Goal: Task Accomplishment & Management: Complete application form

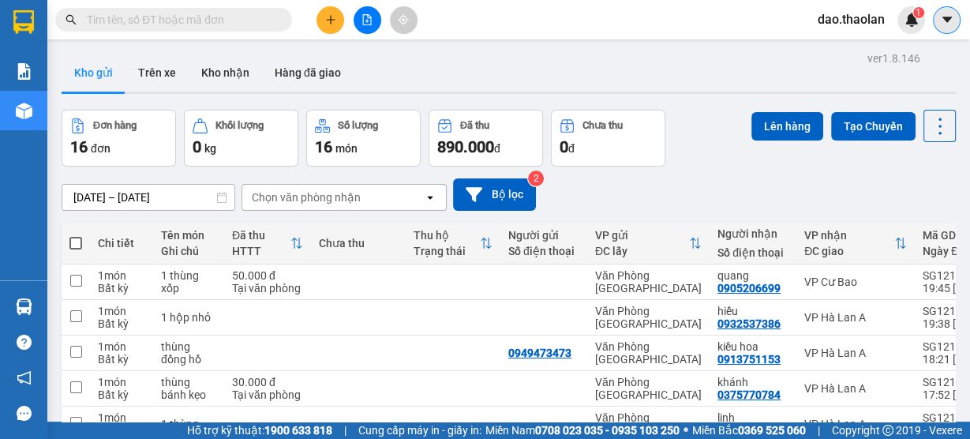
click at [953, 28] on button at bounding box center [947, 20] width 28 height 28
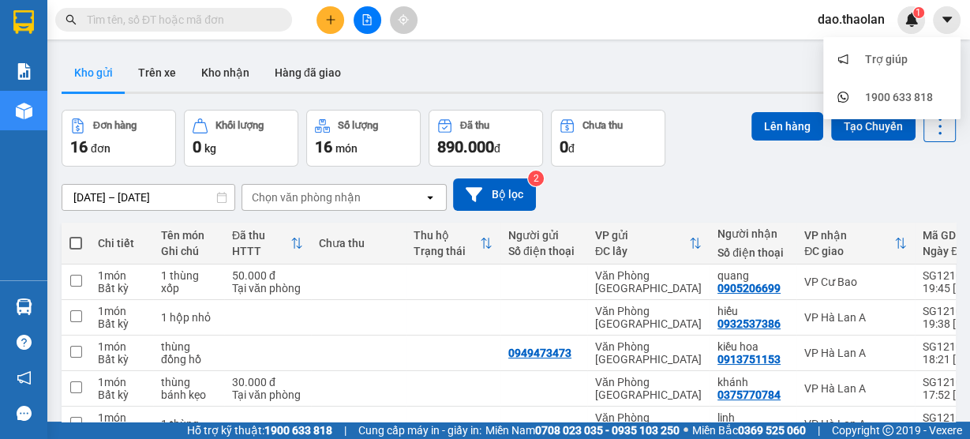
click at [850, 17] on span "dao.thaolan" at bounding box center [851, 19] width 92 height 20
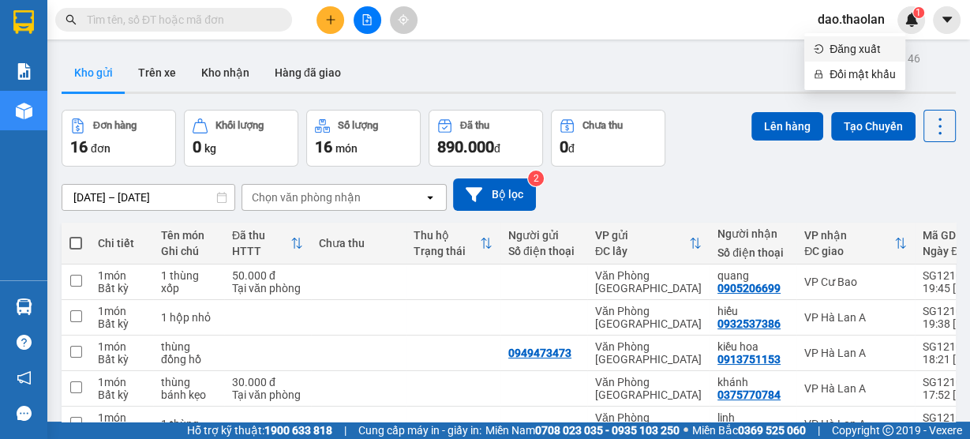
click at [849, 54] on span "Đăng xuất" at bounding box center [863, 48] width 66 height 17
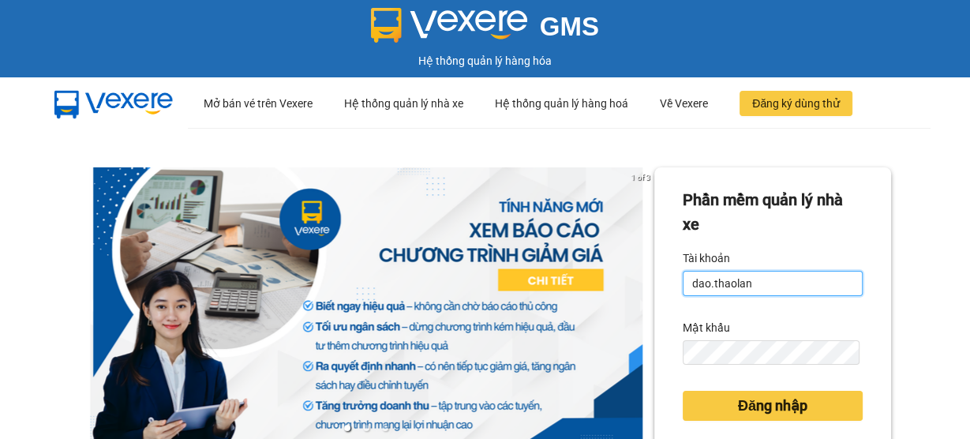
click at [748, 286] on input "dao.thaolan" at bounding box center [773, 283] width 180 height 25
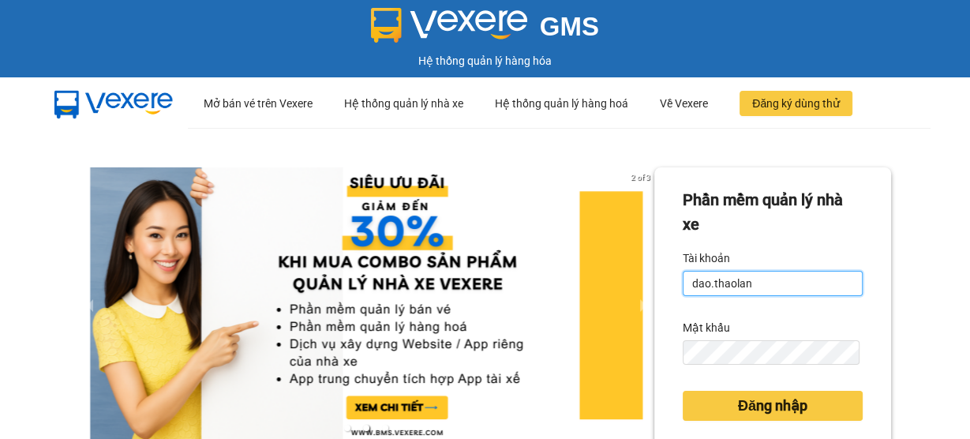
type input "y.thaolan"
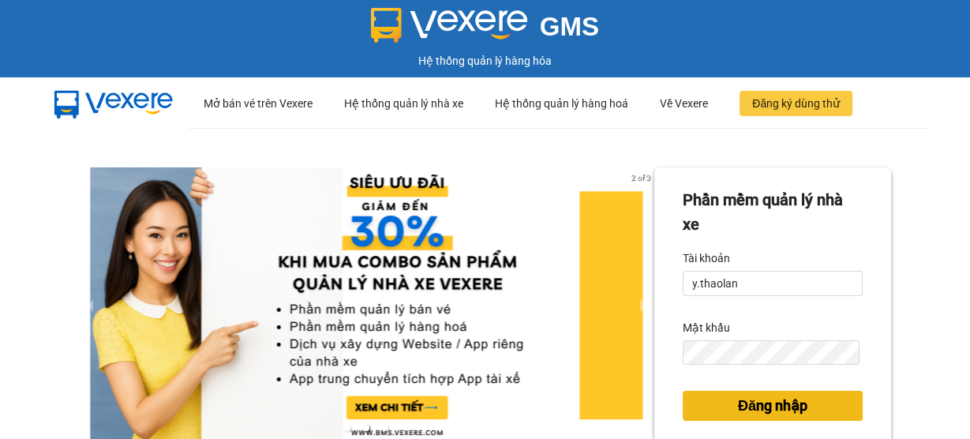
click at [724, 420] on button "Đăng nhập" at bounding box center [773, 406] width 180 height 30
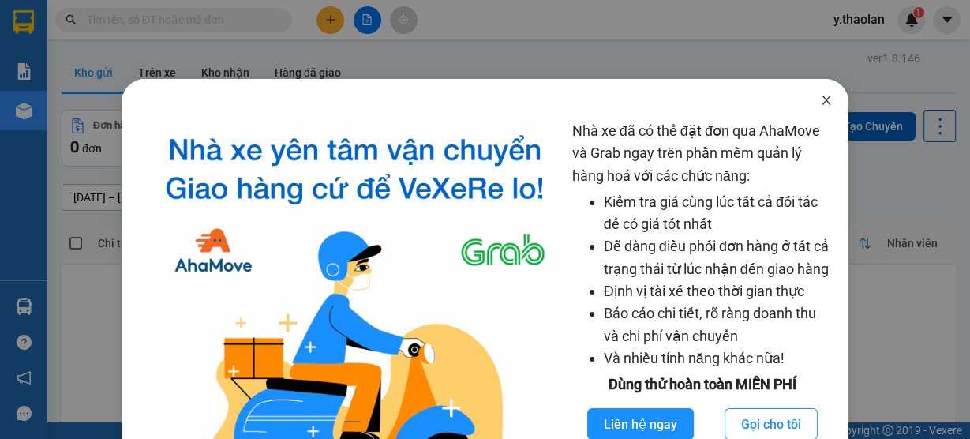
click at [825, 100] on span "Close" at bounding box center [827, 101] width 44 height 44
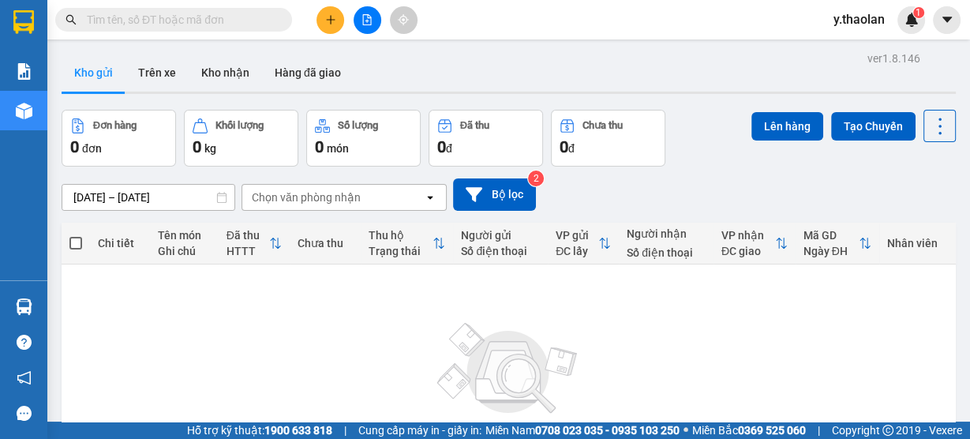
click at [332, 12] on button at bounding box center [331, 20] width 28 height 28
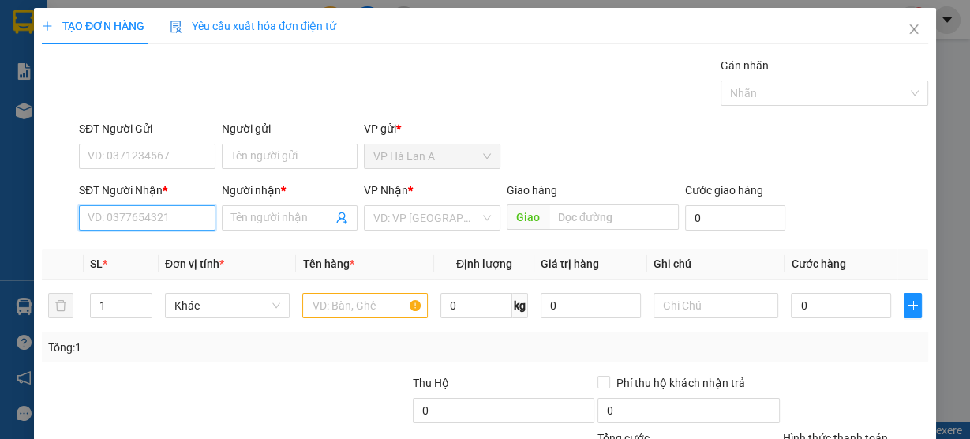
click at [141, 212] on input "SĐT Người Nhận *" at bounding box center [147, 217] width 137 height 25
type input "9"
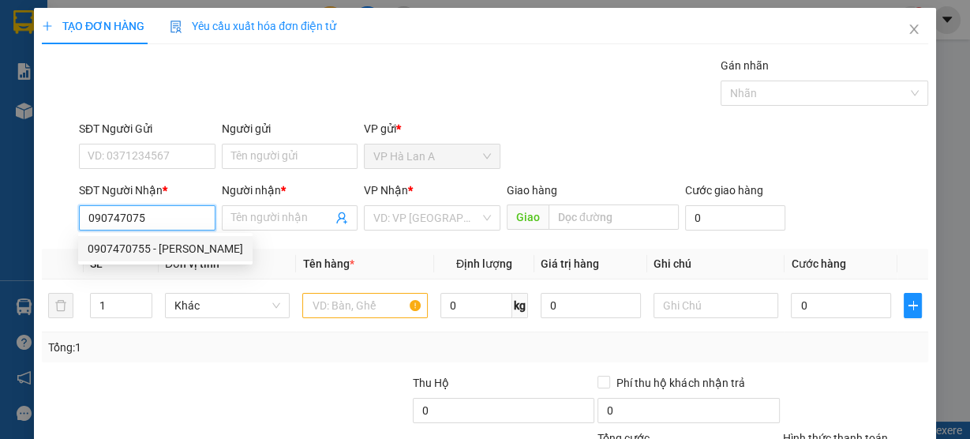
click at [168, 259] on div "0907470755 - [PERSON_NAME]" at bounding box center [165, 248] width 175 height 25
type input "0907470755"
type input "hoàng"
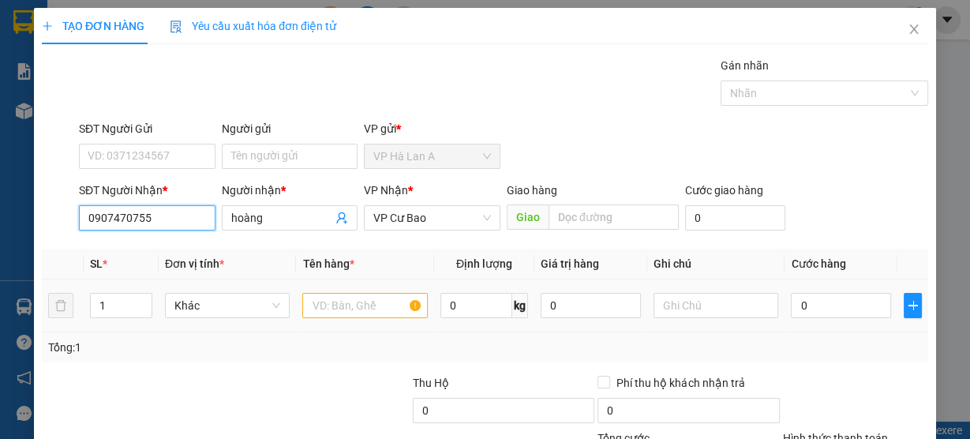
type input "0907470755"
click at [370, 313] on input "text" at bounding box center [365, 305] width 126 height 25
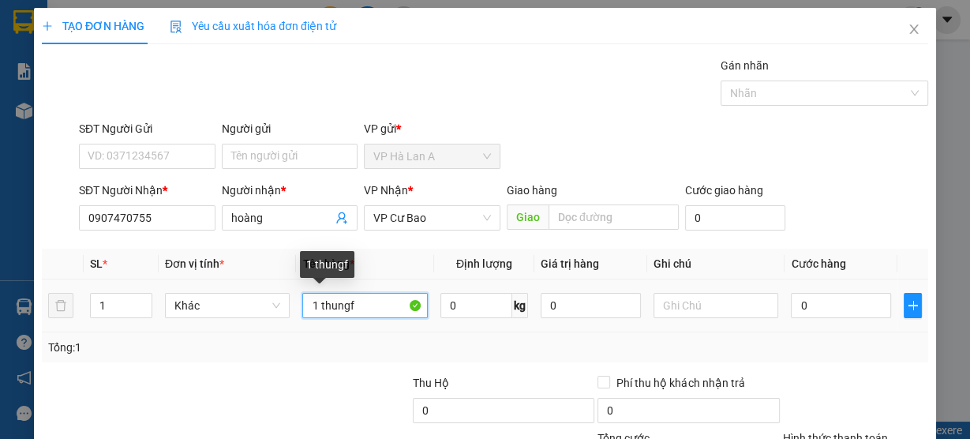
drag, startPoint x: 376, startPoint y: 306, endPoint x: 328, endPoint y: 305, distance: 47.4
click at [328, 305] on input "1 thungf" at bounding box center [365, 305] width 126 height 25
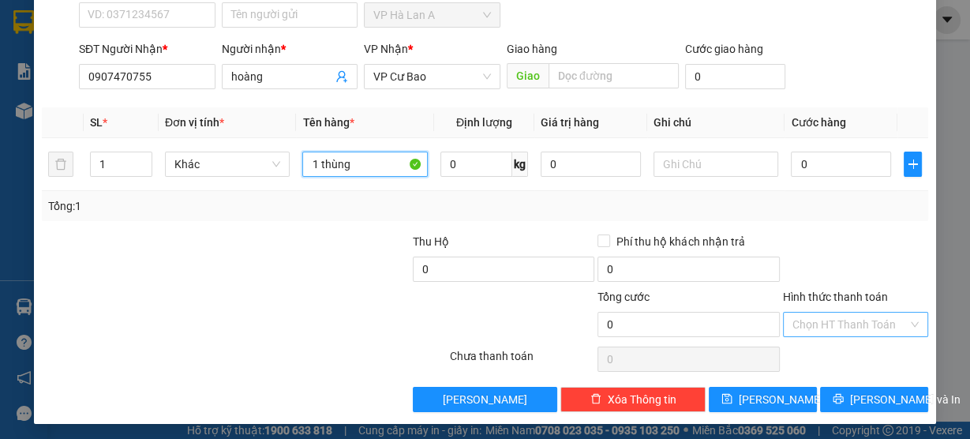
scroll to position [143, 0]
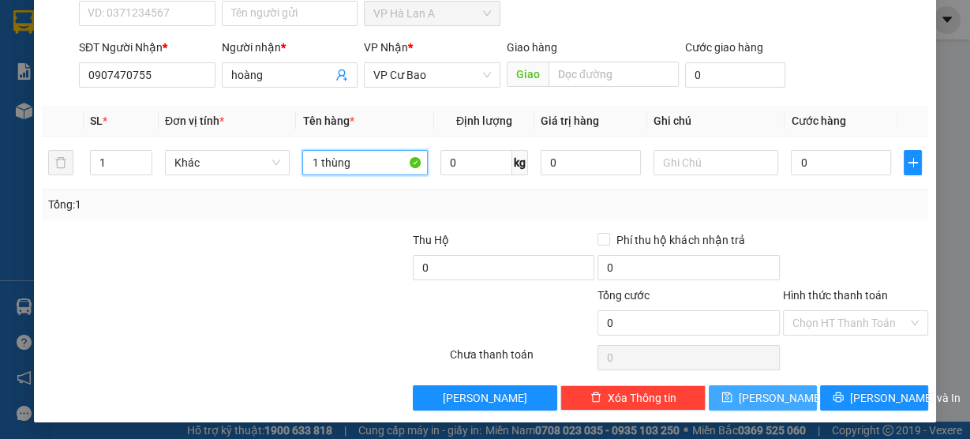
type input "1 thùng"
click at [752, 392] on button "[PERSON_NAME]" at bounding box center [763, 397] width 108 height 25
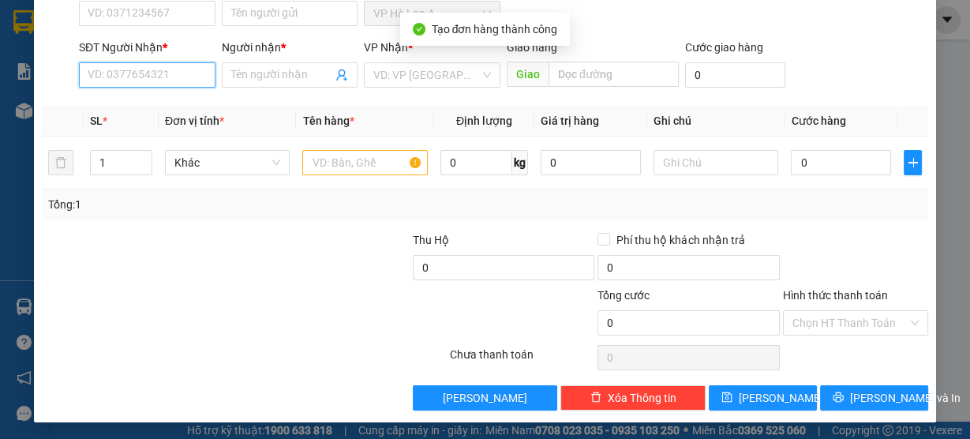
click at [131, 79] on input "SĐT Người Nhận *" at bounding box center [147, 74] width 137 height 25
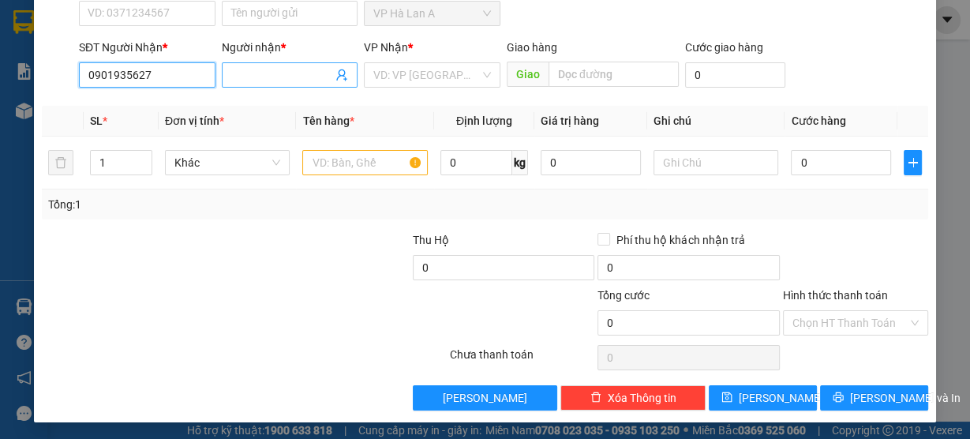
type input "0901935627"
click at [244, 74] on input "Người nhận *" at bounding box center [282, 74] width 102 height 17
click at [154, 77] on input "0901935627" at bounding box center [147, 74] width 137 height 25
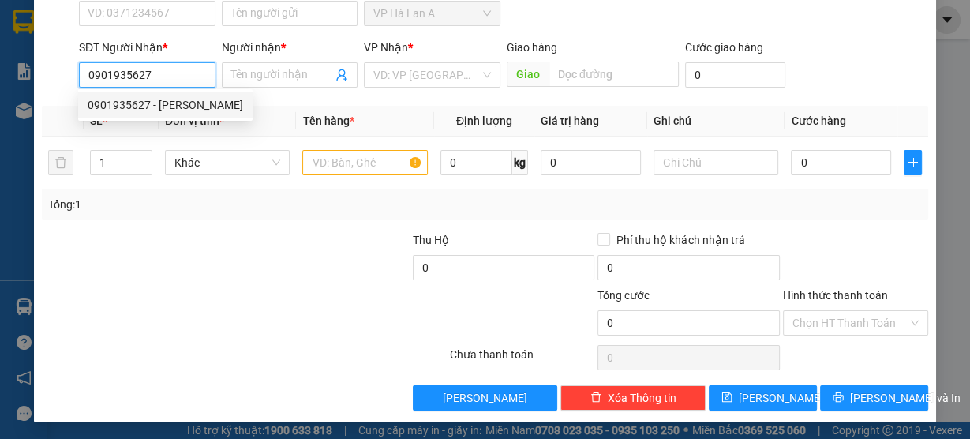
click at [163, 103] on div "0901935627 - [PERSON_NAME]" at bounding box center [166, 104] width 156 height 17
type input "ngọc"
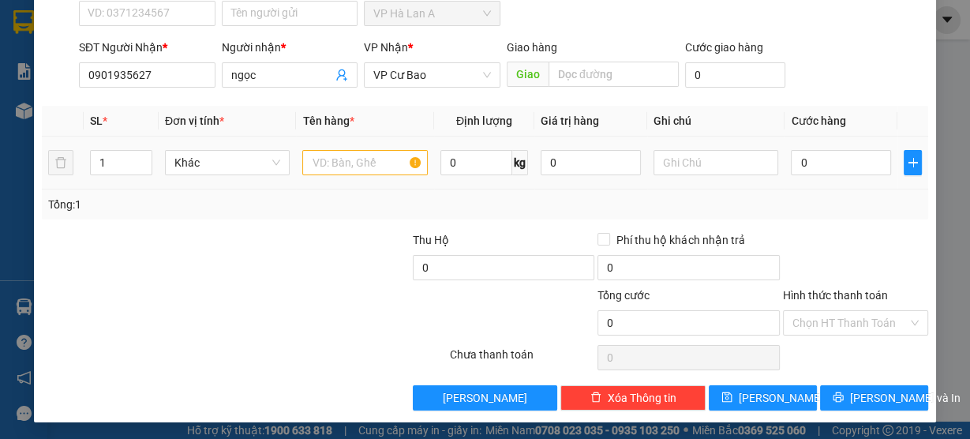
click at [345, 147] on div at bounding box center [365, 163] width 126 height 32
click at [344, 161] on input "text" at bounding box center [365, 162] width 126 height 25
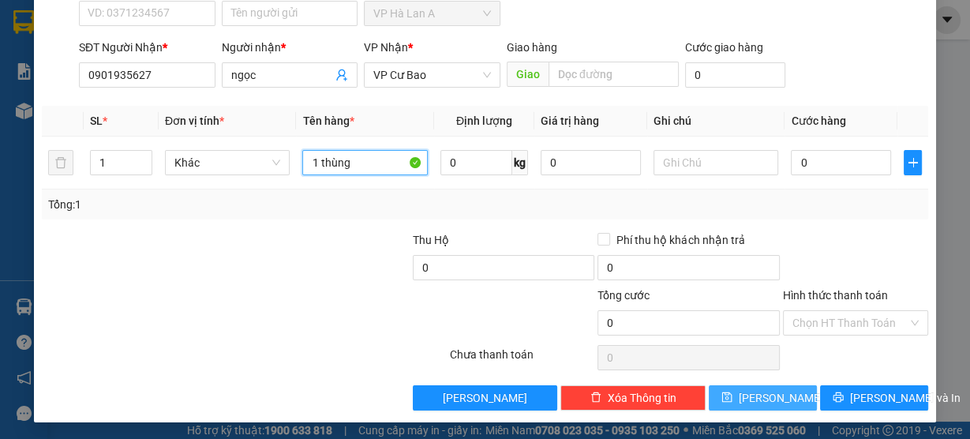
type input "1 thùng"
click at [762, 392] on span "[PERSON_NAME]" at bounding box center [781, 397] width 84 height 17
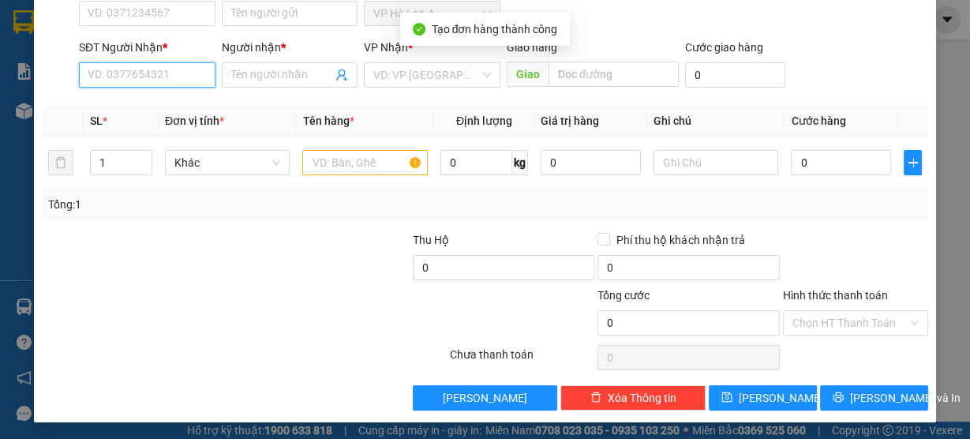
click at [178, 75] on input "SĐT Người Nhận *" at bounding box center [147, 74] width 137 height 25
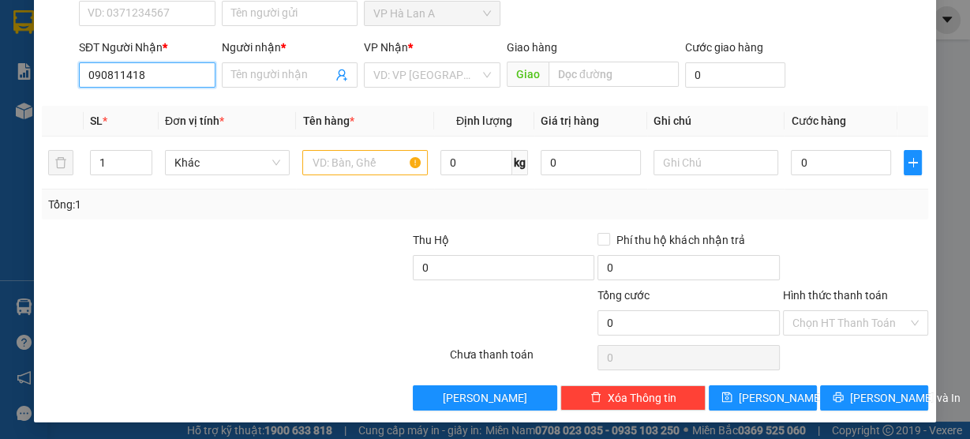
type input "0908114187"
click at [169, 102] on div "0908114187 - [PERSON_NAME]" at bounding box center [166, 104] width 156 height 17
type input "phương"
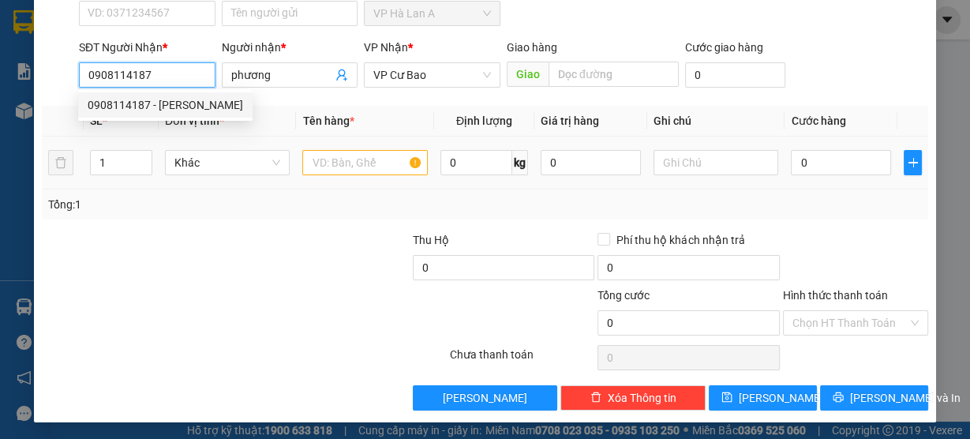
type input "0908114187"
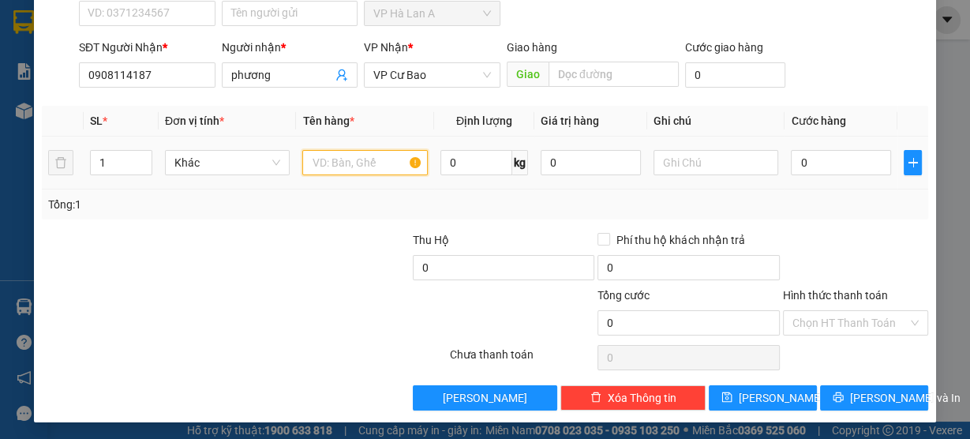
click at [368, 161] on input "text" at bounding box center [365, 162] width 126 height 25
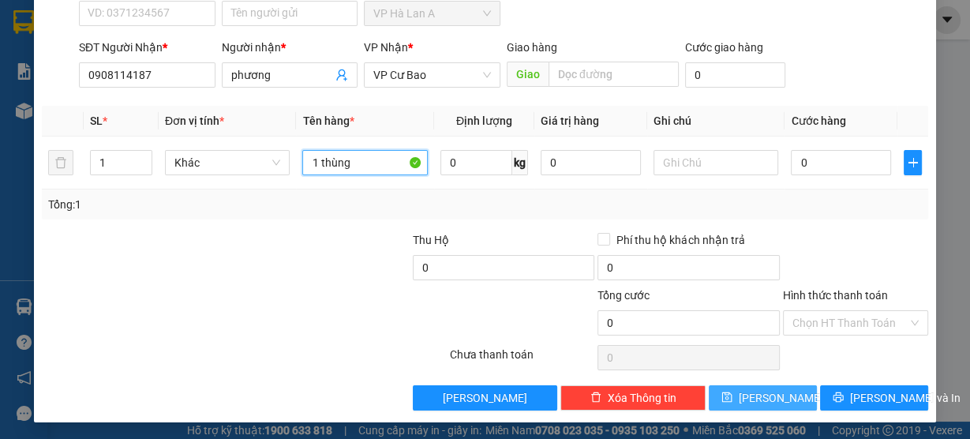
type input "1 thùng"
click at [765, 404] on span "[PERSON_NAME]" at bounding box center [781, 397] width 84 height 17
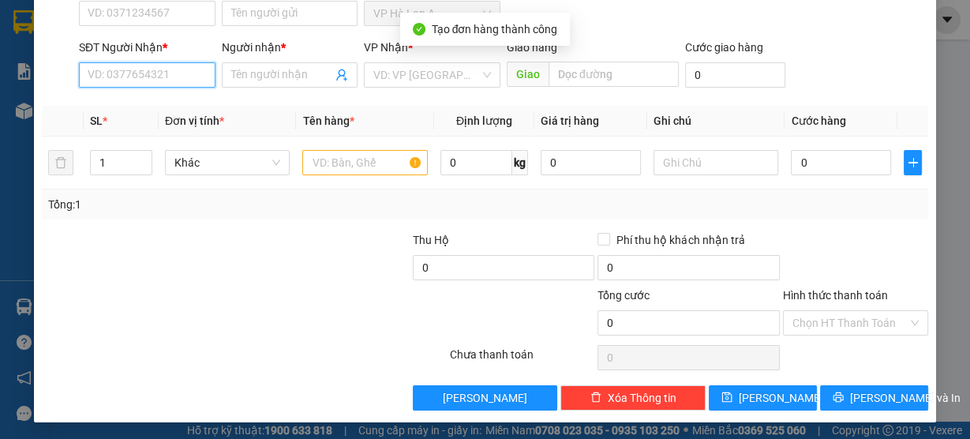
click at [139, 79] on input "SĐT Người Nhận *" at bounding box center [147, 74] width 137 height 25
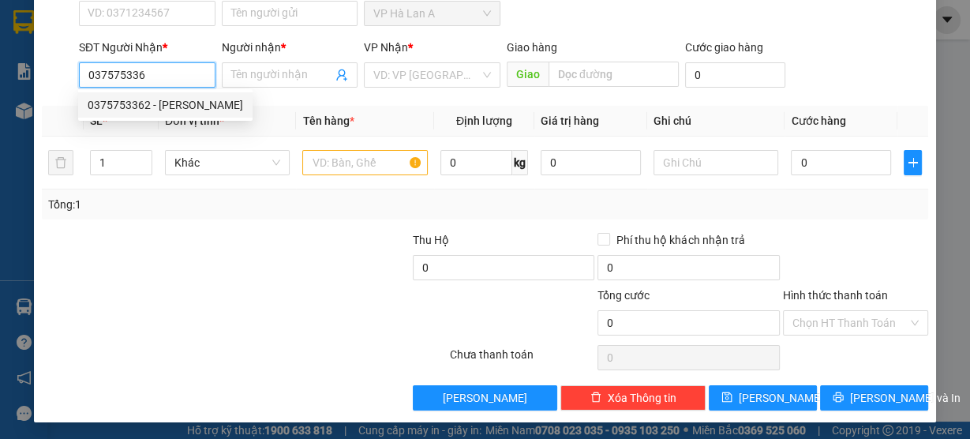
click at [174, 106] on div "0375753362 - [PERSON_NAME]" at bounding box center [166, 104] width 156 height 17
type input "0375753362"
type input "huy"
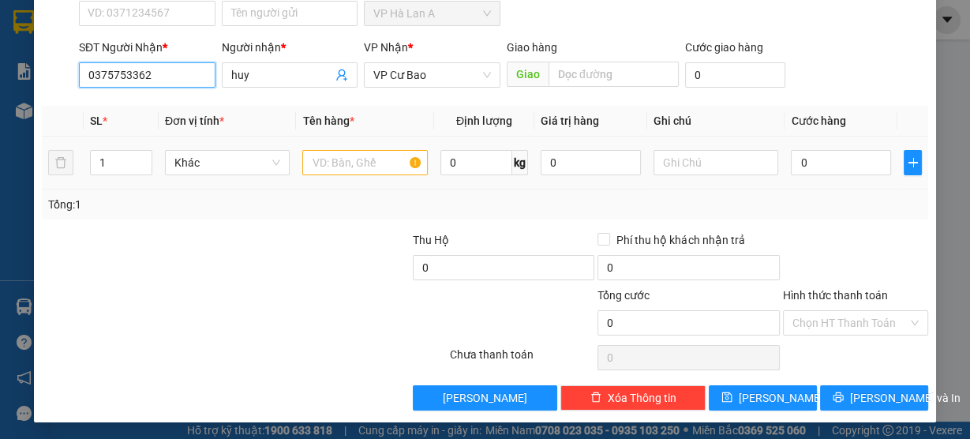
type input "0375753362"
click at [331, 155] on input "text" at bounding box center [365, 162] width 126 height 25
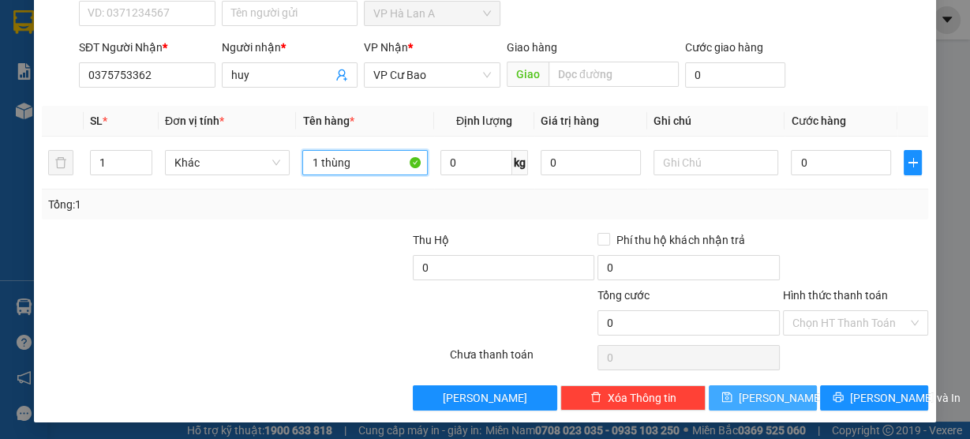
type input "1 thùng"
click at [779, 400] on button "[PERSON_NAME]" at bounding box center [763, 397] width 108 height 25
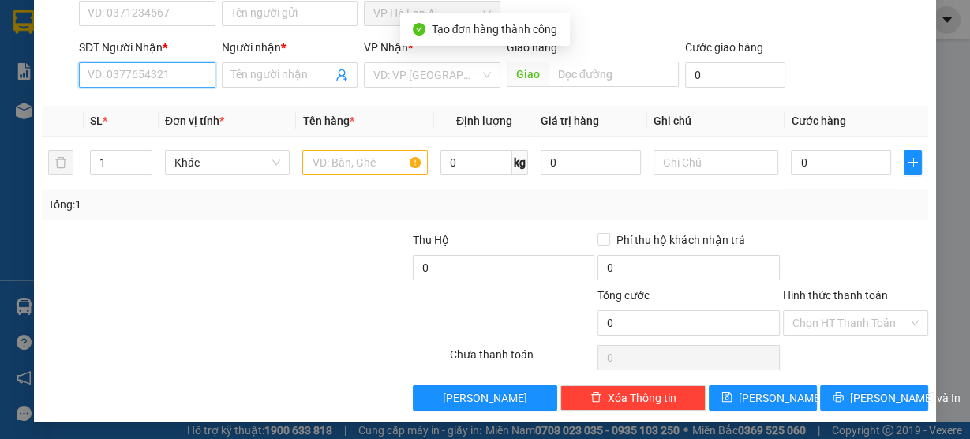
click at [136, 75] on input "SĐT Người Nhận *" at bounding box center [147, 74] width 137 height 25
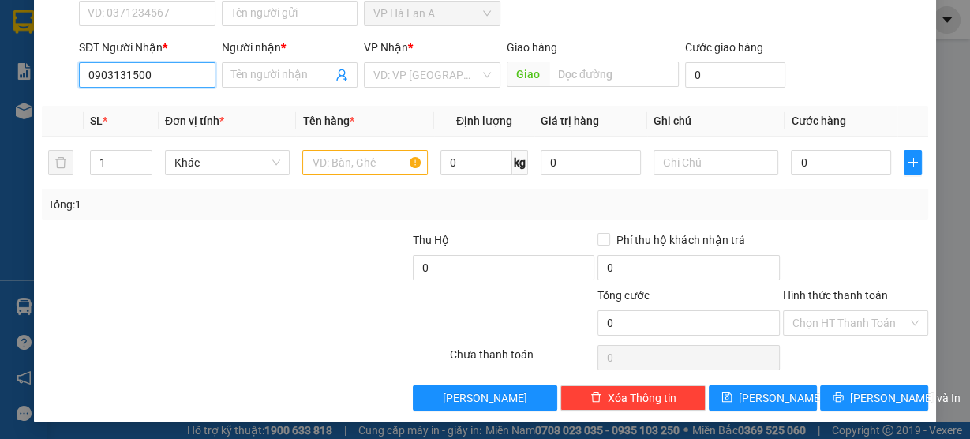
click at [171, 65] on input "0903131500" at bounding box center [147, 74] width 137 height 25
type input "0903131500"
click at [271, 73] on input "Người nhận *" at bounding box center [282, 74] width 102 height 17
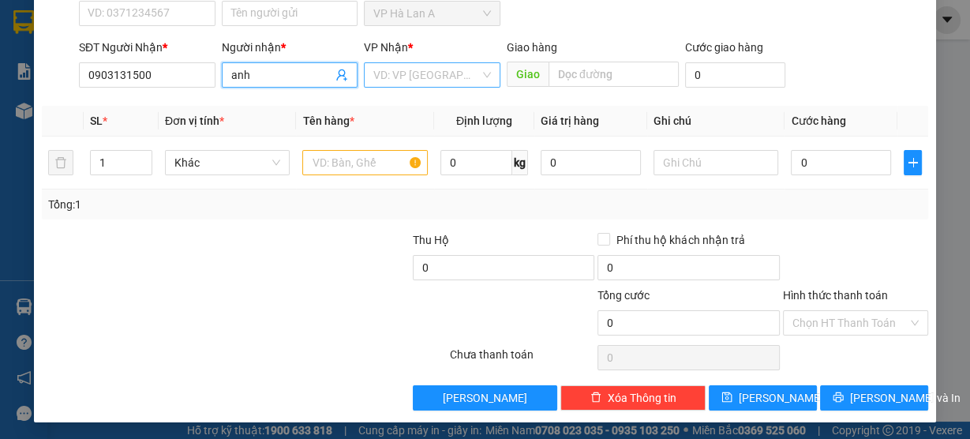
type input "anh"
click at [386, 74] on input "search" at bounding box center [427, 75] width 107 height 24
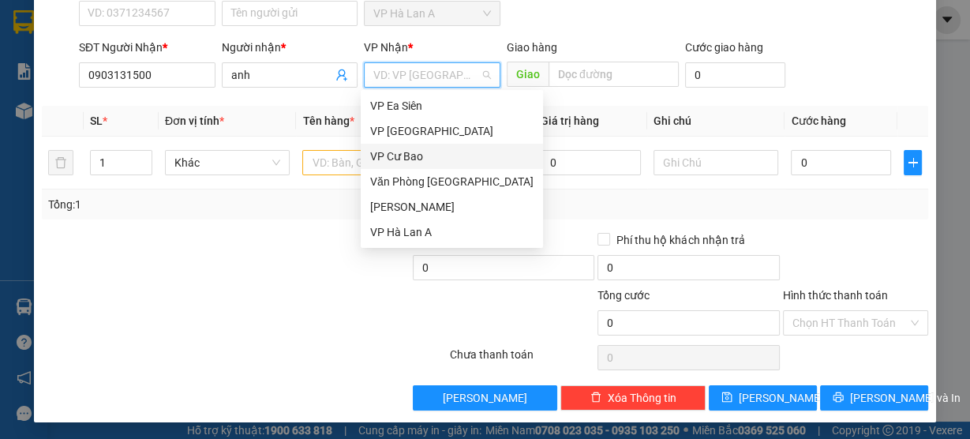
click at [421, 154] on div "VP Cư Bao" at bounding box center [451, 156] width 163 height 17
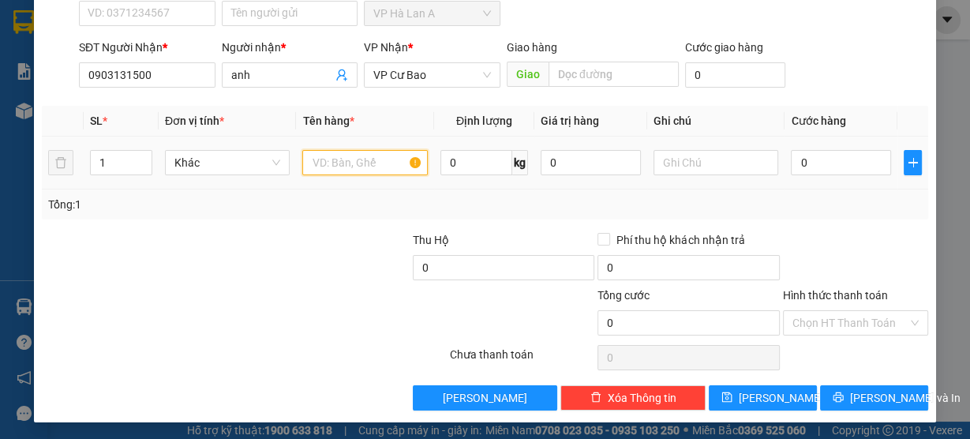
click at [361, 162] on input "text" at bounding box center [365, 162] width 126 height 25
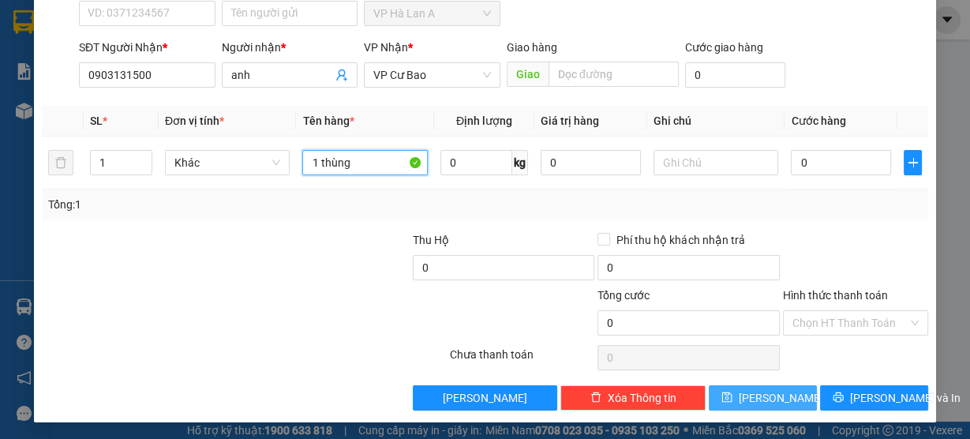
type input "1 thùng"
click at [758, 392] on span "[PERSON_NAME]" at bounding box center [781, 397] width 84 height 17
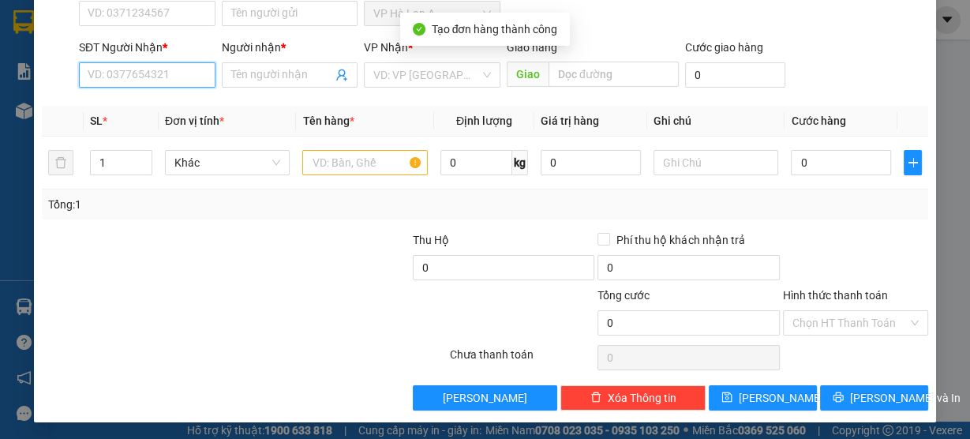
click at [161, 79] on input "SĐT Người Nhận *" at bounding box center [147, 74] width 137 height 25
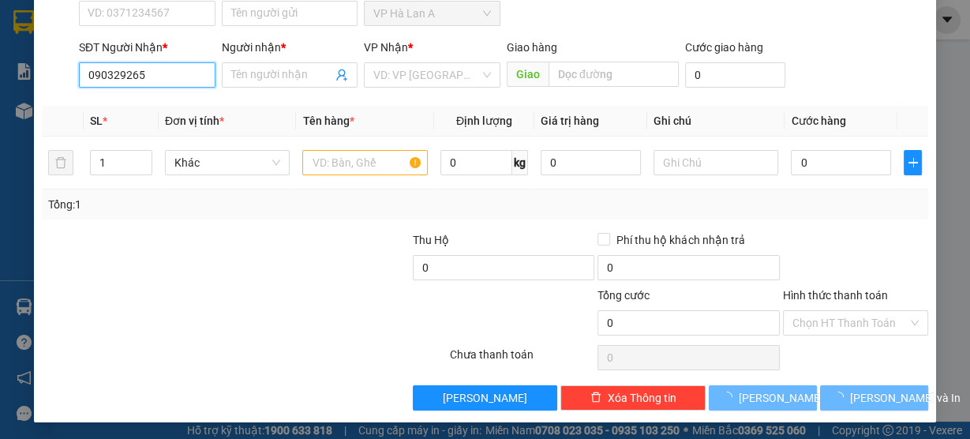
type input "0903292650"
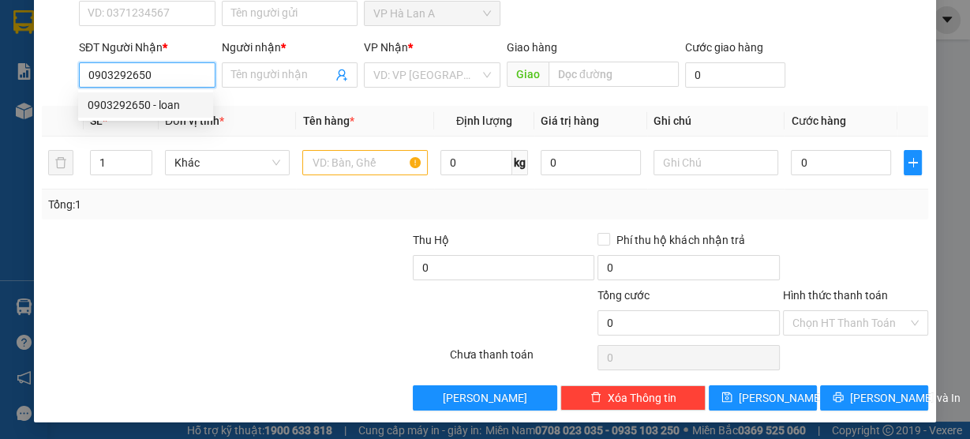
click at [176, 111] on div "0903292650 - loan" at bounding box center [146, 104] width 116 height 17
type input "loan"
type input "0903292650"
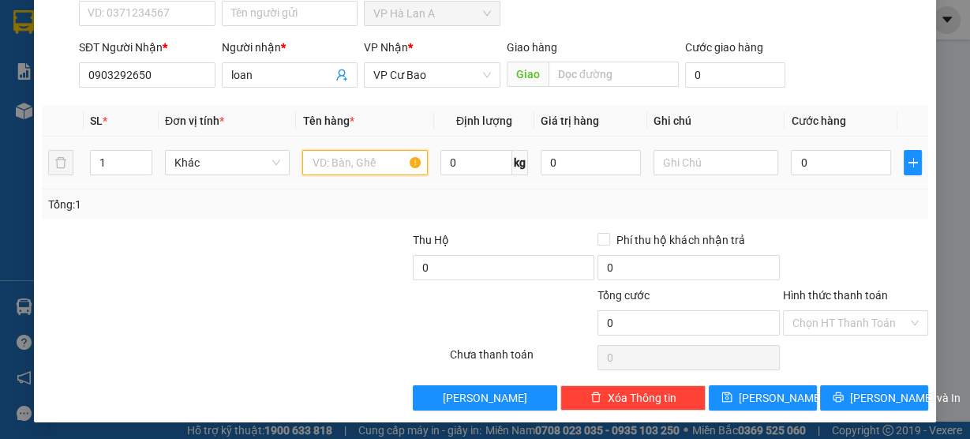
click at [355, 165] on input "text" at bounding box center [365, 162] width 126 height 25
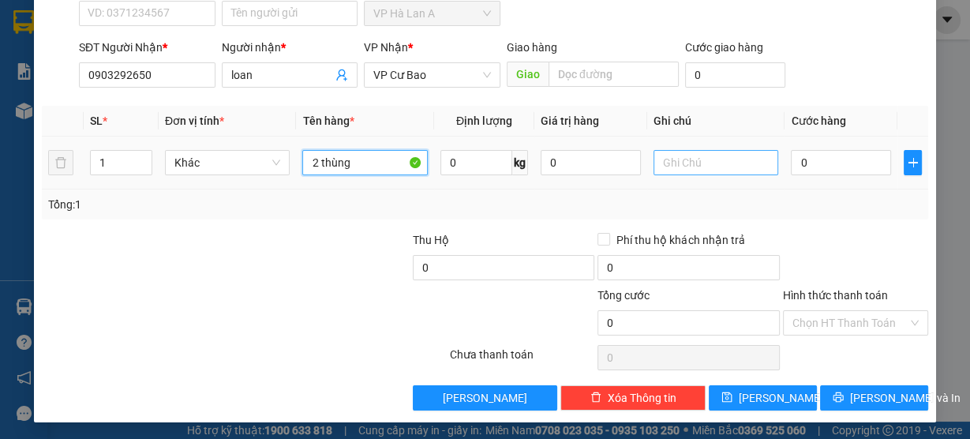
type input "2 thùng"
click at [670, 161] on input "text" at bounding box center [717, 162] width 126 height 25
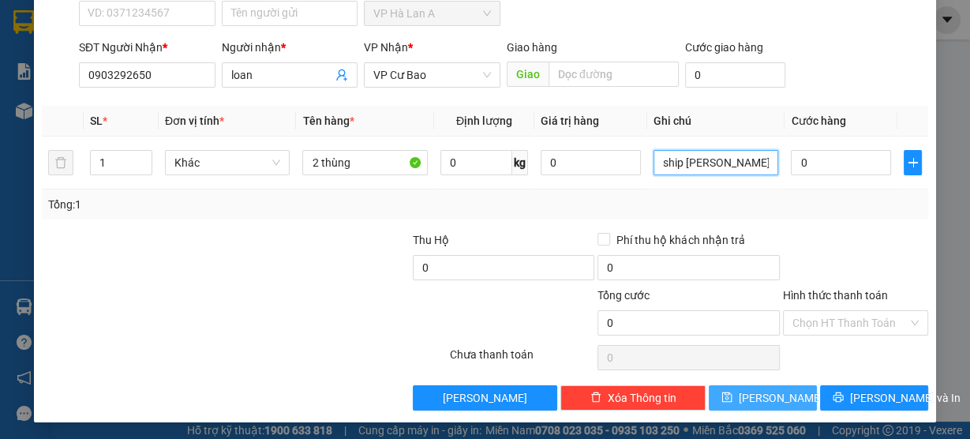
type input "ship [PERSON_NAME]"
click at [779, 388] on button "[PERSON_NAME]" at bounding box center [763, 397] width 108 height 25
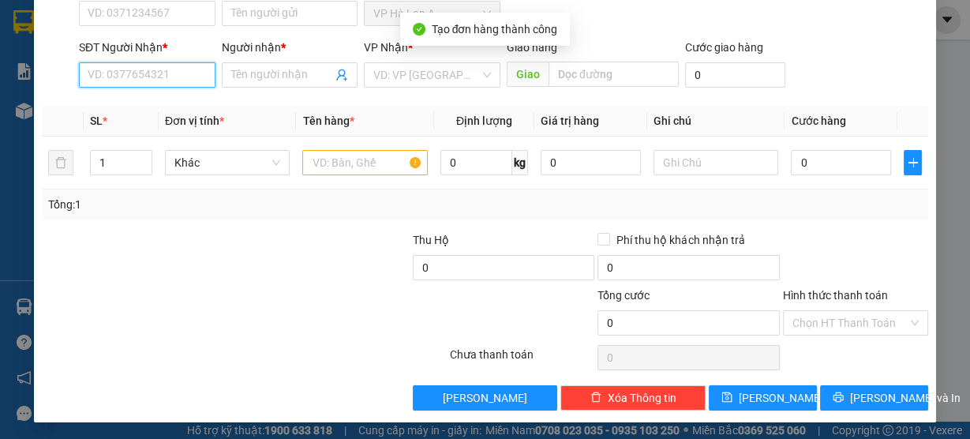
click at [153, 70] on input "SĐT Người Nhận *" at bounding box center [147, 74] width 137 height 25
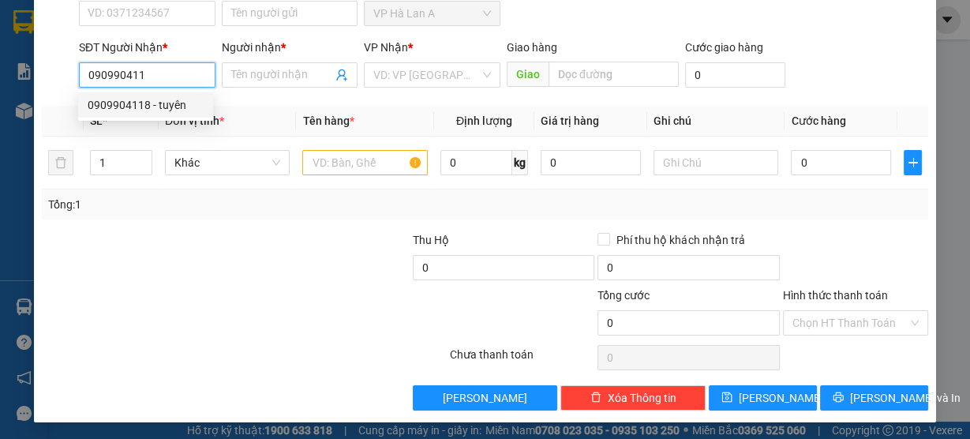
click at [167, 108] on div "0909904118 - tuyên" at bounding box center [146, 104] width 116 height 17
type input "0909904118"
type input "tuyên"
type input "0909904118"
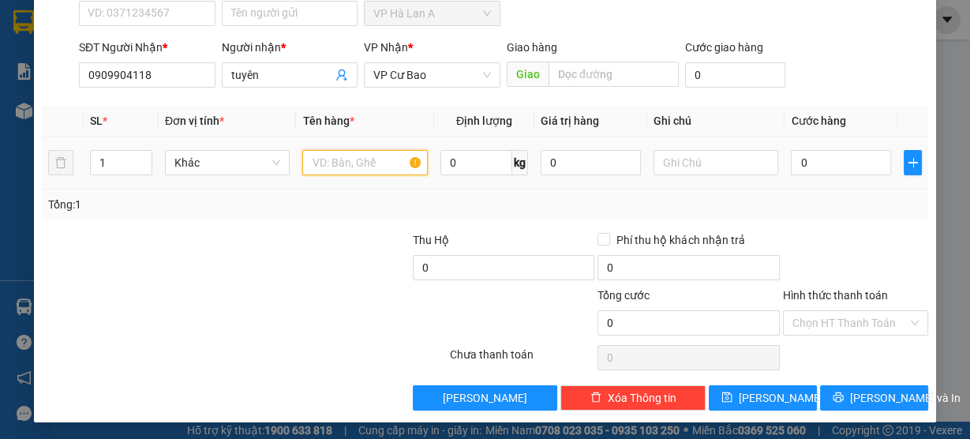
click at [366, 162] on input "text" at bounding box center [365, 162] width 126 height 25
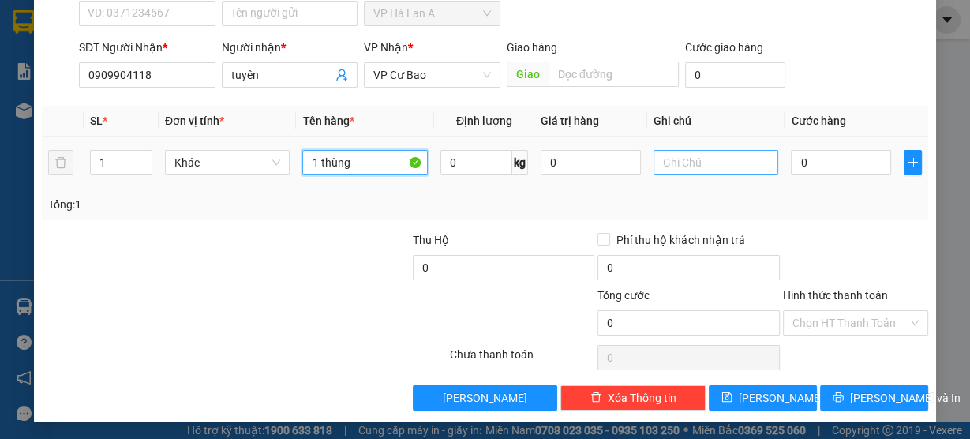
type input "1 thùng"
click at [685, 161] on input "text" at bounding box center [717, 162] width 126 height 25
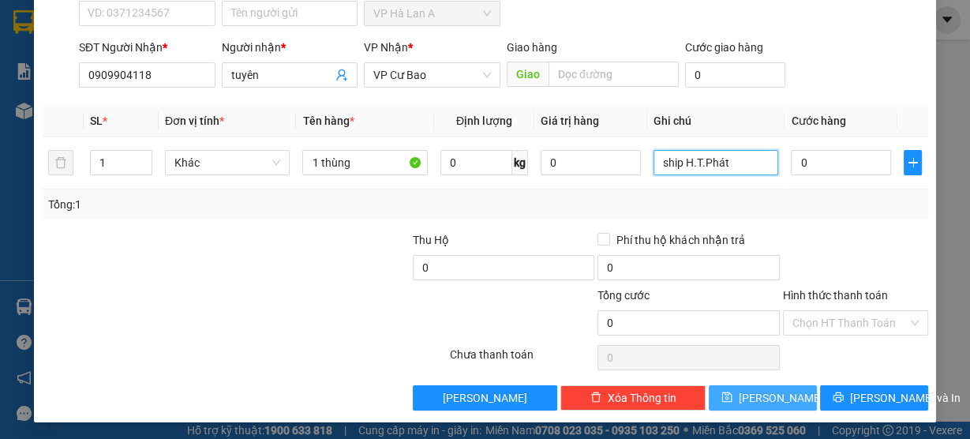
type input "ship H.T.Phát"
click at [763, 400] on span "[PERSON_NAME]" at bounding box center [781, 397] width 84 height 17
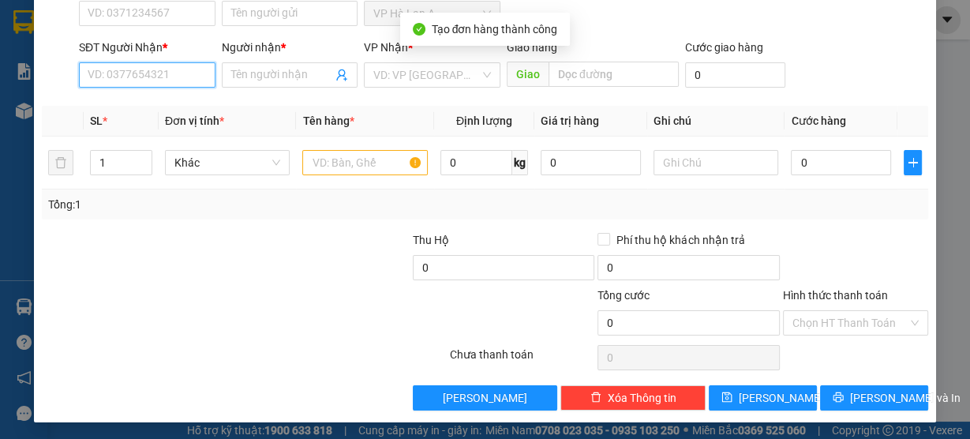
click at [167, 78] on input "SĐT Người Nhận *" at bounding box center [147, 74] width 137 height 25
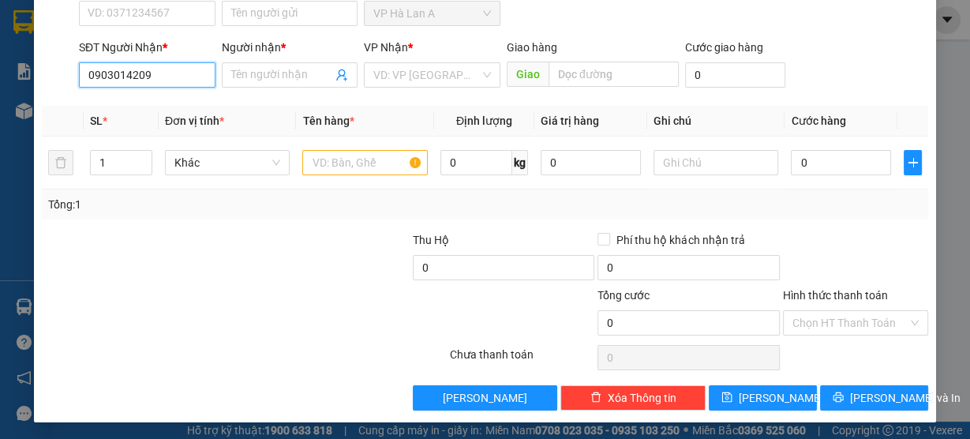
click at [199, 73] on input "0903014209" at bounding box center [147, 74] width 137 height 25
type input "0903014209"
click at [275, 77] on input "Người nhận *" at bounding box center [282, 74] width 102 height 17
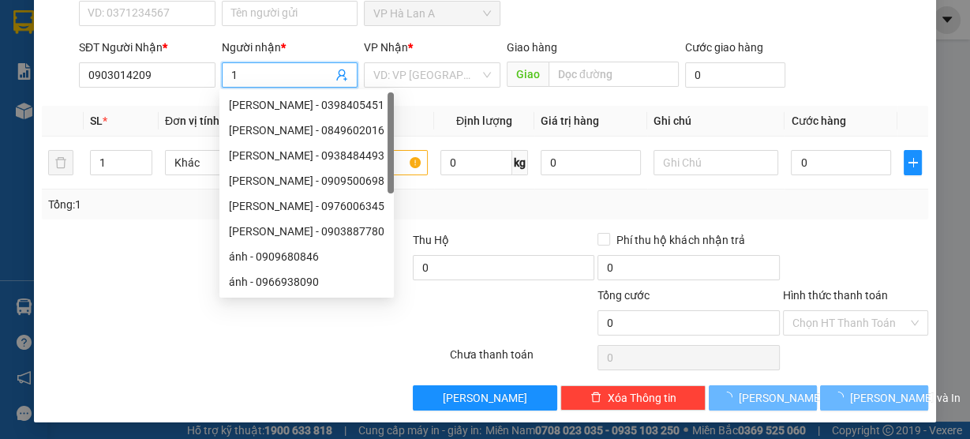
type input "1"
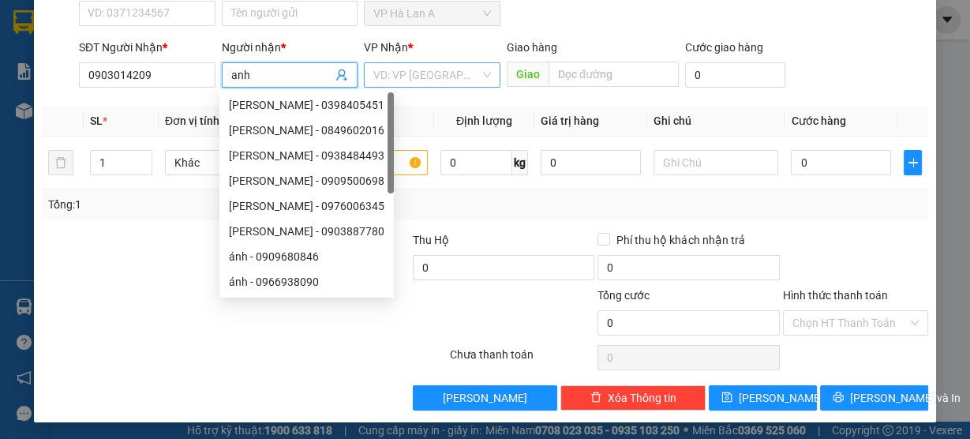
type input "anh"
click at [429, 82] on input "search" at bounding box center [427, 75] width 107 height 24
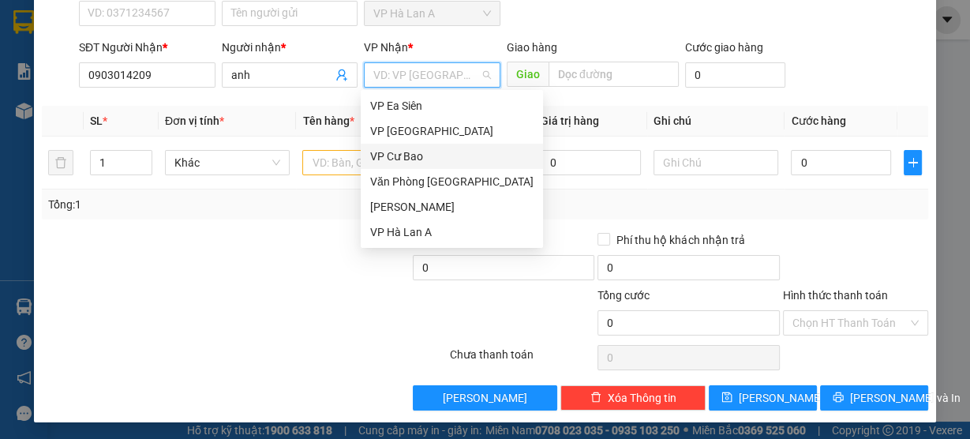
click at [416, 160] on div "VP Cư Bao" at bounding box center [451, 156] width 163 height 17
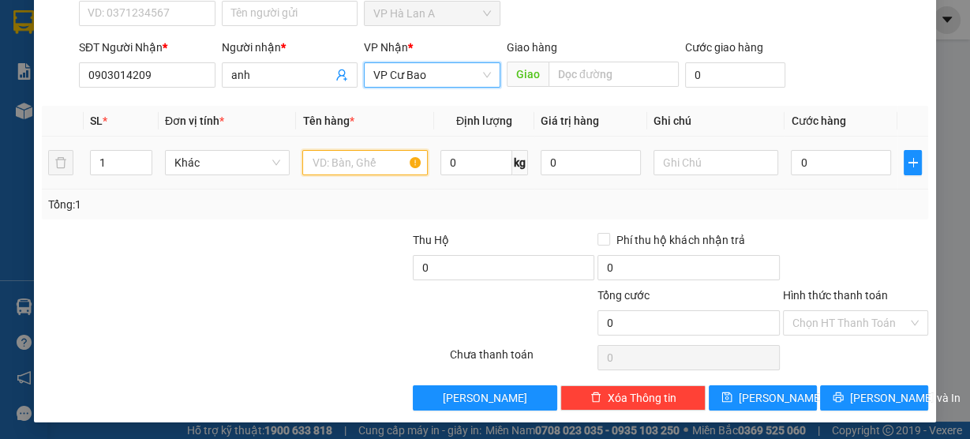
click at [363, 164] on input "text" at bounding box center [365, 162] width 126 height 25
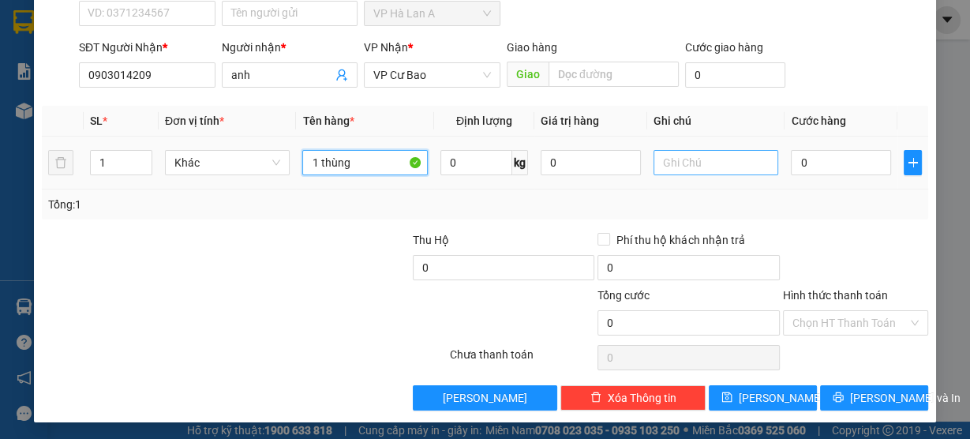
type input "1 thùng"
click at [678, 160] on input "text" at bounding box center [717, 162] width 126 height 25
type input "ship T.Đức"
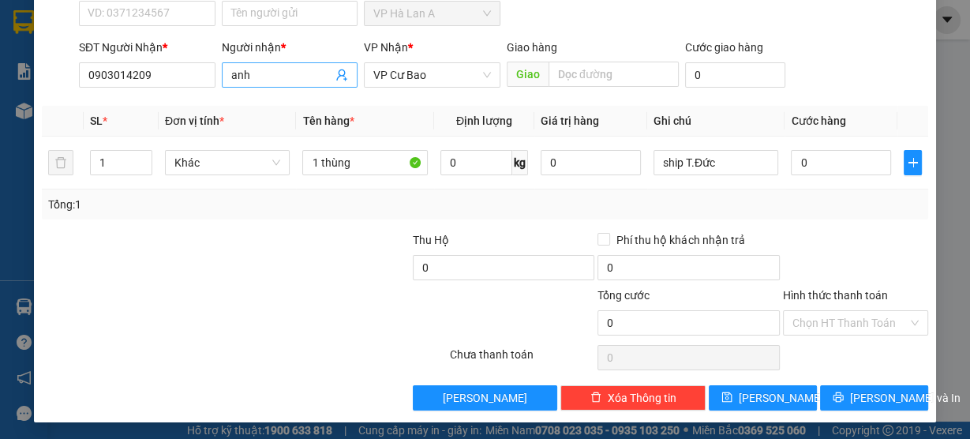
click at [306, 79] on input "anh" at bounding box center [282, 74] width 102 height 17
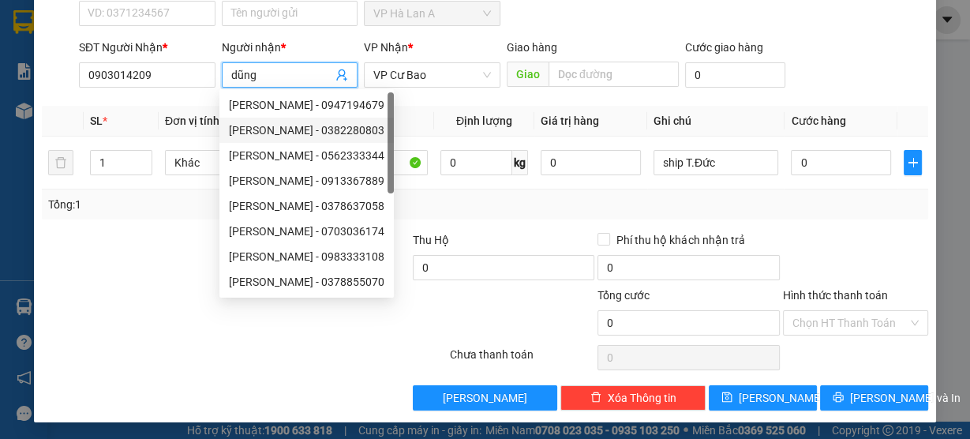
type input "dũng"
click at [513, 237] on div "Thu Hộ" at bounding box center [504, 239] width 182 height 17
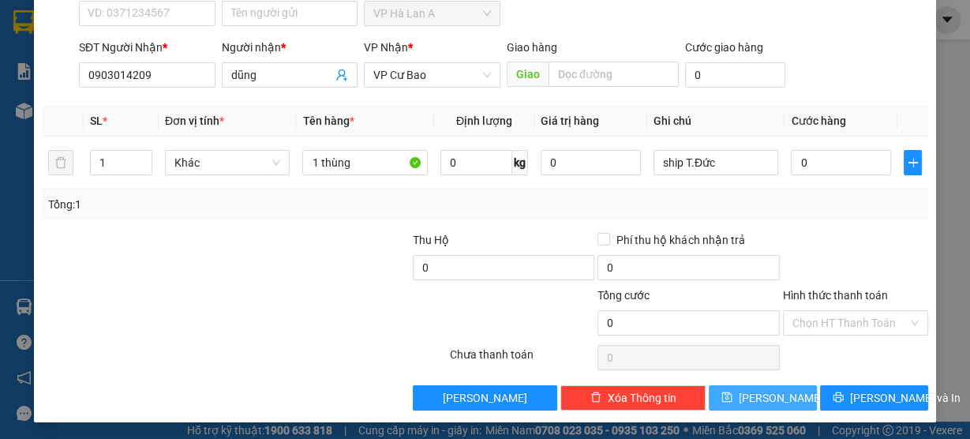
click at [783, 395] on button "[PERSON_NAME]" at bounding box center [763, 397] width 108 height 25
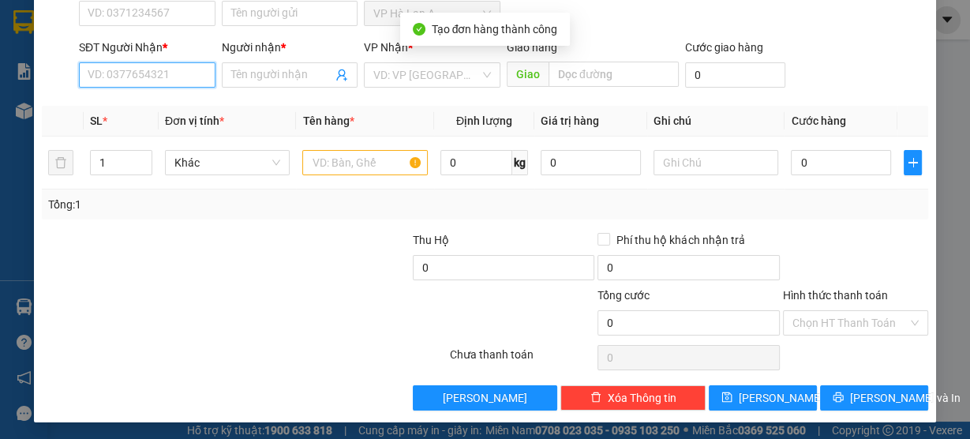
click at [208, 69] on input "SĐT Người Nhận *" at bounding box center [147, 74] width 137 height 25
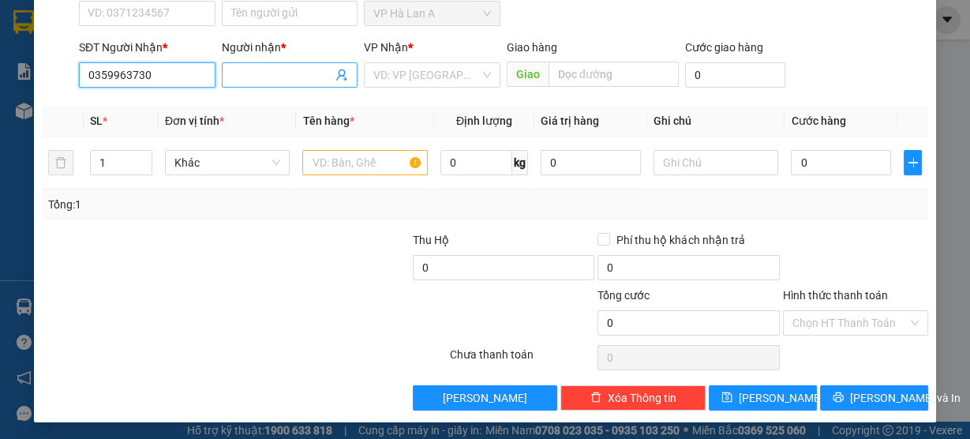
type input "0359963730"
click at [284, 78] on input "Người nhận *" at bounding box center [282, 74] width 102 height 17
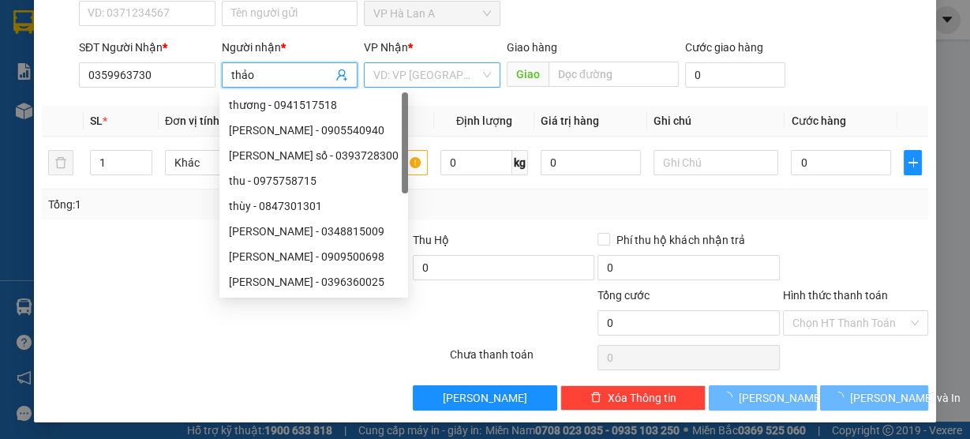
type input "thảo"
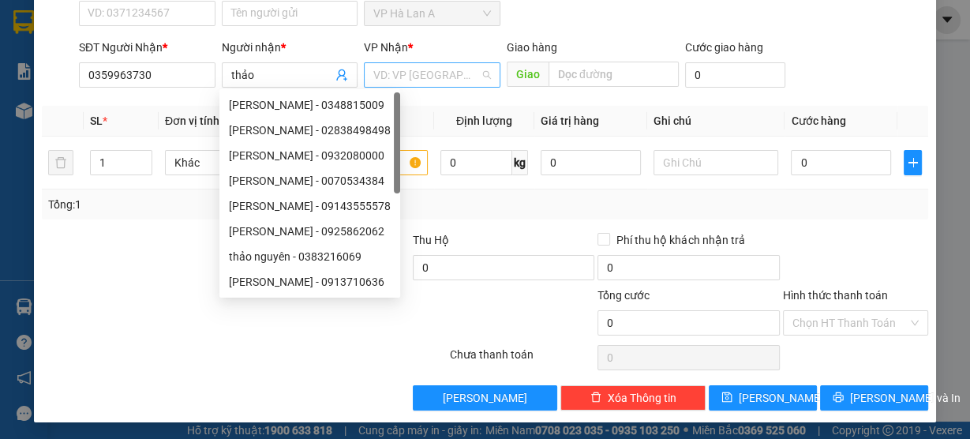
click at [382, 75] on input "search" at bounding box center [427, 75] width 107 height 24
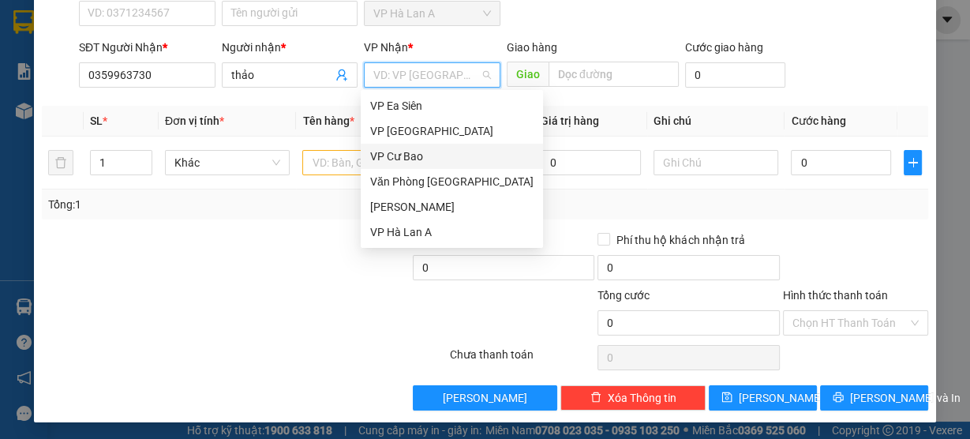
click at [404, 156] on div "VP Cư Bao" at bounding box center [451, 156] width 163 height 17
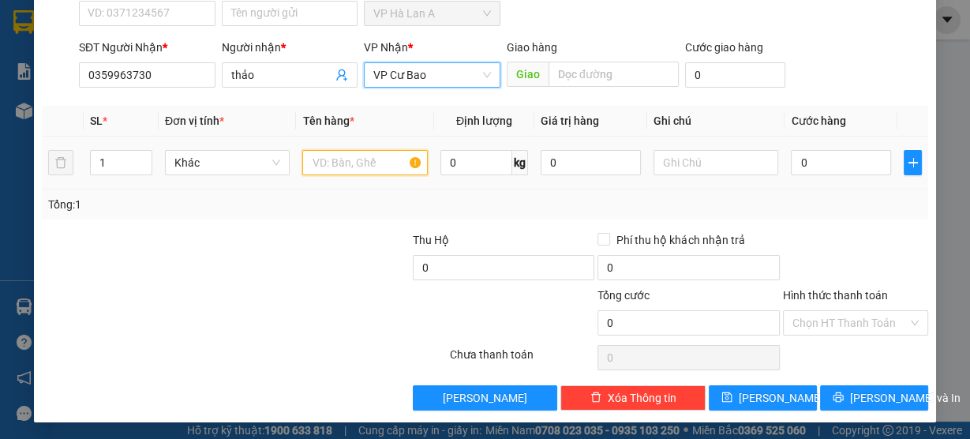
click at [363, 157] on input "text" at bounding box center [365, 162] width 126 height 25
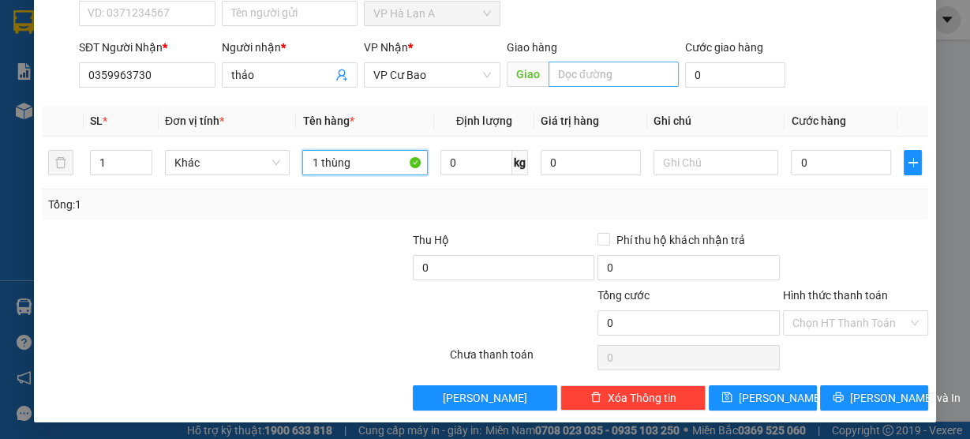
type input "1 thùng"
click at [587, 73] on input "text" at bounding box center [614, 74] width 130 height 25
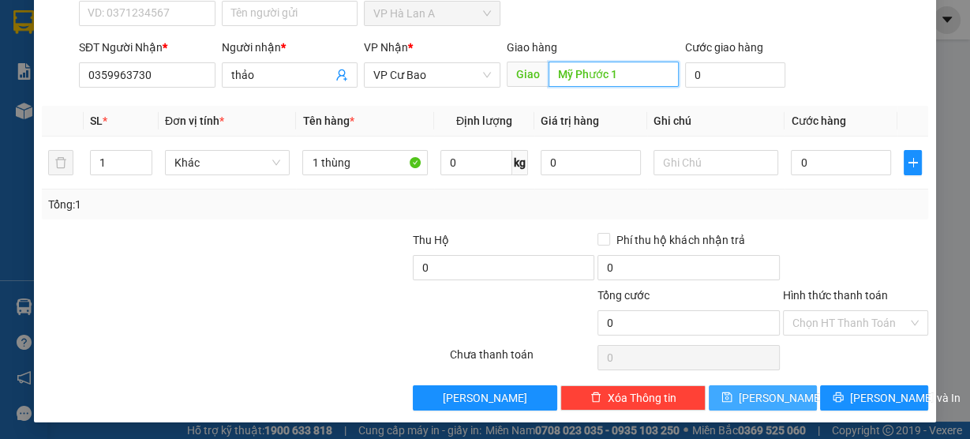
type input "Mỹ Phước 1"
click at [784, 398] on button "[PERSON_NAME]" at bounding box center [763, 397] width 108 height 25
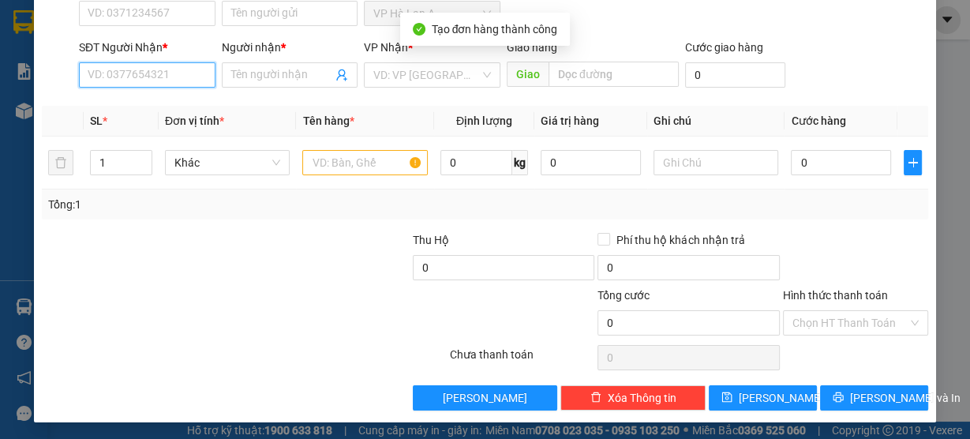
click at [154, 68] on input "SĐT Người Nhận *" at bounding box center [147, 74] width 137 height 25
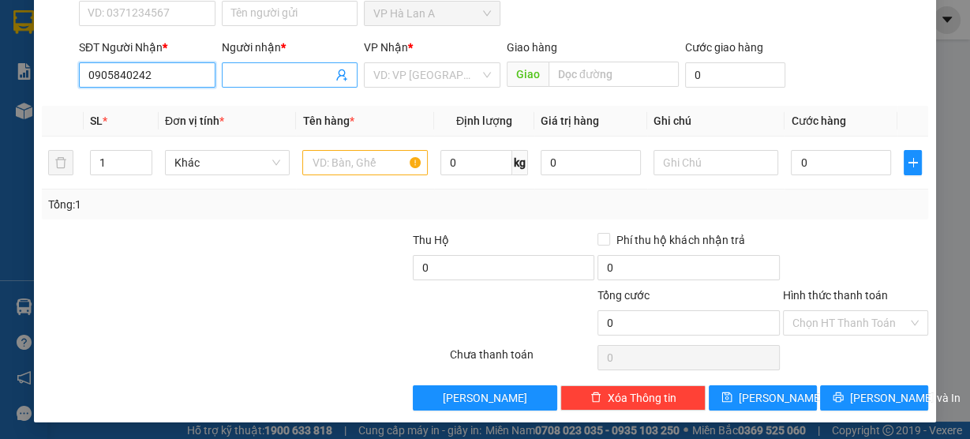
type input "0905840242"
click at [253, 77] on input "Người nhận *" at bounding box center [282, 74] width 102 height 17
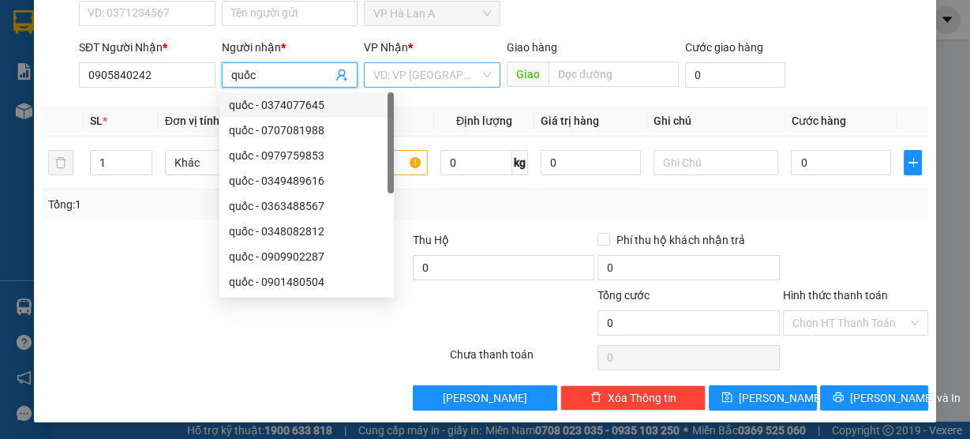
type input "quốc"
click at [402, 84] on input "search" at bounding box center [427, 75] width 107 height 24
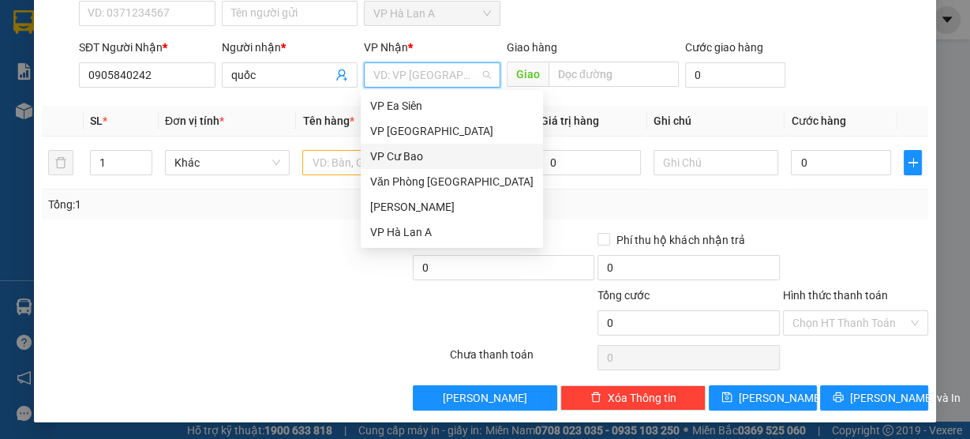
click at [407, 152] on div "VP Cư Bao" at bounding box center [451, 156] width 163 height 17
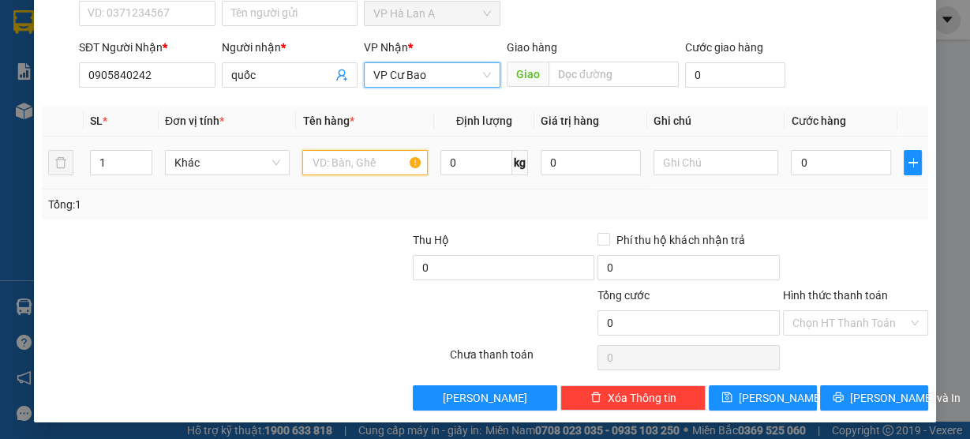
click at [370, 166] on input "text" at bounding box center [365, 162] width 126 height 25
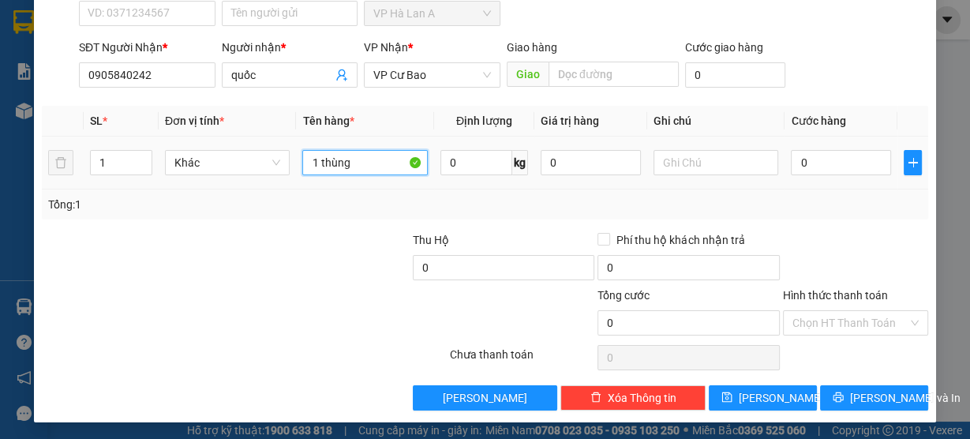
type input "1 thùng"
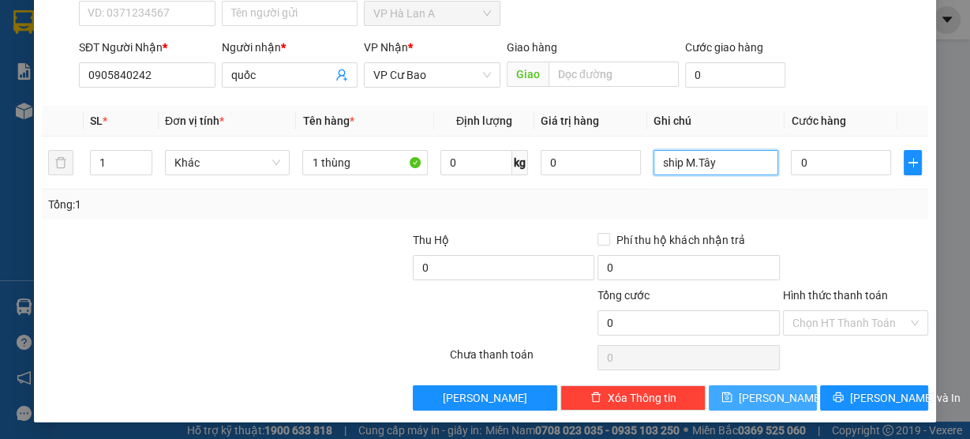
type input "ship M.Tây"
click at [752, 399] on button "[PERSON_NAME]" at bounding box center [763, 397] width 108 height 25
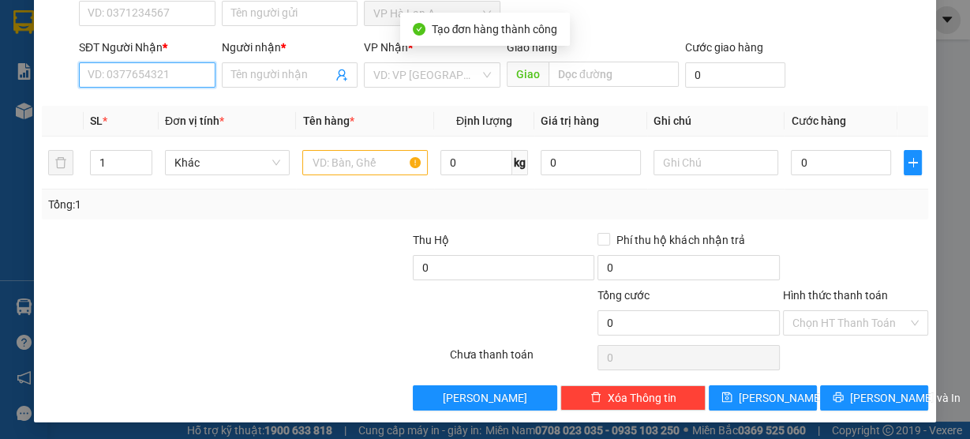
click at [167, 79] on input "SĐT Người Nhận *" at bounding box center [147, 74] width 137 height 25
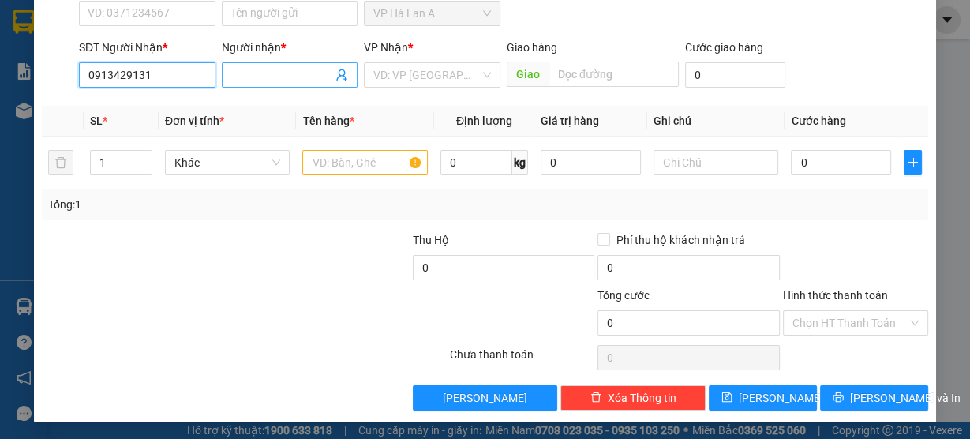
type input "0913429131"
click at [265, 79] on input "Người nhận *" at bounding box center [282, 74] width 102 height 17
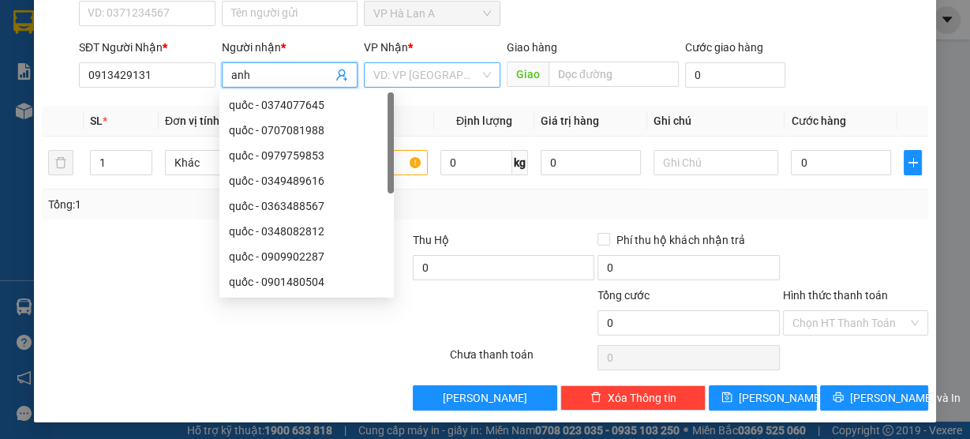
type input "anh"
click at [377, 82] on input "search" at bounding box center [427, 75] width 107 height 24
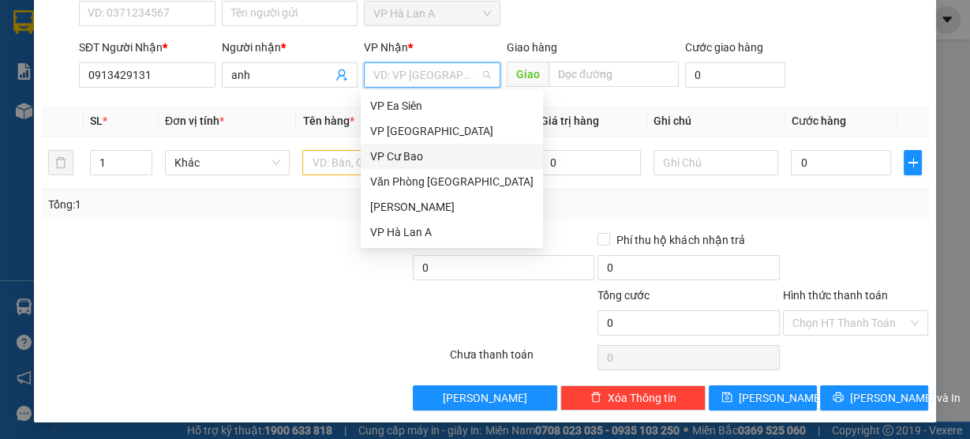
click at [424, 152] on div "VP Cư Bao" at bounding box center [451, 156] width 163 height 17
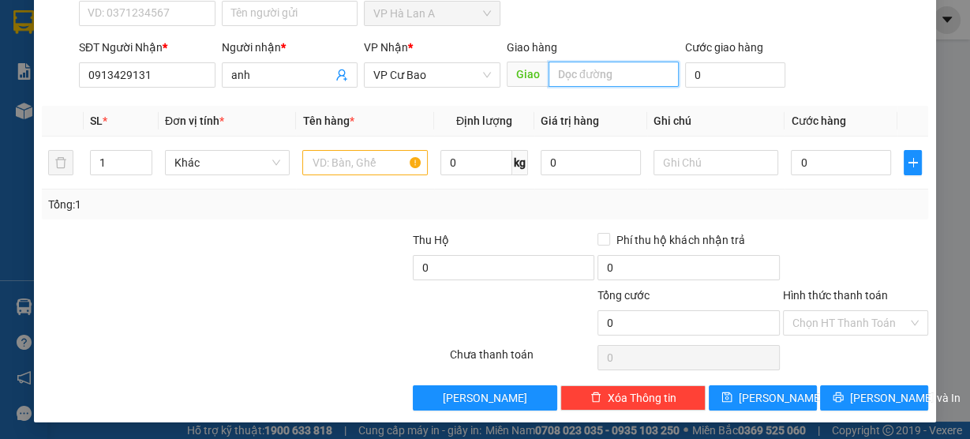
click at [584, 77] on input "text" at bounding box center [614, 74] width 130 height 25
type input "Bến Cát"
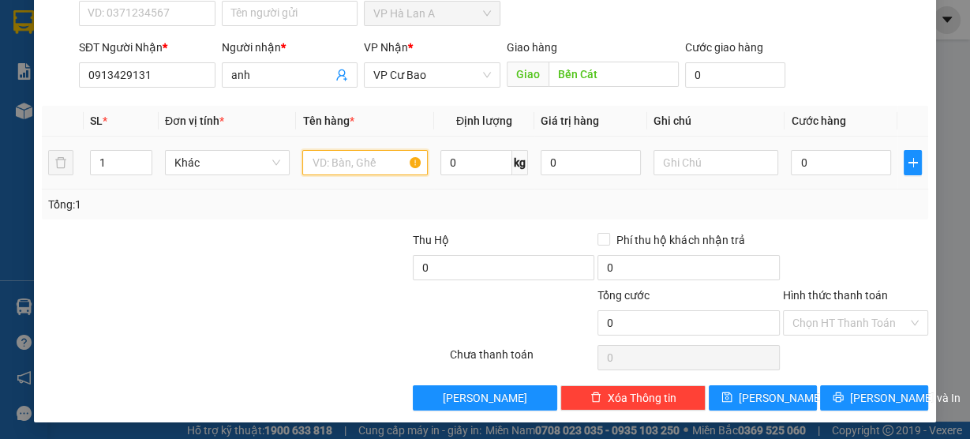
click at [327, 172] on input "text" at bounding box center [365, 162] width 126 height 25
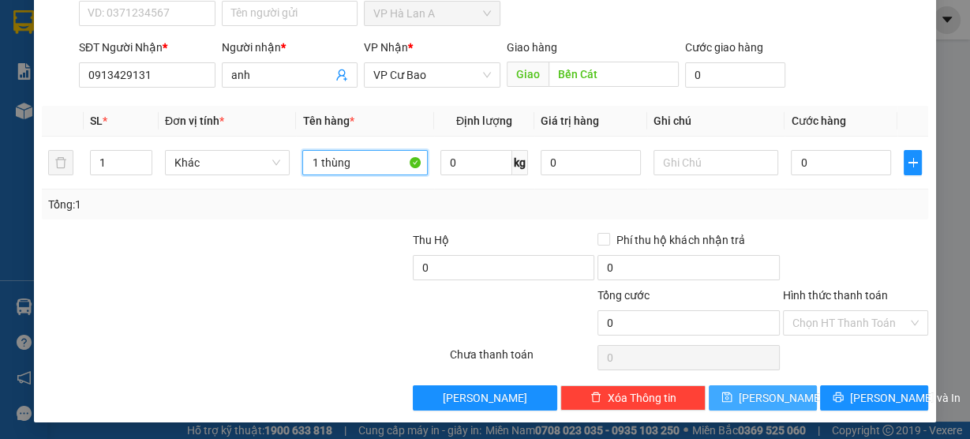
type input "1 thùng"
click at [752, 395] on button "[PERSON_NAME]" at bounding box center [763, 397] width 108 height 25
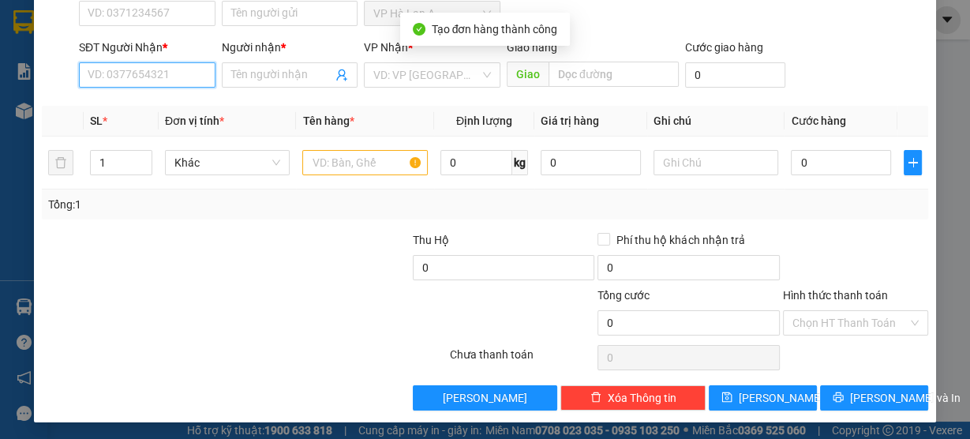
click at [96, 77] on input "SĐT Người Nhận *" at bounding box center [147, 74] width 137 height 25
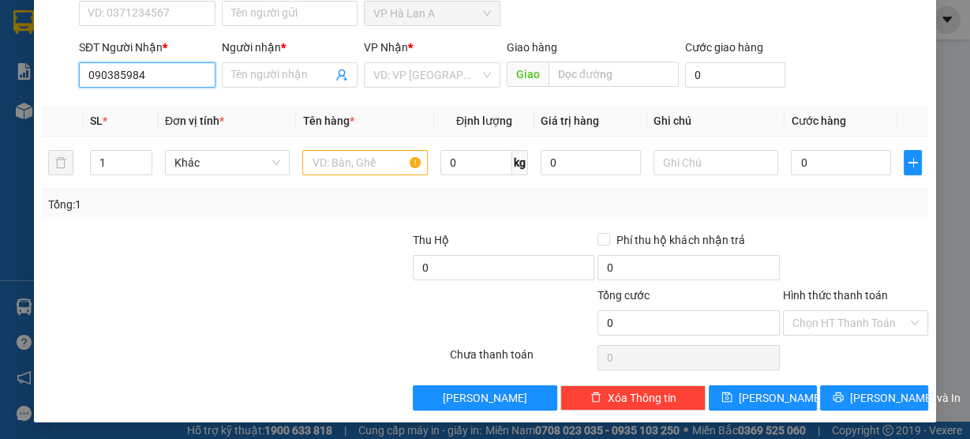
type input "0903859845"
click at [169, 111] on div "0903859845 - [PERSON_NAME]" at bounding box center [166, 104] width 156 height 17
type input "thương"
type input "0903859845"
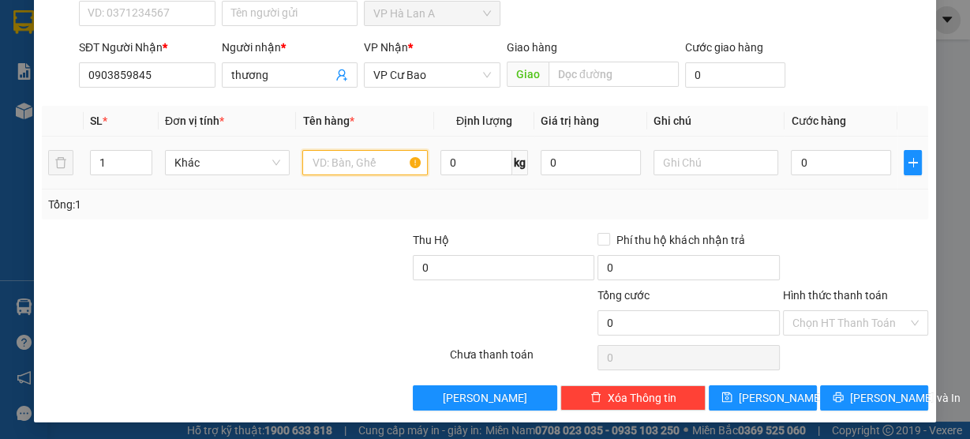
click at [317, 161] on input "text" at bounding box center [365, 162] width 126 height 25
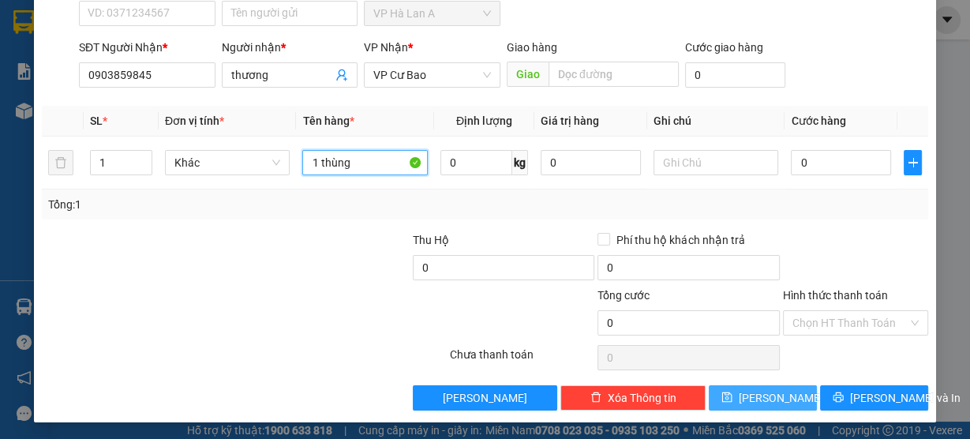
type input "1 thùng"
click at [733, 397] on icon "save" at bounding box center [727, 397] width 11 height 11
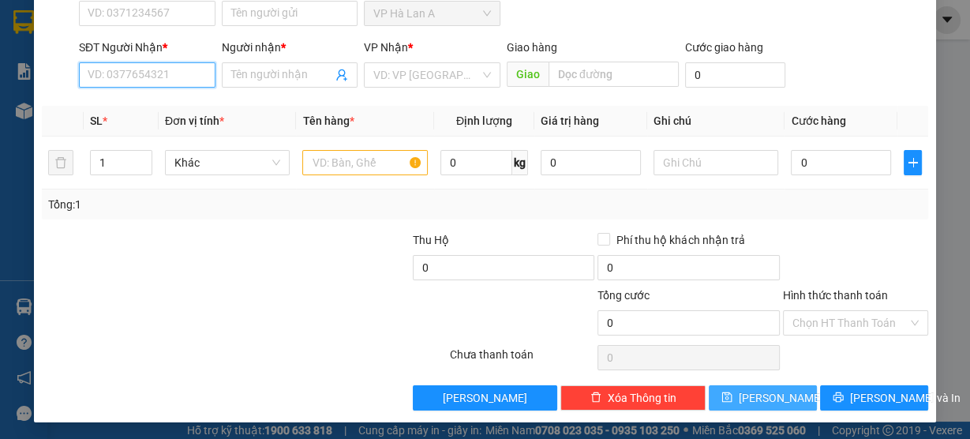
click at [160, 77] on input "SĐT Người Nhận *" at bounding box center [147, 74] width 137 height 25
drag, startPoint x: 109, startPoint y: 109, endPoint x: 197, endPoint y: 97, distance: 89.2
click at [109, 109] on div "0912030166 - 0948077508" at bounding box center [155, 104] width 134 height 17
type input "0912030166"
type input "0948077508"
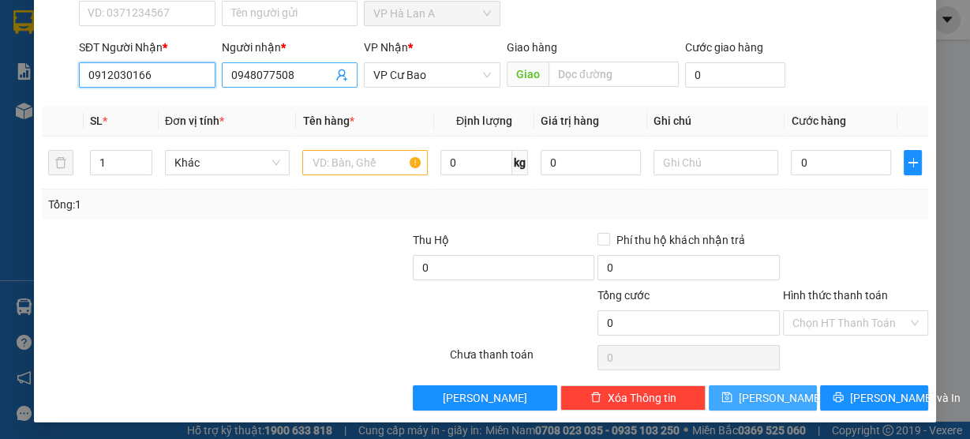
type input "0912030166"
click at [321, 73] on input "0948077508" at bounding box center [282, 74] width 102 height 17
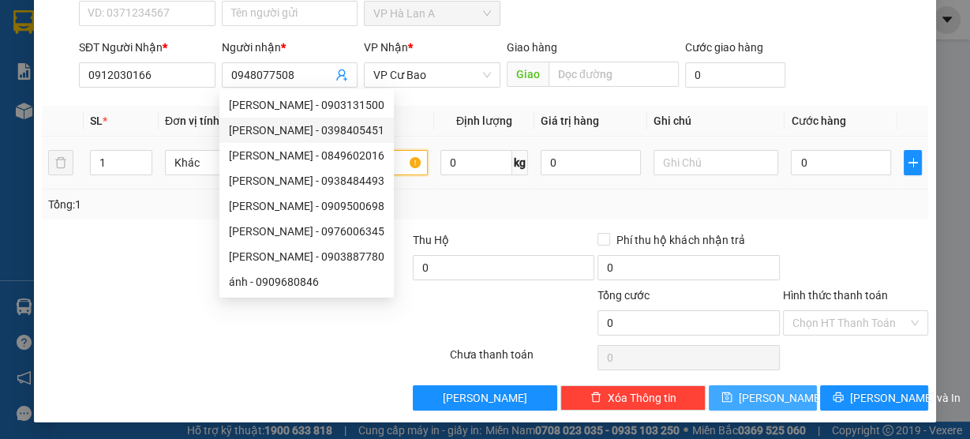
click at [390, 161] on input "text" at bounding box center [365, 162] width 126 height 25
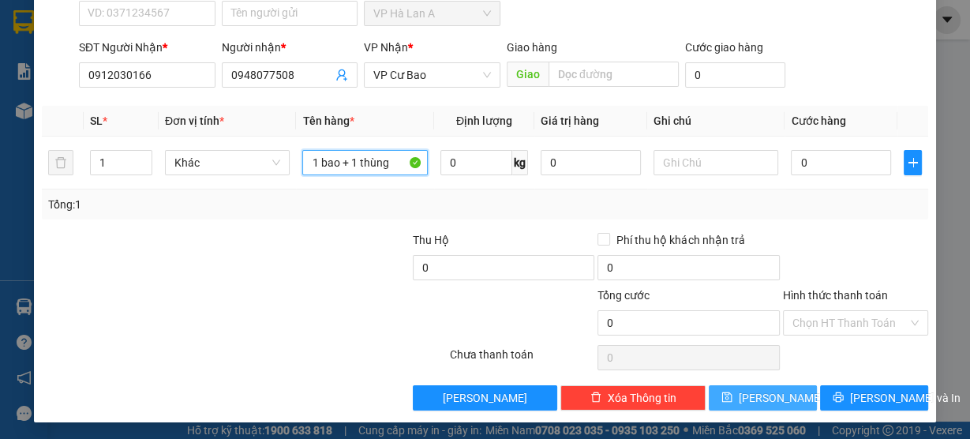
type input "1 bao + 1 thùng"
click at [782, 398] on button "[PERSON_NAME]" at bounding box center [763, 397] width 108 height 25
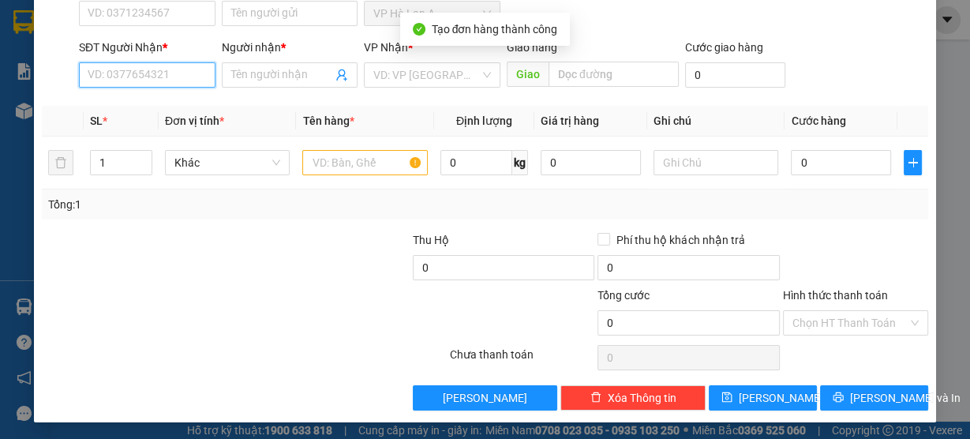
click at [143, 66] on input "SĐT Người Nhận *" at bounding box center [147, 74] width 137 height 25
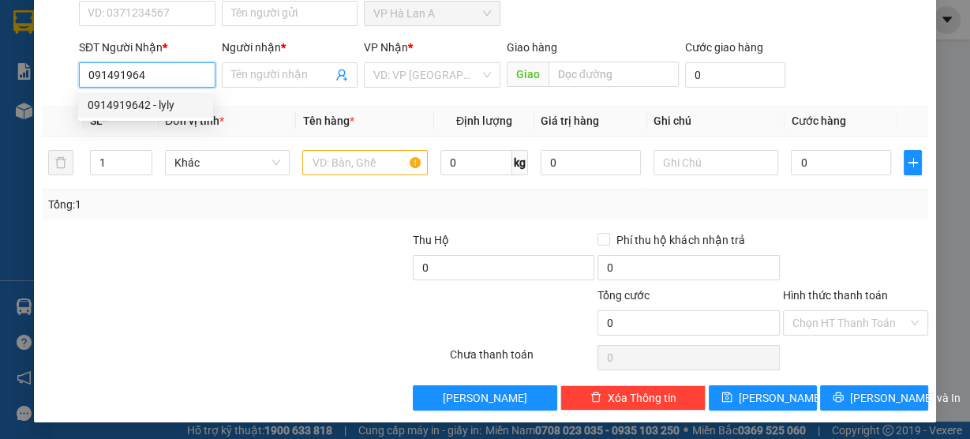
click at [140, 98] on div "0914919642 - lyly" at bounding box center [146, 104] width 116 height 17
type input "0914919642"
type input "lyly"
type input "0914919642"
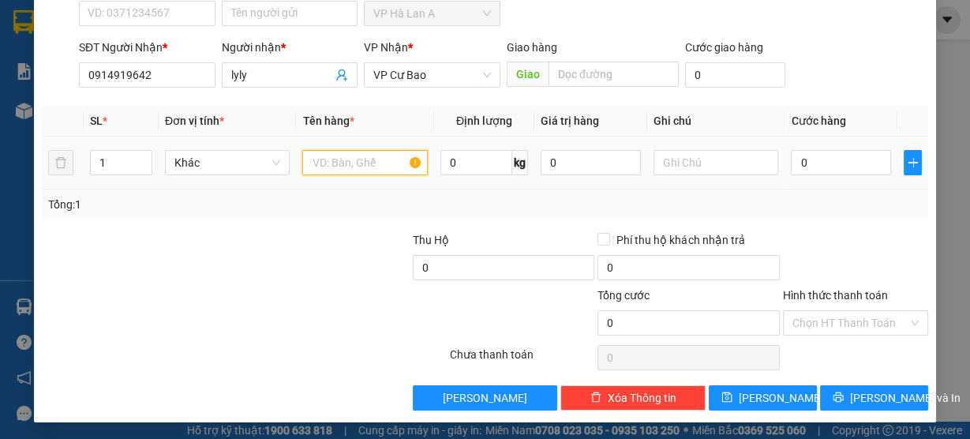
click at [334, 162] on input "text" at bounding box center [365, 162] width 126 height 25
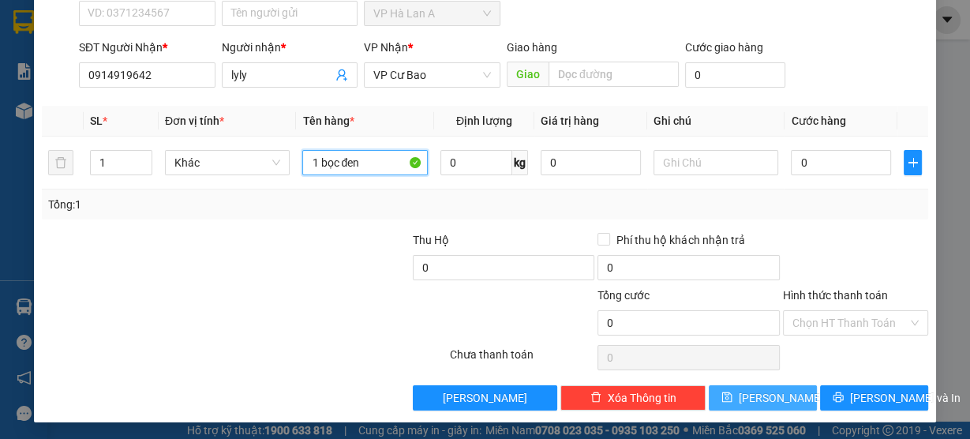
type input "1 bọc đen"
click at [762, 400] on span "[PERSON_NAME]" at bounding box center [781, 397] width 84 height 17
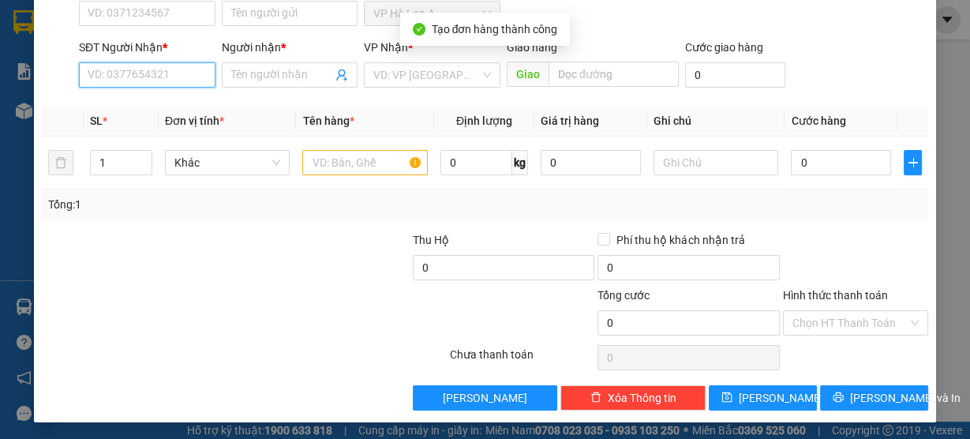
click at [141, 75] on input "SĐT Người Nhận *" at bounding box center [147, 74] width 137 height 25
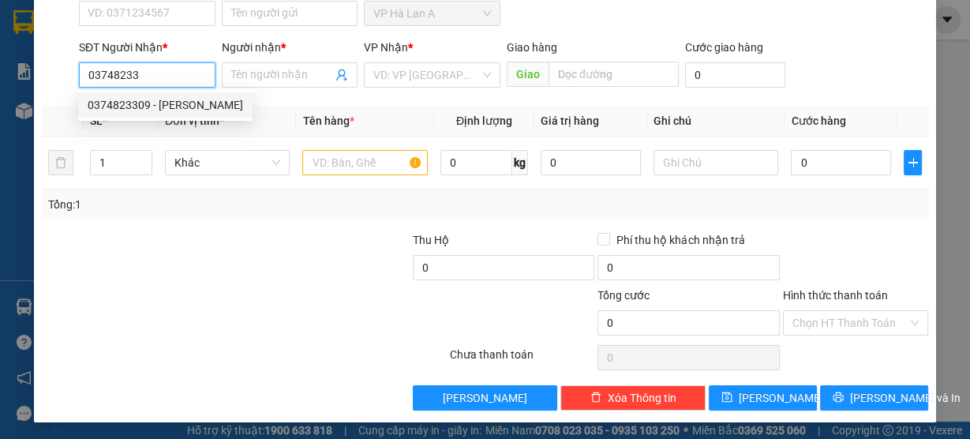
click at [164, 111] on div "0374823309 - [PERSON_NAME]" at bounding box center [166, 104] width 156 height 17
type input "0374823309"
type input "trung"
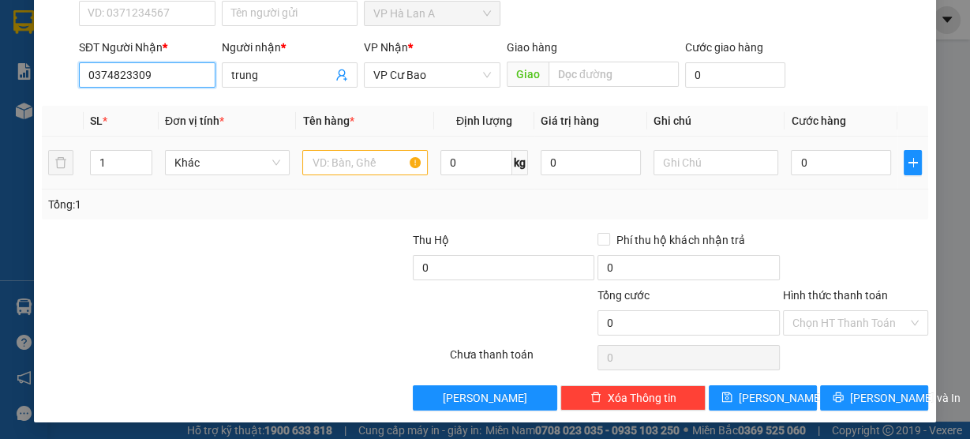
type input "0374823309"
click at [358, 162] on input "text" at bounding box center [365, 162] width 126 height 25
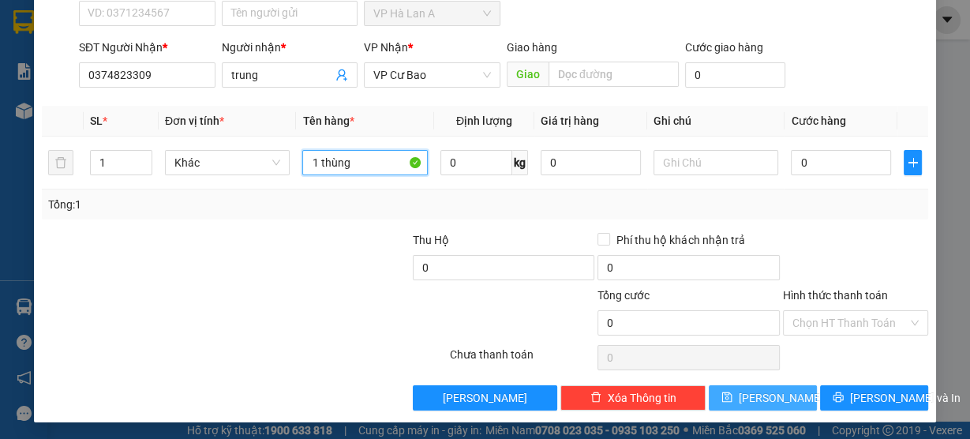
type input "1 thùng"
click at [784, 400] on button "[PERSON_NAME]" at bounding box center [763, 397] width 108 height 25
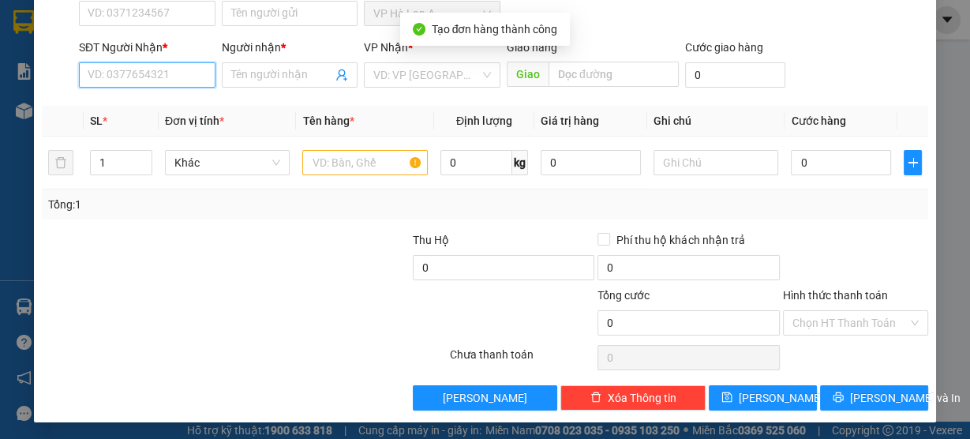
click at [177, 76] on input "SĐT Người Nhận *" at bounding box center [147, 74] width 137 height 25
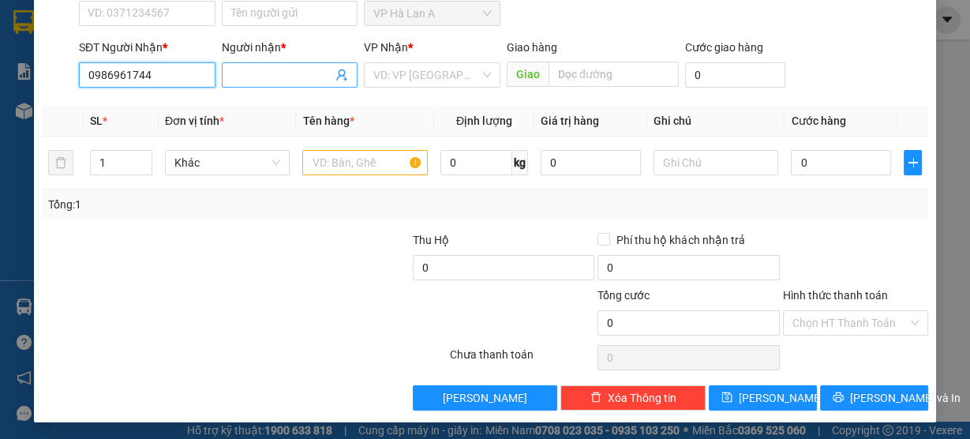
type input "0986961744"
click at [244, 77] on input "Người nhận *" at bounding box center [282, 74] width 102 height 17
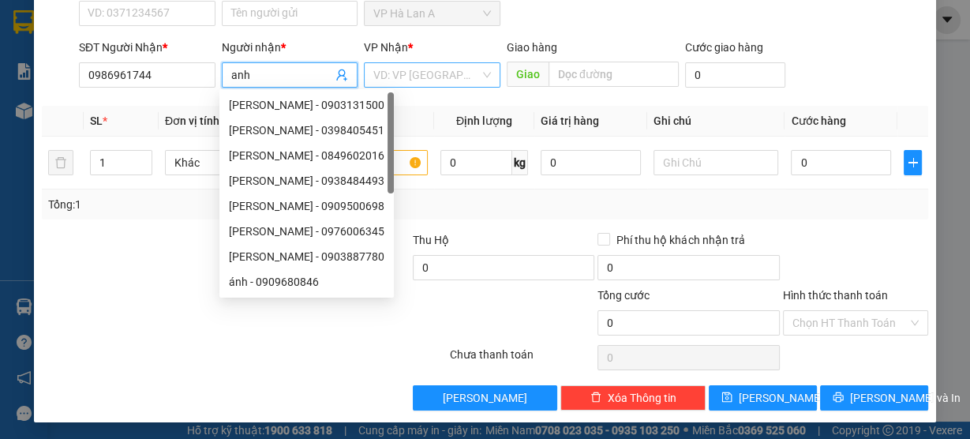
type input "anh"
click at [403, 71] on input "search" at bounding box center [427, 75] width 107 height 24
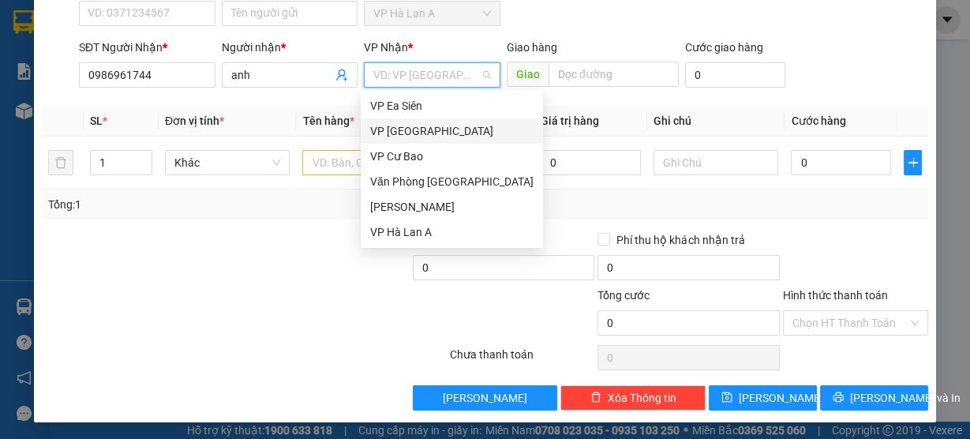
click at [417, 127] on div "VP [GEOGRAPHIC_DATA]" at bounding box center [451, 130] width 163 height 17
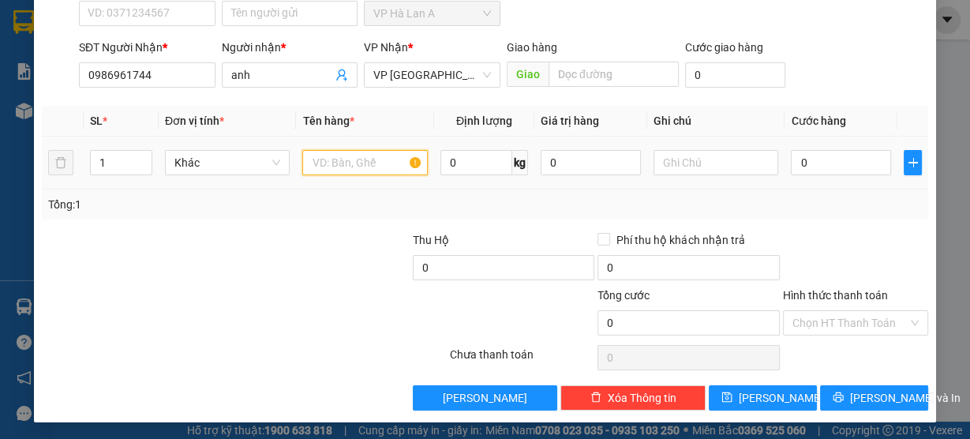
click at [360, 154] on input "text" at bounding box center [365, 162] width 126 height 25
type input "1 cục"
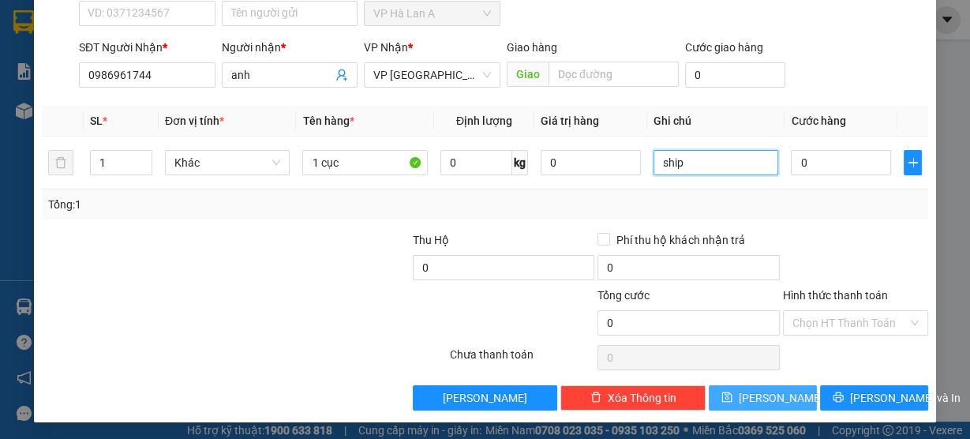
type input "ship"
click at [760, 391] on span "[PERSON_NAME]" at bounding box center [781, 397] width 84 height 17
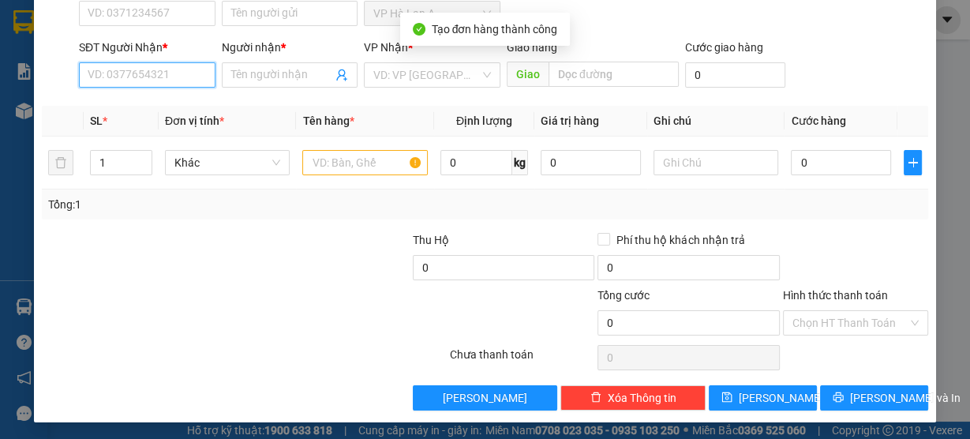
click at [160, 77] on input "SĐT Người Nhận *" at bounding box center [147, 74] width 137 height 25
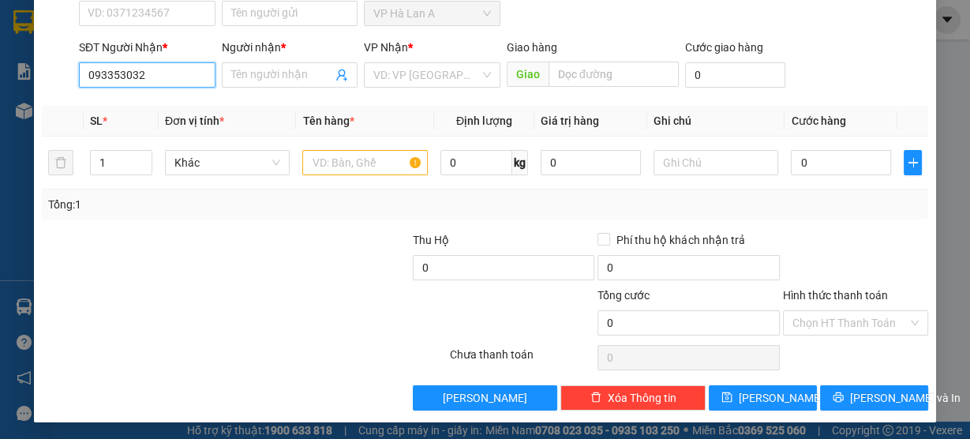
type input "0933530326"
click at [185, 107] on div "0933530326 - hải" at bounding box center [146, 104] width 116 height 17
type input "hải"
type input "0933530326"
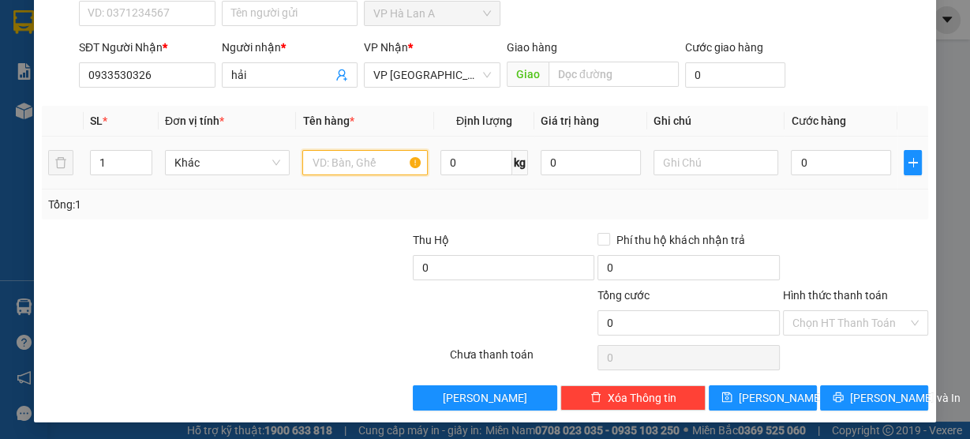
click at [366, 160] on input "text" at bounding box center [365, 162] width 126 height 25
type input "1 thùng"
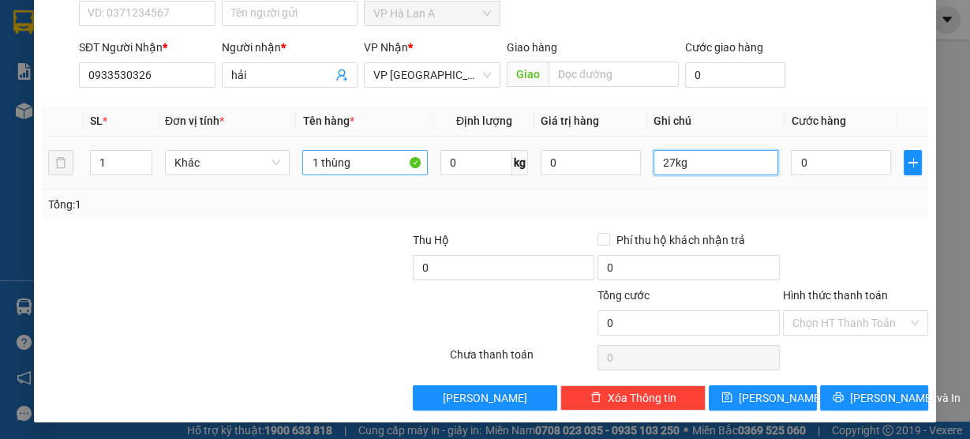
type input "27kg"
type input "6"
type input "60"
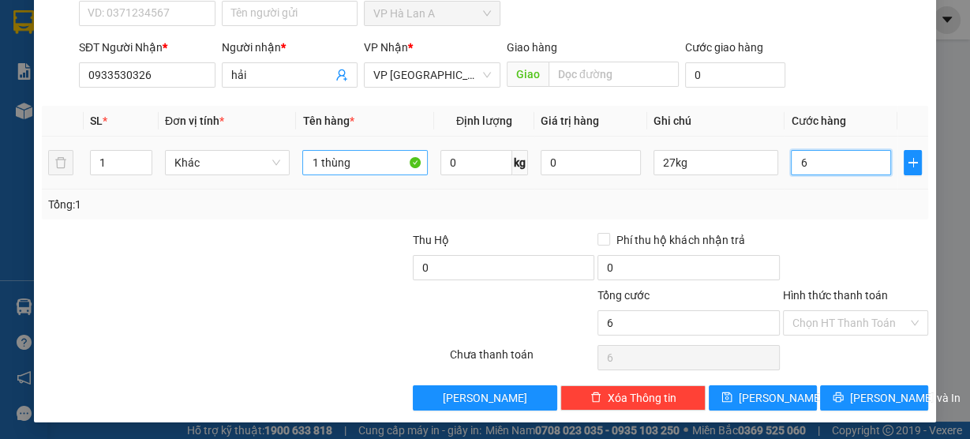
type input "60"
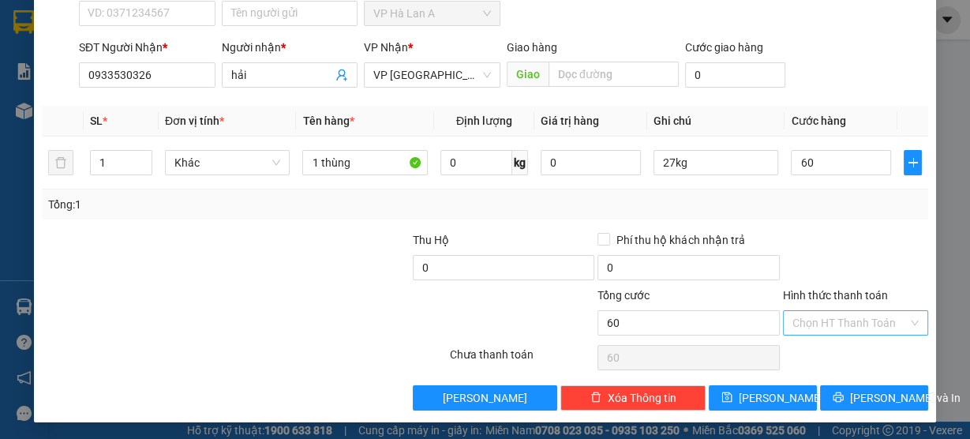
type input "60.000"
click at [838, 328] on input "Hình thức thanh toán" at bounding box center [850, 323] width 115 height 24
click at [820, 358] on div "Tại văn phòng" at bounding box center [847, 351] width 125 height 17
type input "0"
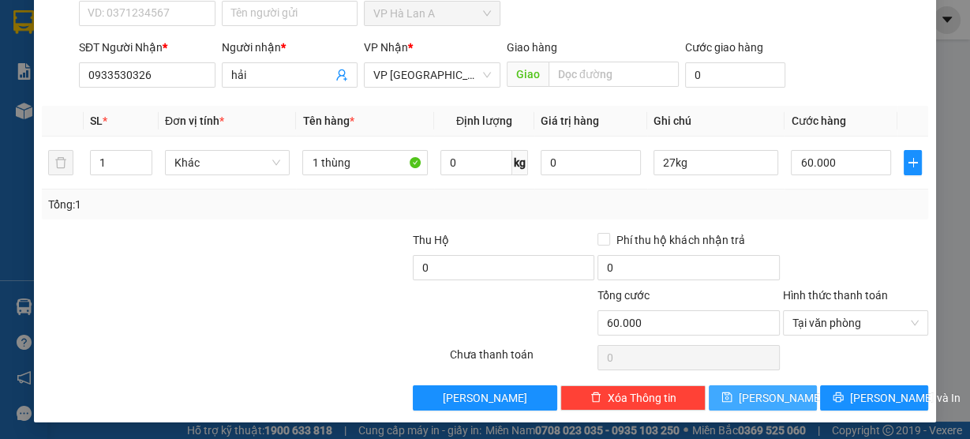
click at [778, 400] on button "[PERSON_NAME]" at bounding box center [763, 397] width 108 height 25
type input "0"
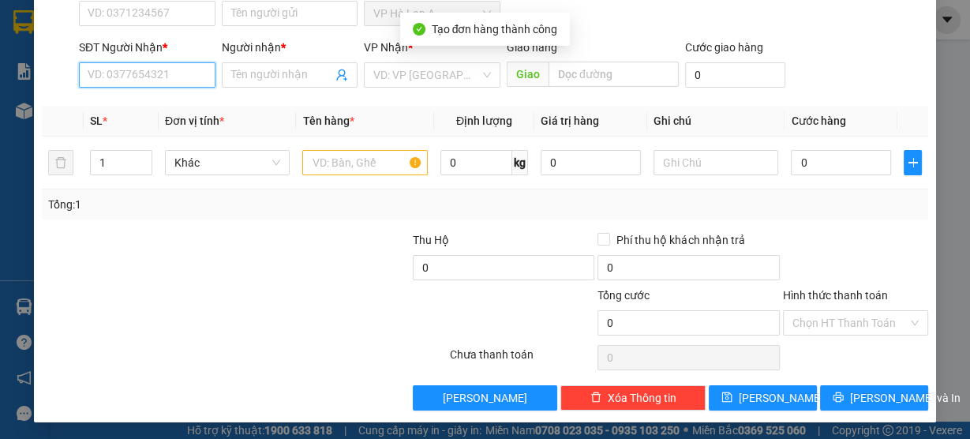
click at [173, 71] on input "SĐT Người Nhận *" at bounding box center [147, 74] width 137 height 25
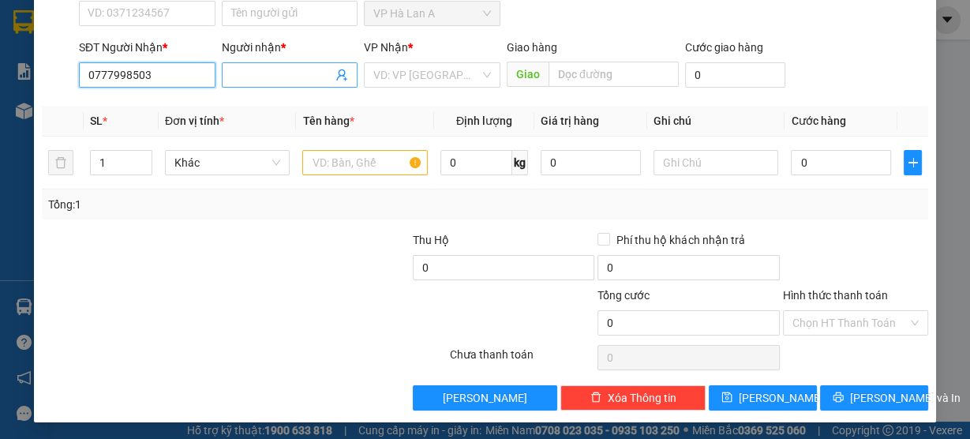
type input "0777998503"
click at [312, 71] on input "Người nhận *" at bounding box center [282, 74] width 102 height 17
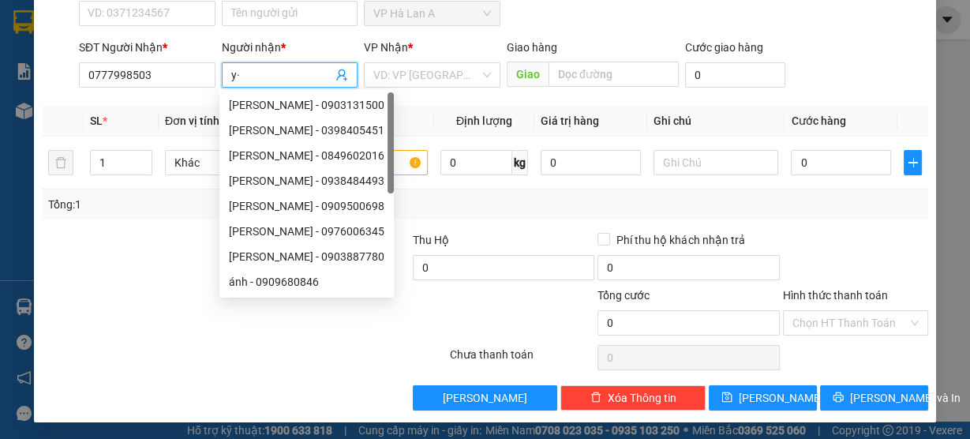
type input "y"
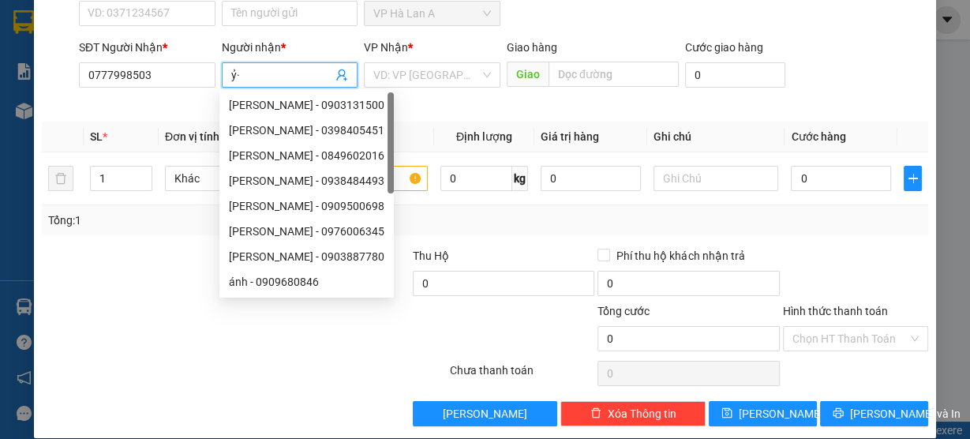
type input "ỷ"
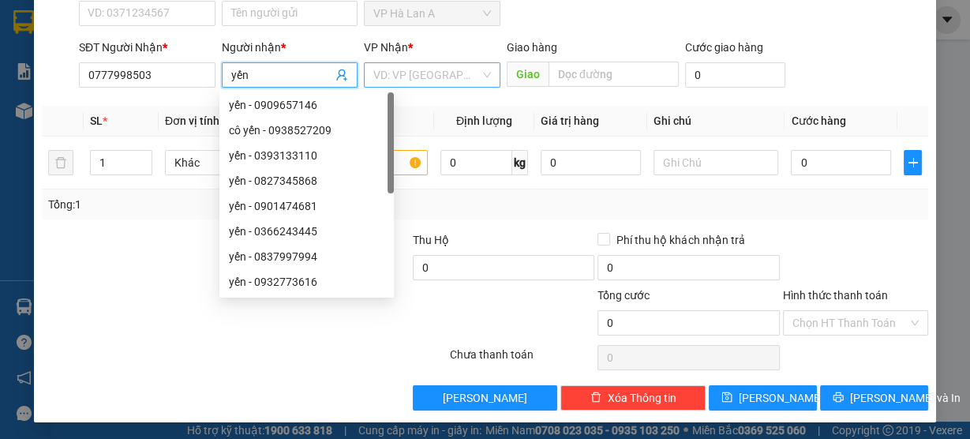
type input "yến"
click at [417, 76] on input "search" at bounding box center [427, 75] width 107 height 24
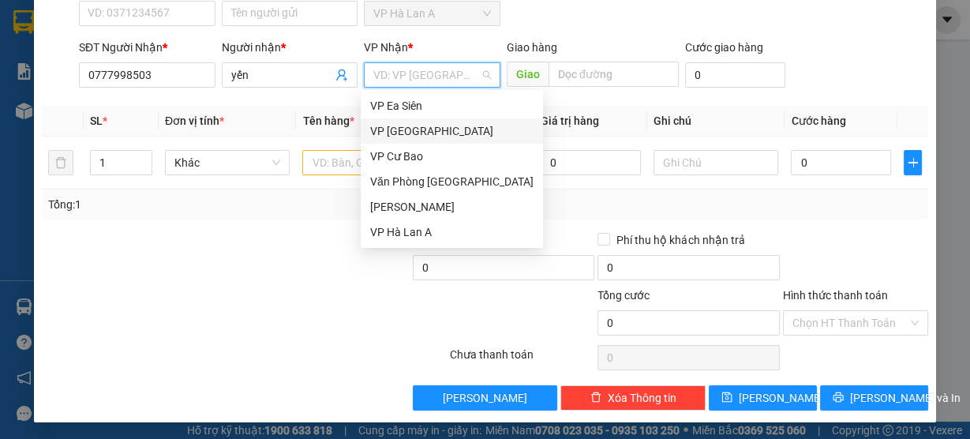
click at [419, 130] on div "VP [GEOGRAPHIC_DATA]" at bounding box center [451, 130] width 163 height 17
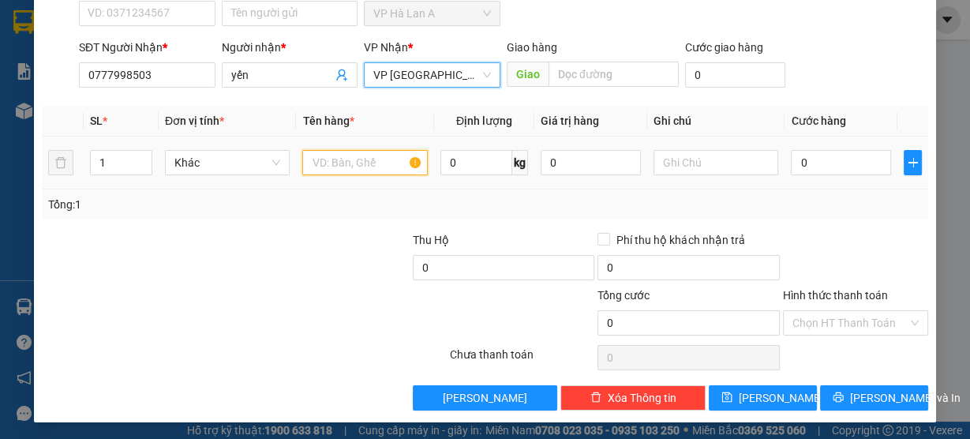
click at [399, 157] on input "text" at bounding box center [365, 162] width 126 height 25
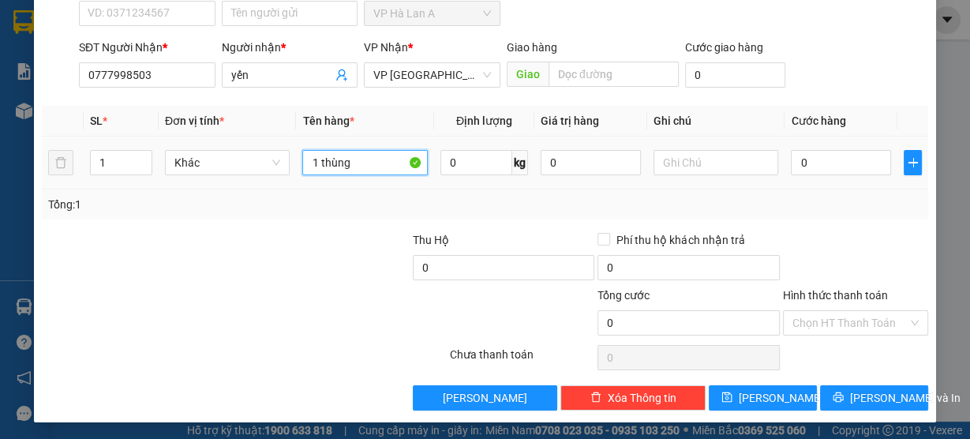
type input "1 thùng"
type input "21kg"
type input "5"
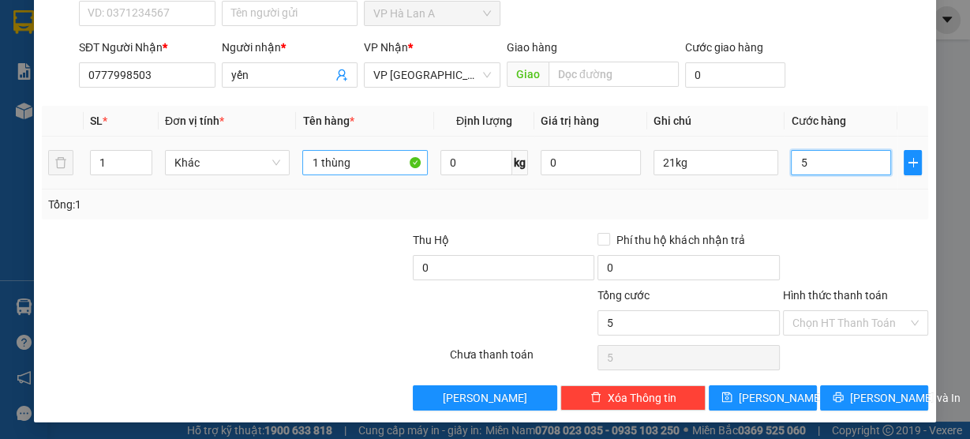
type input "50"
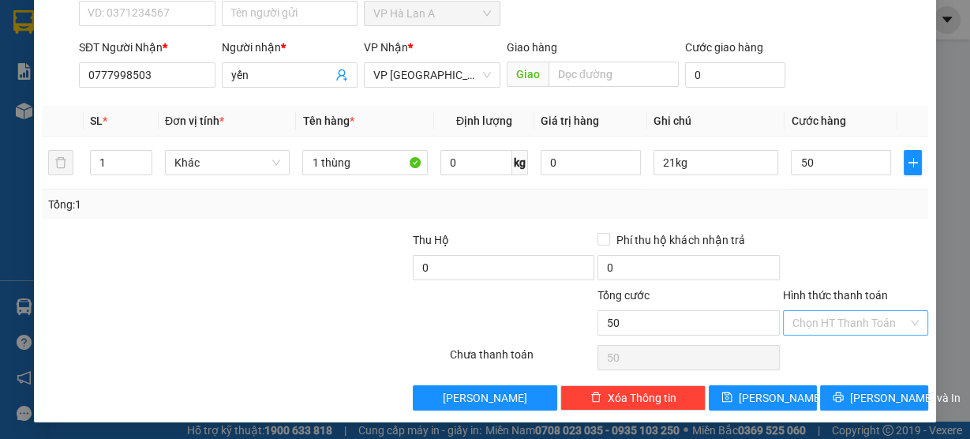
type input "50.000"
click at [845, 328] on input "Hình thức thanh toán" at bounding box center [850, 323] width 115 height 24
click at [823, 355] on div "Tại văn phòng" at bounding box center [847, 351] width 125 height 17
type input "0"
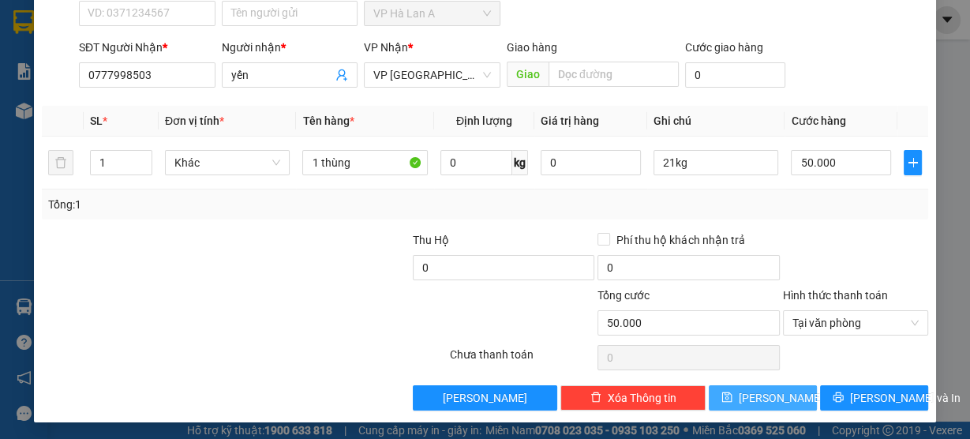
click at [761, 391] on span "[PERSON_NAME]" at bounding box center [781, 397] width 84 height 17
type input "0"
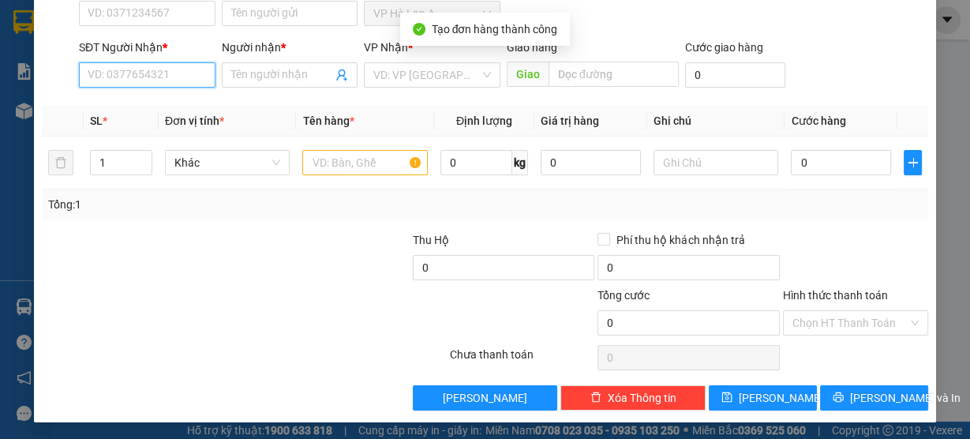
click at [198, 72] on input "SĐT Người Nhận *" at bounding box center [147, 74] width 137 height 25
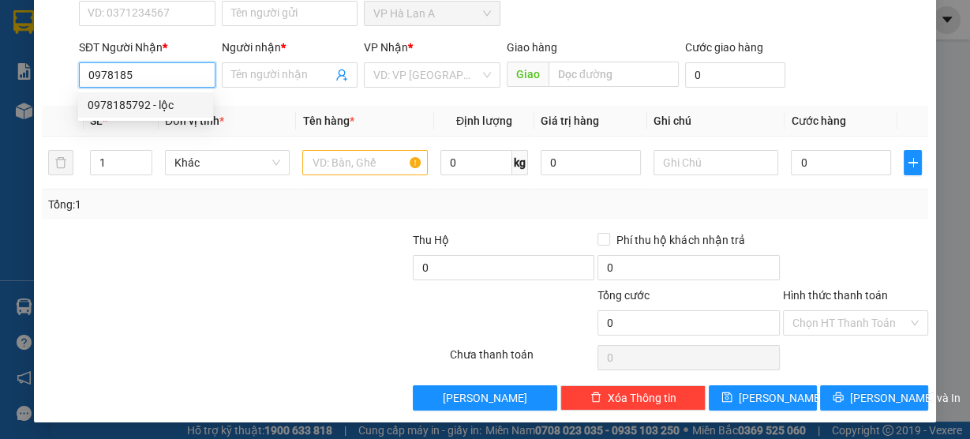
click at [164, 109] on div "0978185792 - lộc" at bounding box center [146, 104] width 116 height 17
type input "0978185792"
type input "lộc"
type input "0978185792"
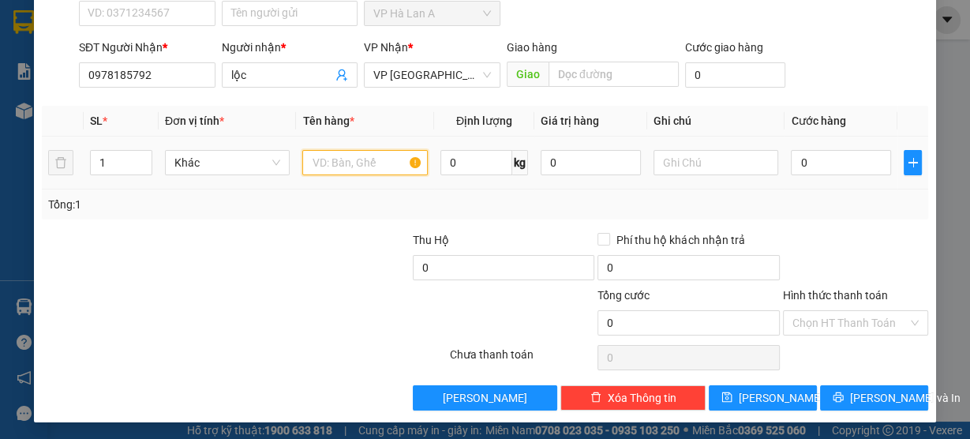
click at [374, 171] on input "text" at bounding box center [365, 162] width 126 height 25
type input "2 thùng"
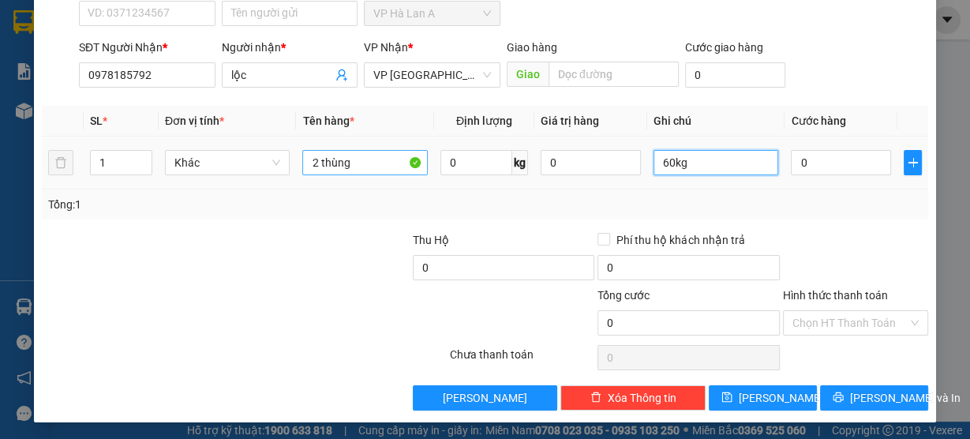
type input "60kg"
type input "1"
type input "14"
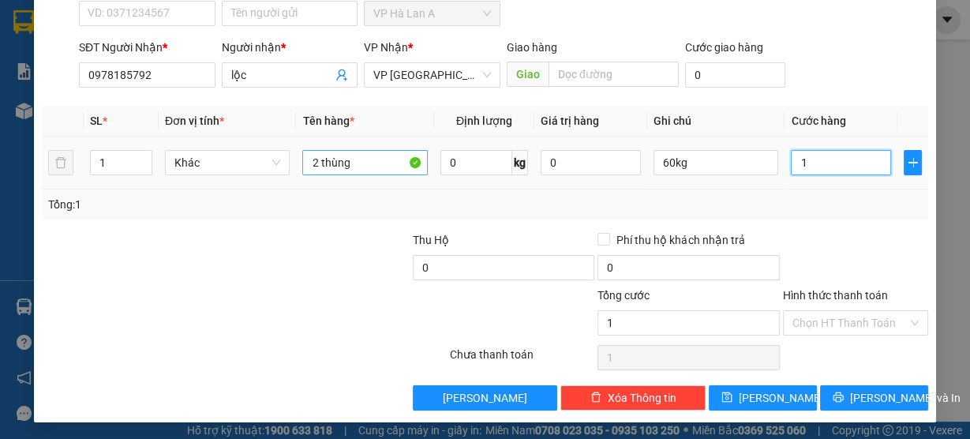
type input "14"
type input "140"
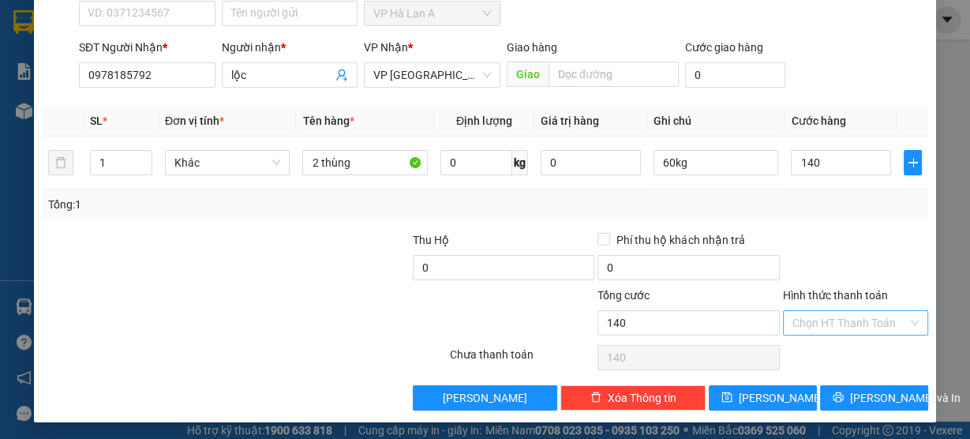
type input "140.000"
click at [840, 319] on input "Hình thức thanh toán" at bounding box center [850, 323] width 115 height 24
click at [821, 352] on div "Tại văn phòng" at bounding box center [847, 351] width 125 height 17
type input "0"
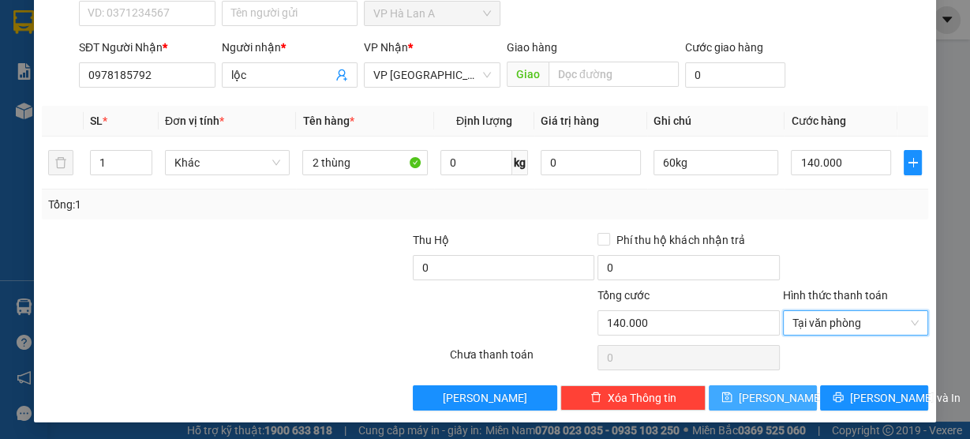
click at [782, 396] on button "[PERSON_NAME]" at bounding box center [763, 397] width 108 height 25
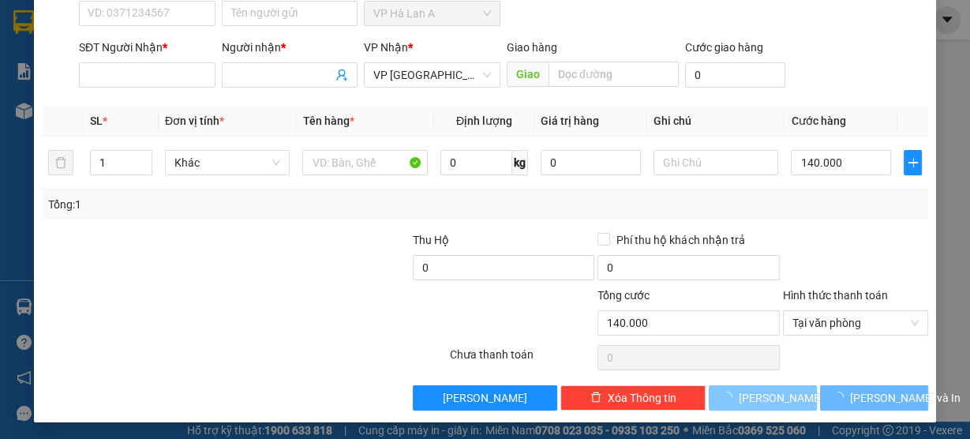
type input "0"
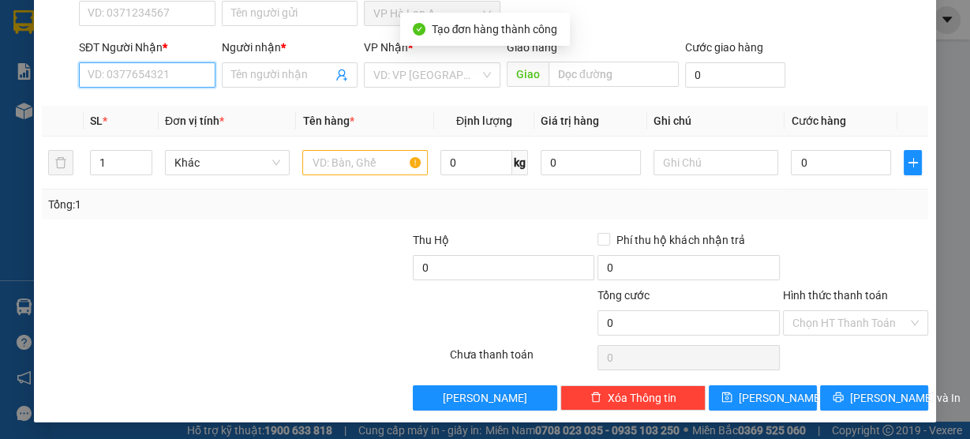
click at [143, 71] on input "SĐT Người Nhận *" at bounding box center [147, 74] width 137 height 25
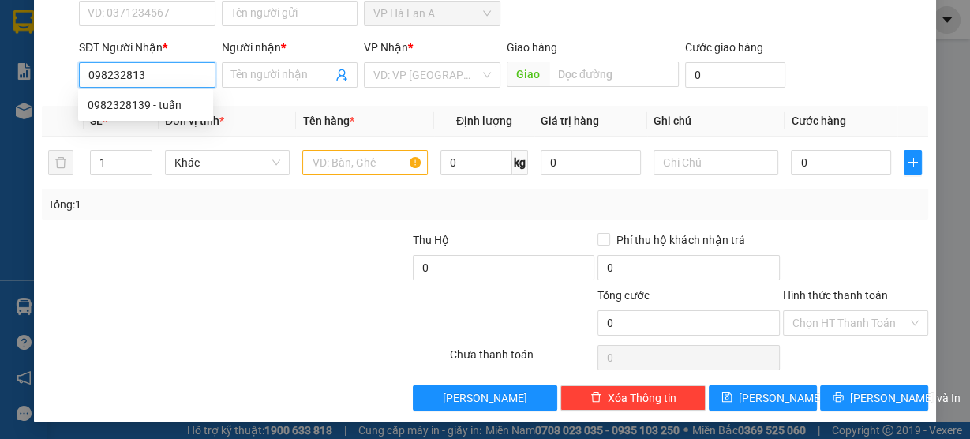
type input "0982328139"
click at [158, 107] on div "0982328139 - tuấn" at bounding box center [146, 104] width 116 height 17
type input "tuấn"
type input "0982328139"
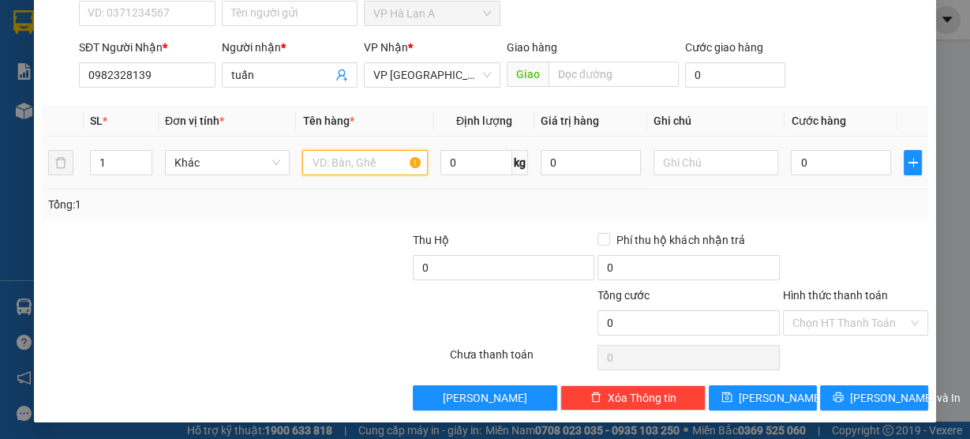
click at [347, 157] on input "text" at bounding box center [365, 162] width 126 height 25
type input "1 bao"
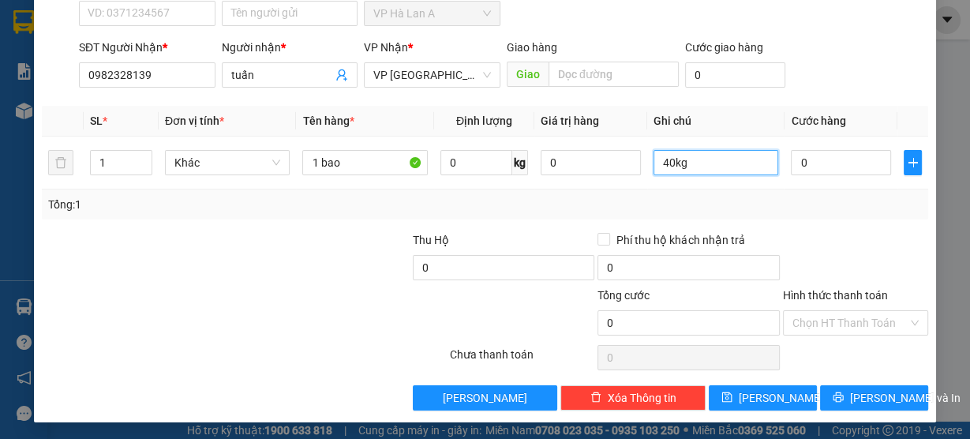
type input "40kg"
type input "1"
type input "10"
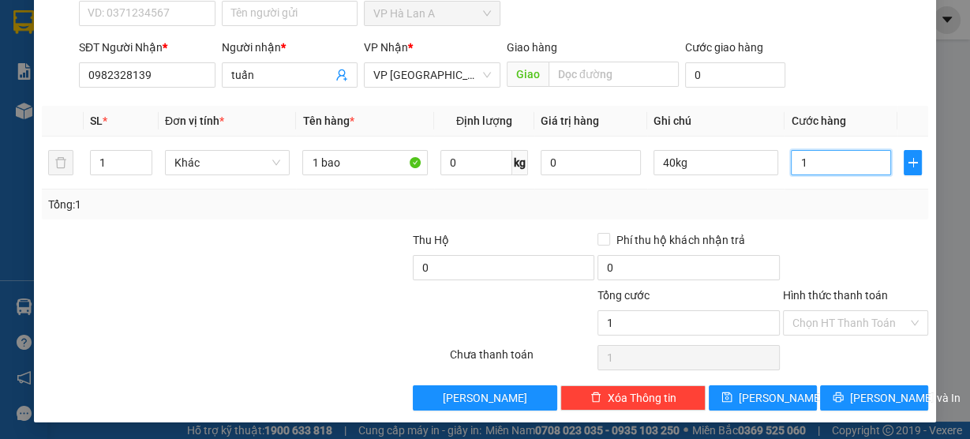
type input "10"
type input "100"
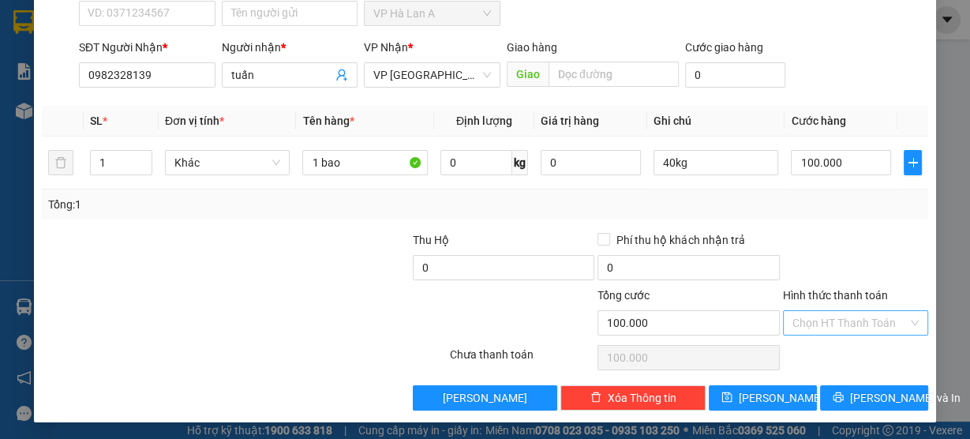
click at [836, 325] on input "Hình thức thanh toán" at bounding box center [850, 323] width 115 height 24
click at [824, 353] on div "Tại văn phòng" at bounding box center [847, 351] width 125 height 17
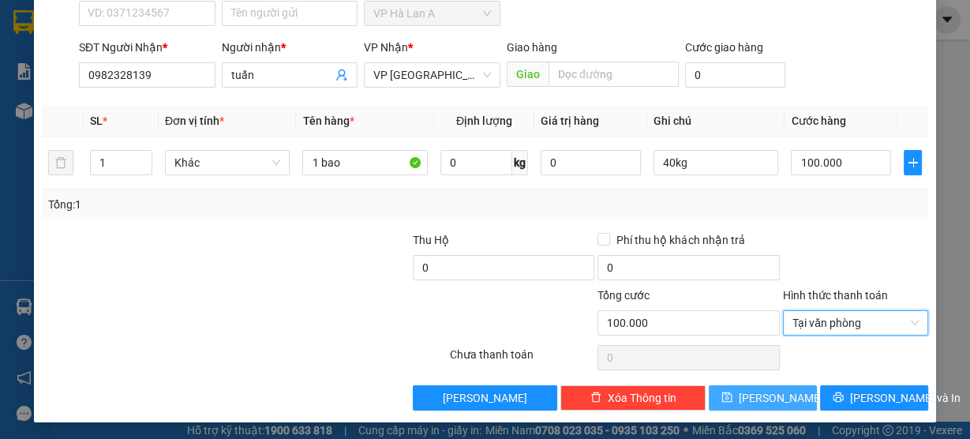
click at [771, 400] on span "[PERSON_NAME]" at bounding box center [781, 397] width 84 height 17
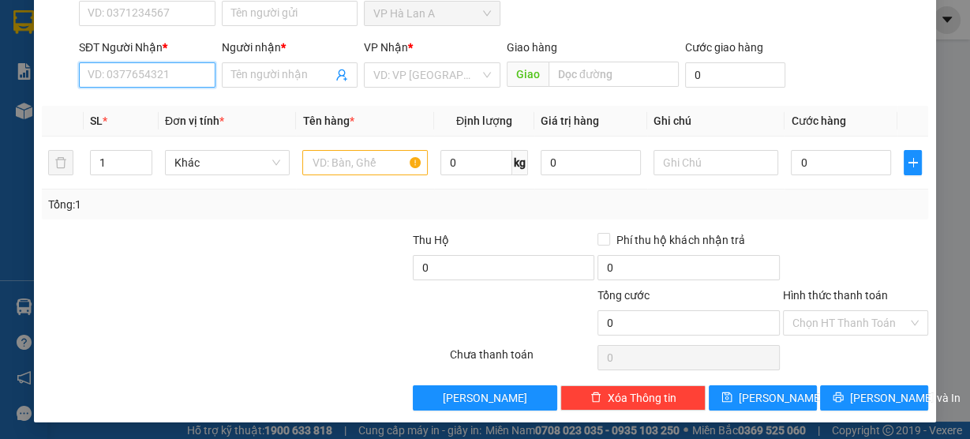
click at [188, 79] on input "SĐT Người Nhận *" at bounding box center [147, 74] width 137 height 25
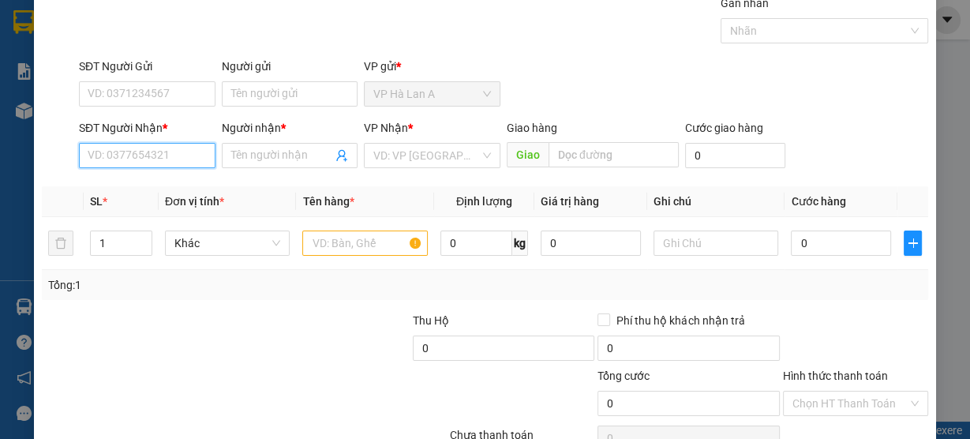
scroll to position [0, 0]
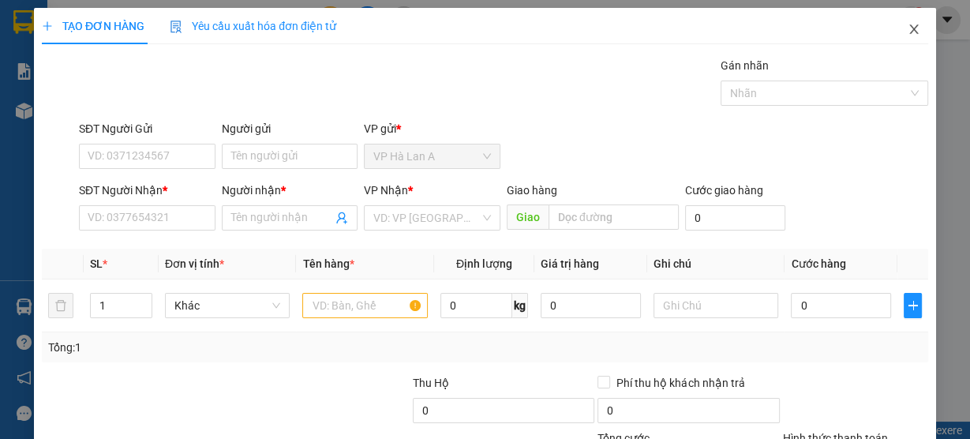
click at [903, 23] on span "Close" at bounding box center [914, 30] width 44 height 44
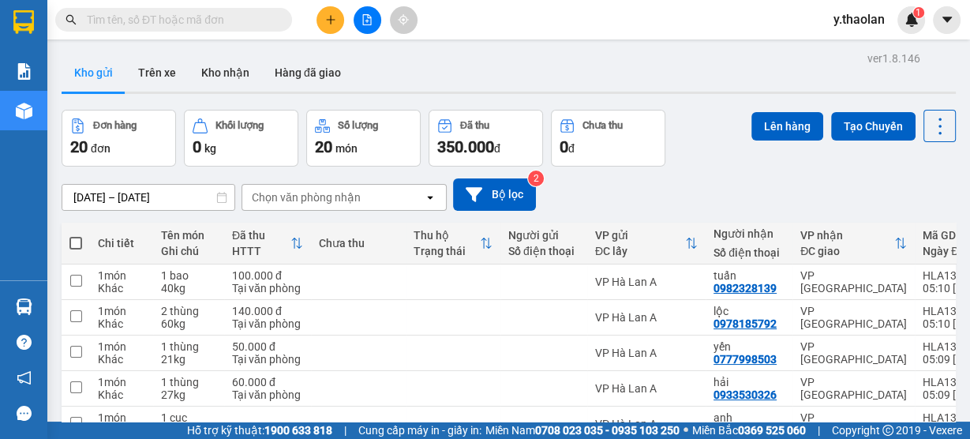
click at [335, 21] on icon "plus" at bounding box center [330, 19] width 11 height 11
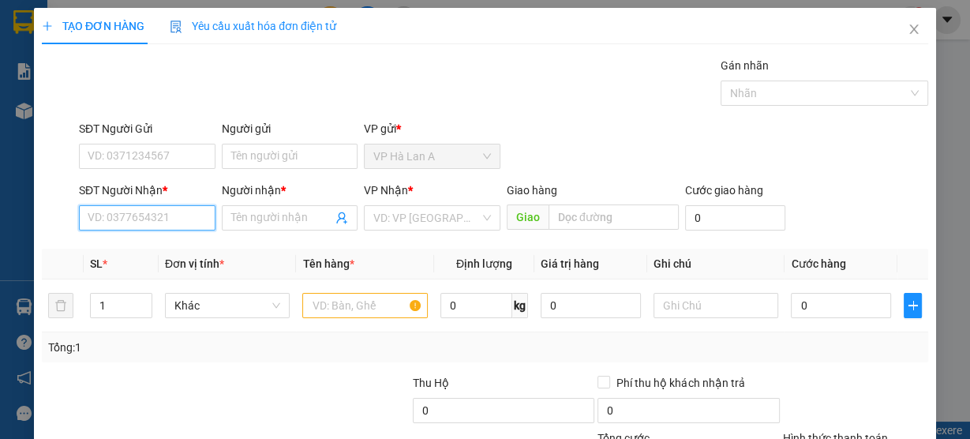
click at [169, 209] on input "SĐT Người Nhận *" at bounding box center [147, 217] width 137 height 25
click at [178, 252] on div "0358514864 -" at bounding box center [146, 248] width 116 height 17
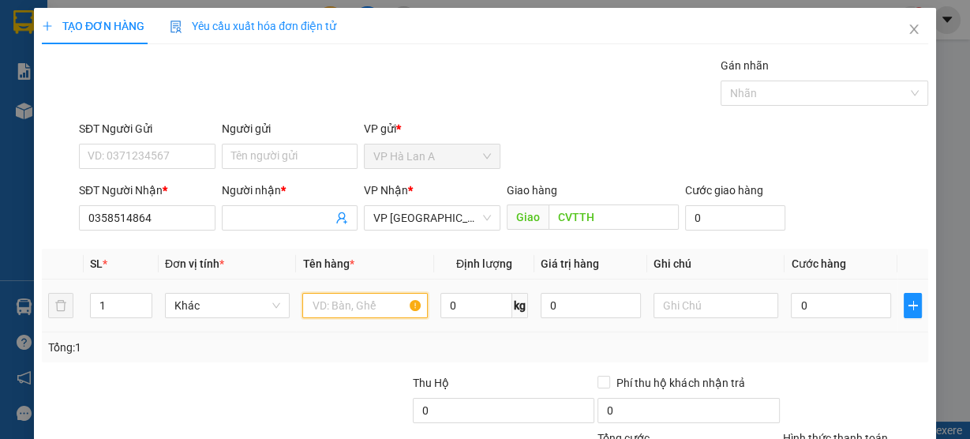
click at [312, 295] on input "text" at bounding box center [365, 305] width 126 height 25
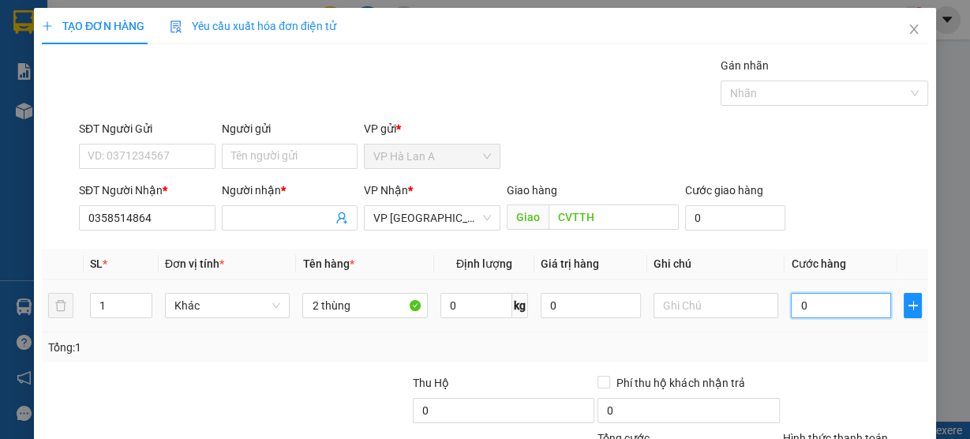
click at [825, 311] on input "0" at bounding box center [841, 305] width 100 height 25
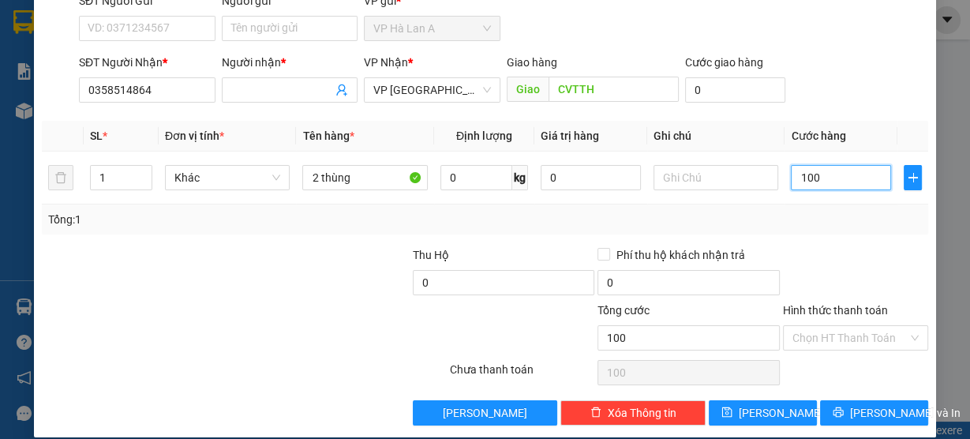
scroll to position [143, 0]
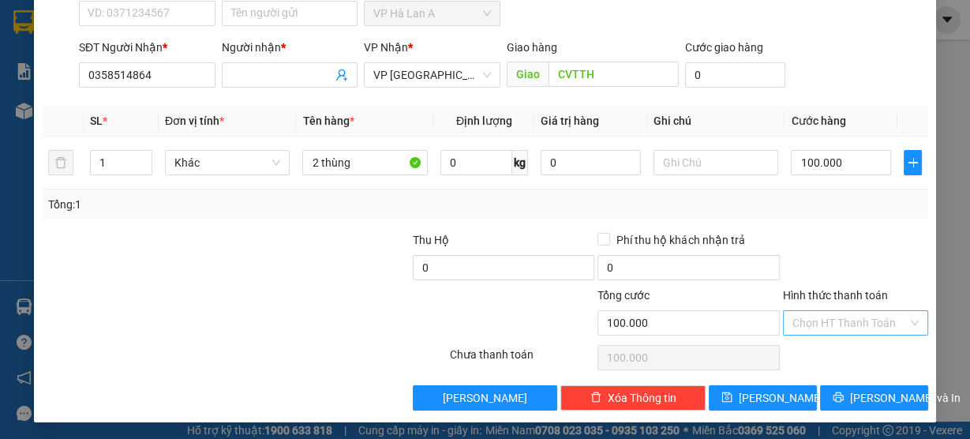
click at [829, 315] on input "Hình thức thanh toán" at bounding box center [850, 323] width 115 height 24
click at [825, 351] on div "Tại văn phòng" at bounding box center [847, 351] width 125 height 17
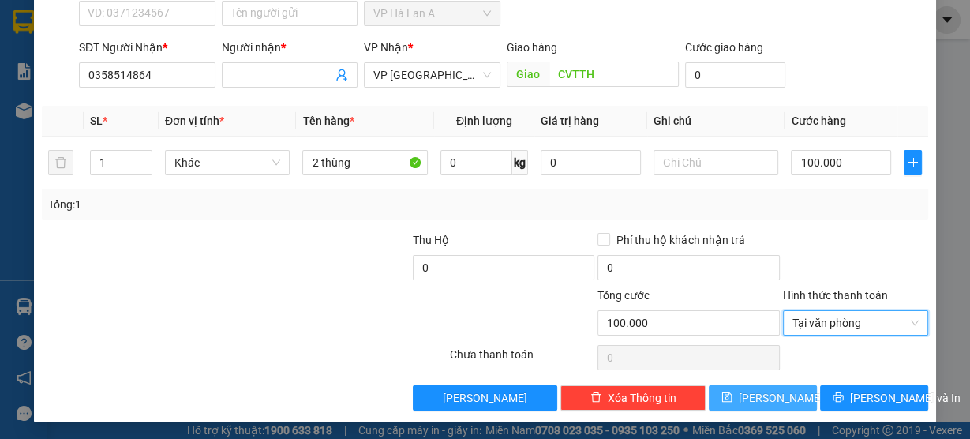
click at [773, 389] on button "[PERSON_NAME]" at bounding box center [763, 397] width 108 height 25
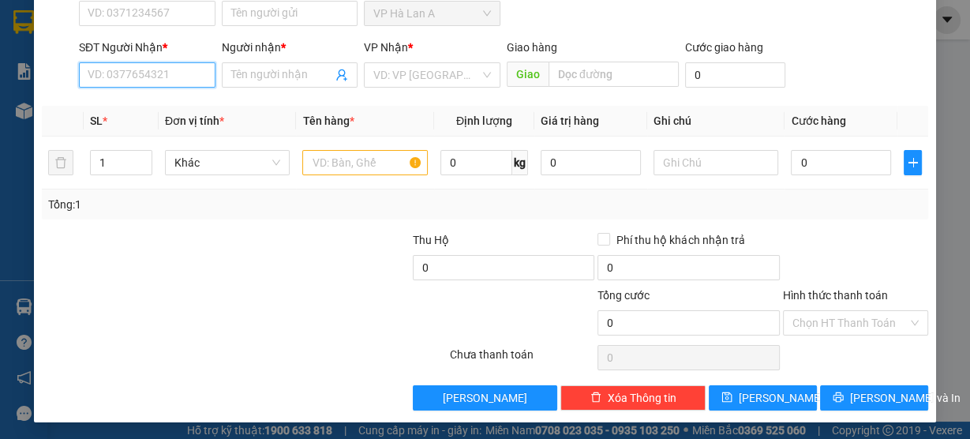
click at [156, 72] on input "SĐT Người Nhận *" at bounding box center [147, 74] width 137 height 25
click at [154, 109] on div "0969746397 - diệu" at bounding box center [146, 104] width 116 height 17
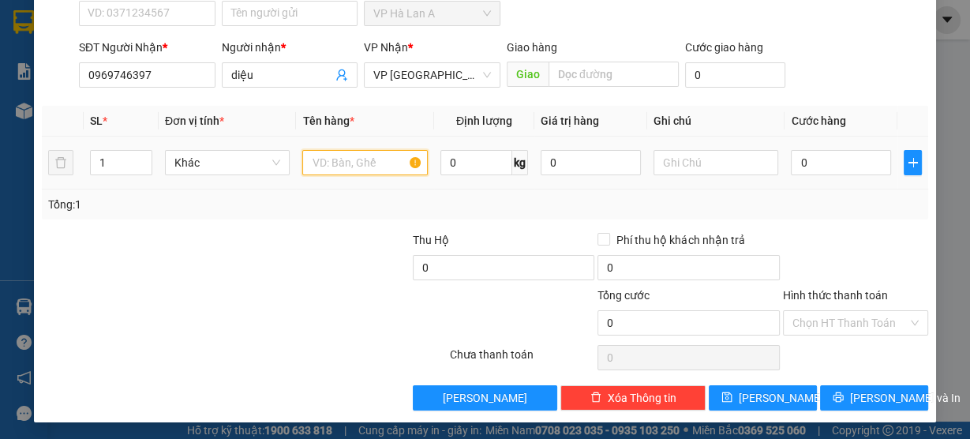
click at [322, 171] on input "text" at bounding box center [365, 162] width 126 height 25
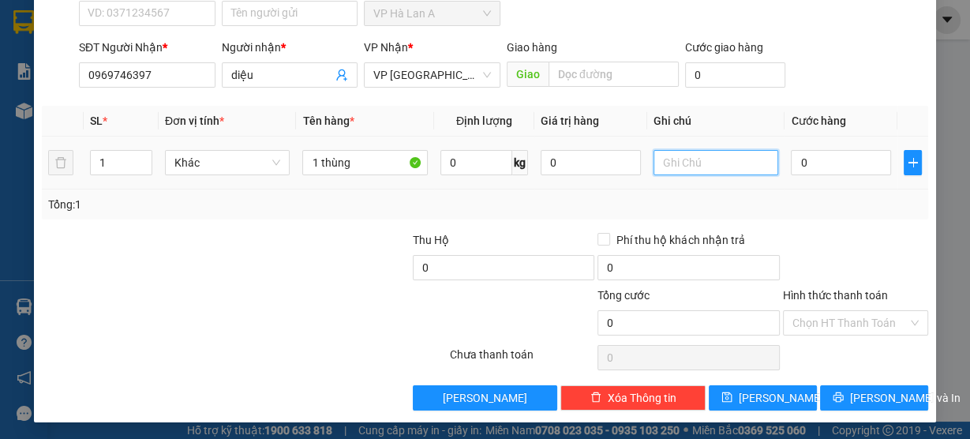
click at [715, 163] on input "text" at bounding box center [717, 162] width 126 height 25
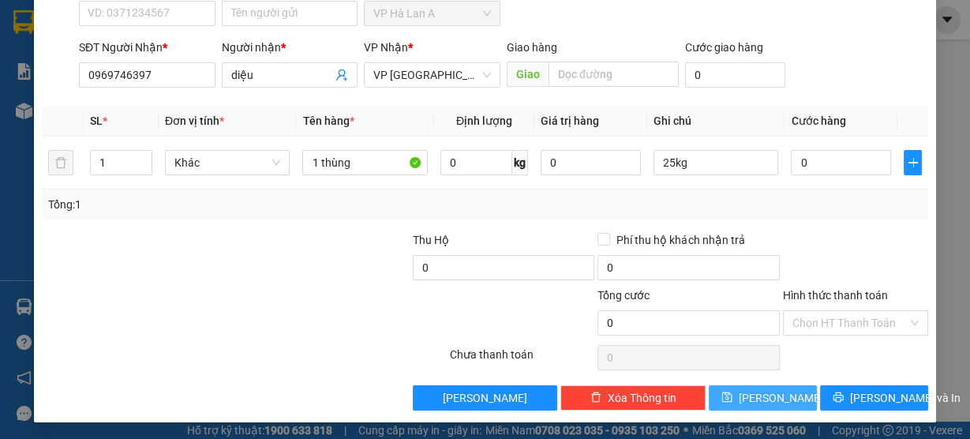
click at [753, 396] on button "[PERSON_NAME]" at bounding box center [763, 397] width 108 height 25
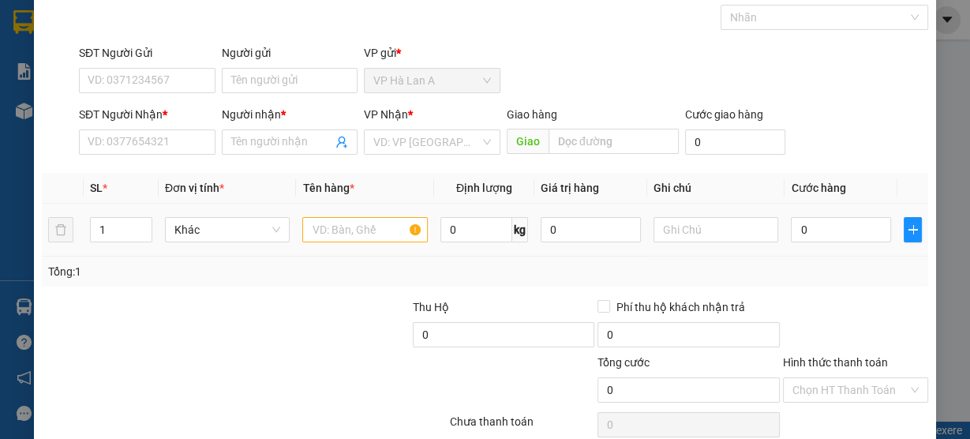
scroll to position [0, 0]
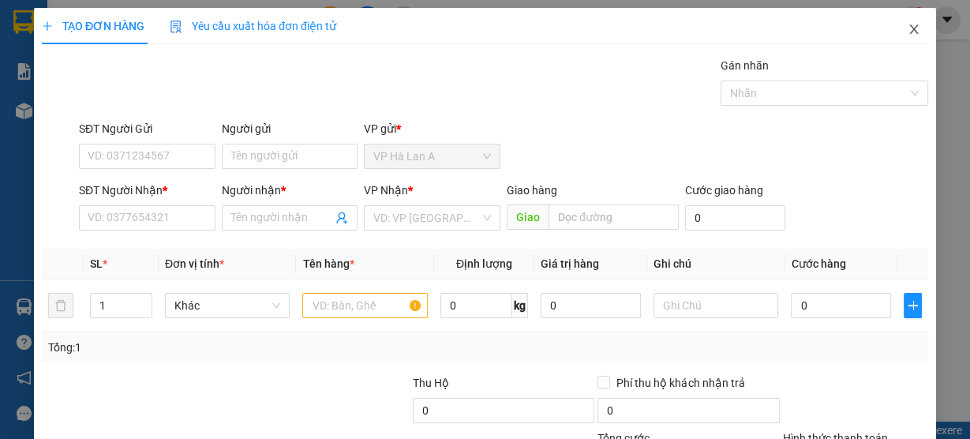
click at [910, 32] on icon "close" at bounding box center [914, 28] width 9 height 9
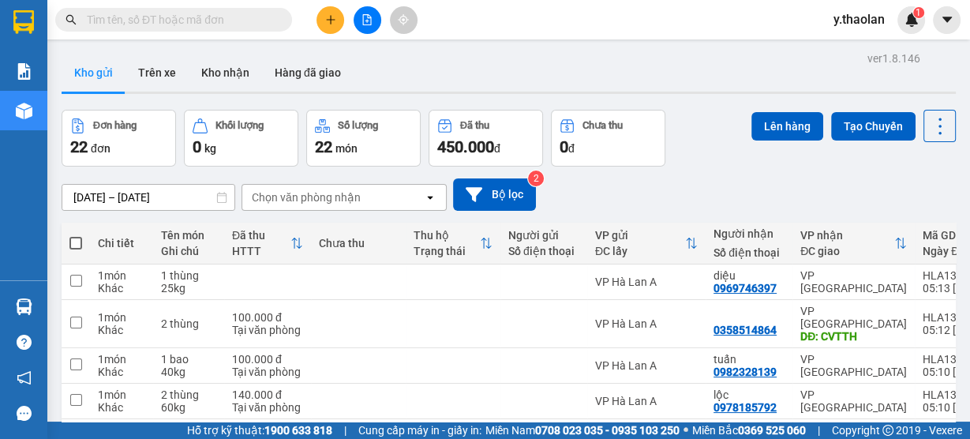
click at [338, 32] on div at bounding box center [367, 20] width 118 height 28
click at [329, 24] on icon "plus" at bounding box center [330, 19] width 11 height 11
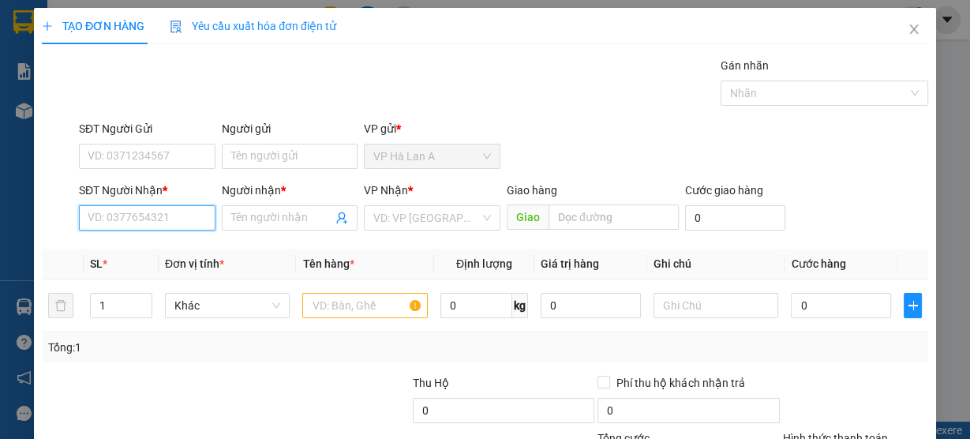
click at [161, 212] on input "SĐT Người Nhận *" at bounding box center [147, 217] width 137 height 25
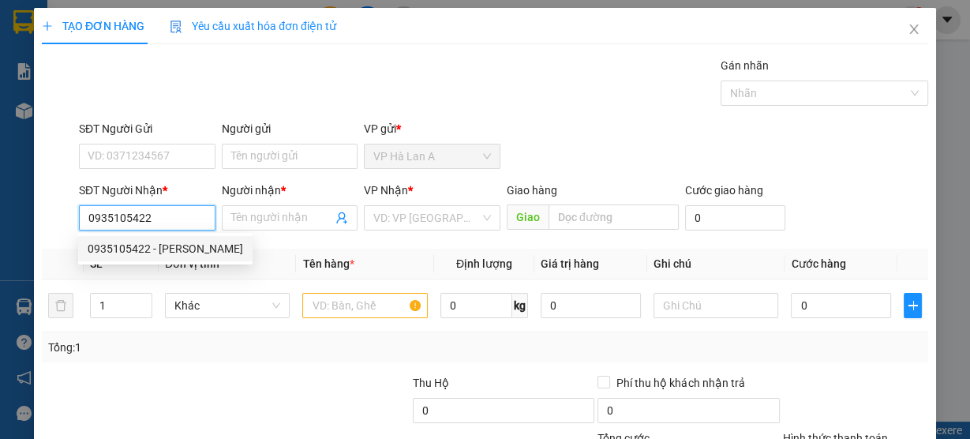
click at [177, 252] on div "0935105422 - [PERSON_NAME]" at bounding box center [166, 248] width 156 height 17
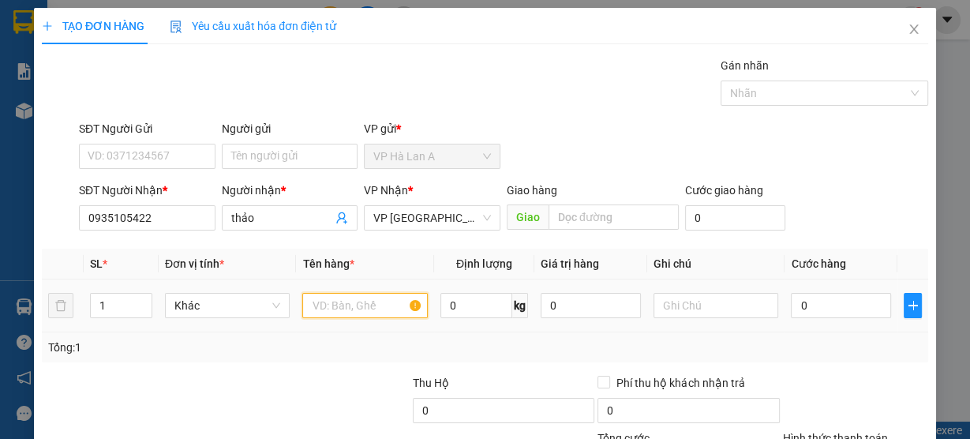
click at [334, 305] on input "text" at bounding box center [365, 305] width 126 height 25
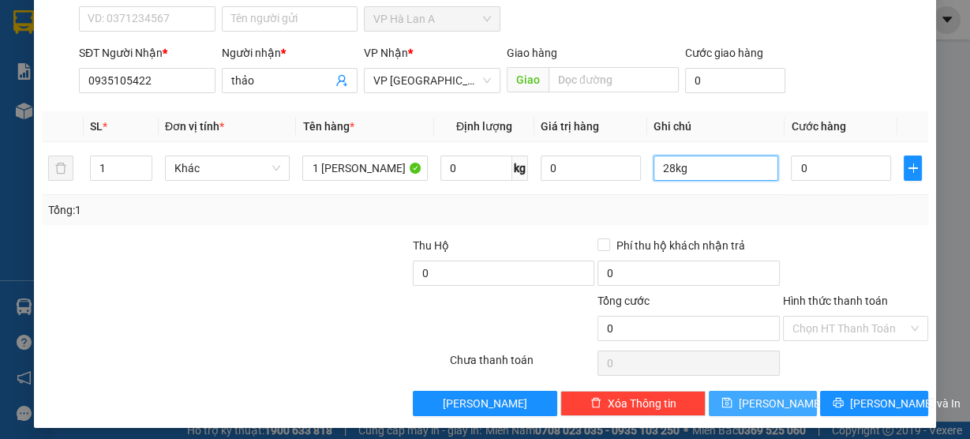
scroll to position [143, 0]
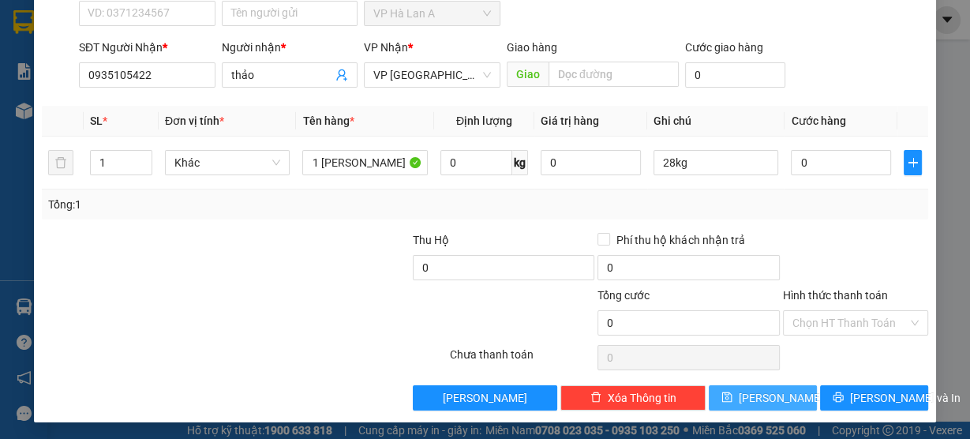
click at [759, 397] on span "[PERSON_NAME]" at bounding box center [781, 397] width 84 height 17
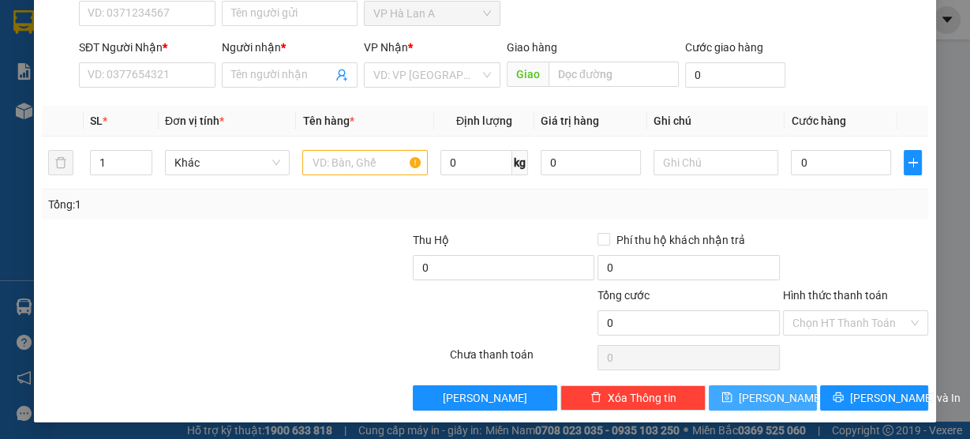
scroll to position [0, 0]
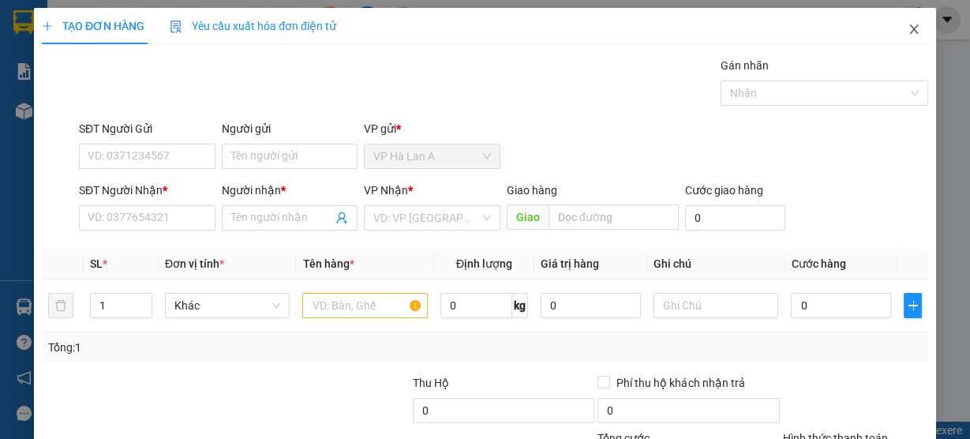
click at [910, 32] on icon "close" at bounding box center [914, 28] width 9 height 9
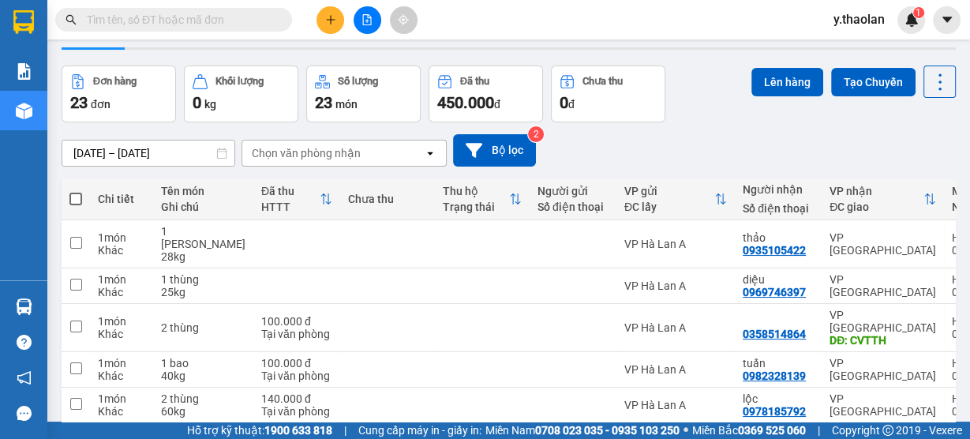
scroll to position [63, 0]
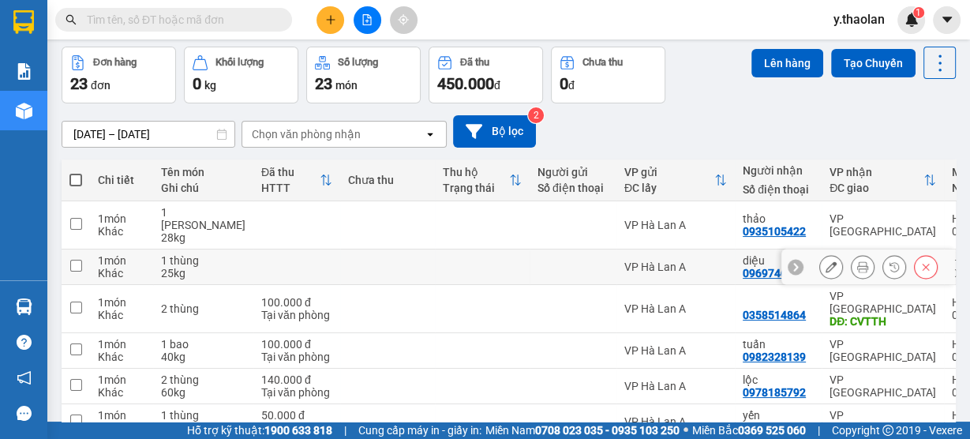
click at [826, 261] on icon at bounding box center [831, 266] width 11 height 11
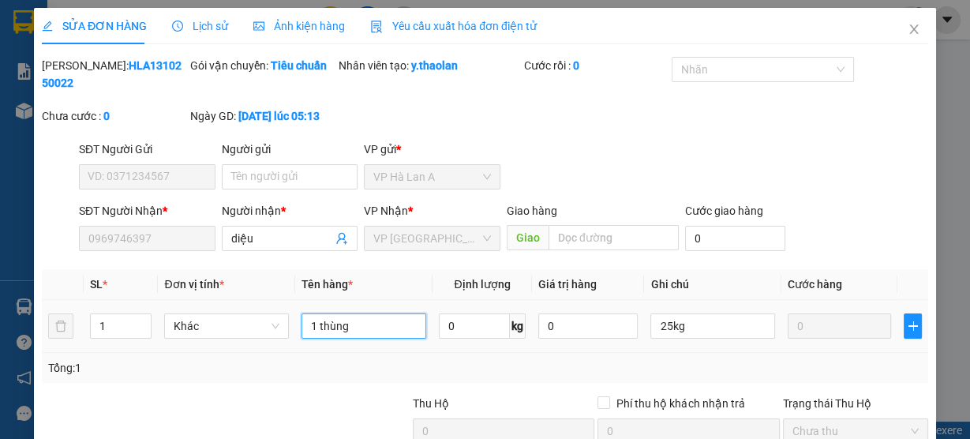
click at [379, 328] on input "1 thùng" at bounding box center [364, 325] width 125 height 25
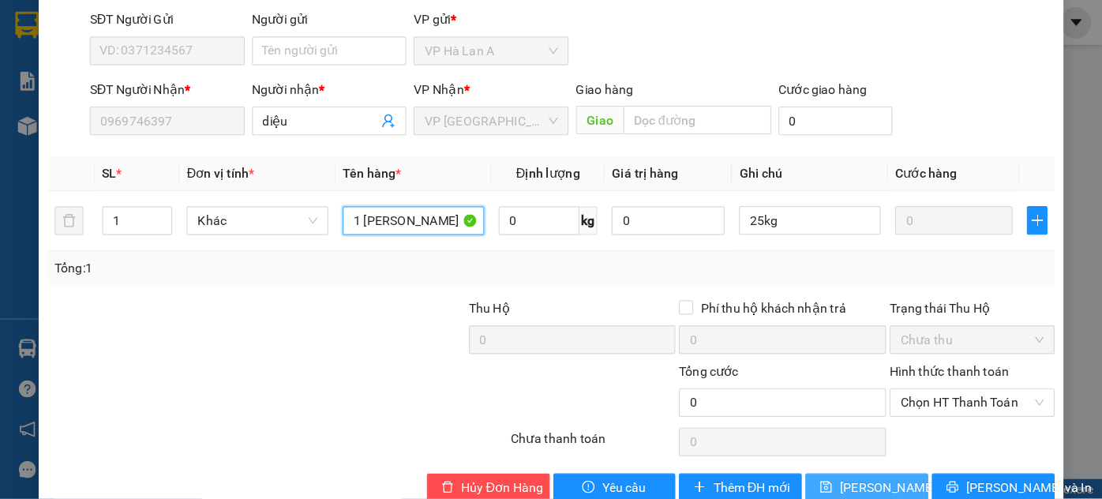
scroll to position [164, 0]
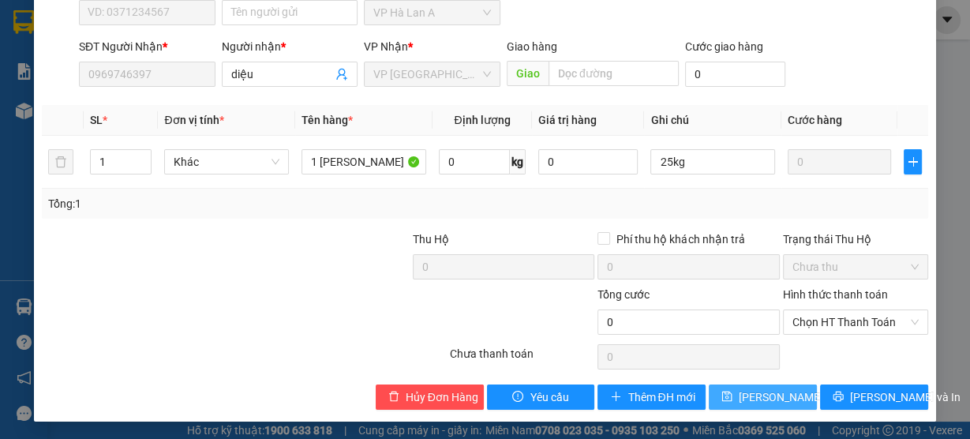
click at [754, 401] on span "[PERSON_NAME] đổi" at bounding box center [790, 397] width 102 height 17
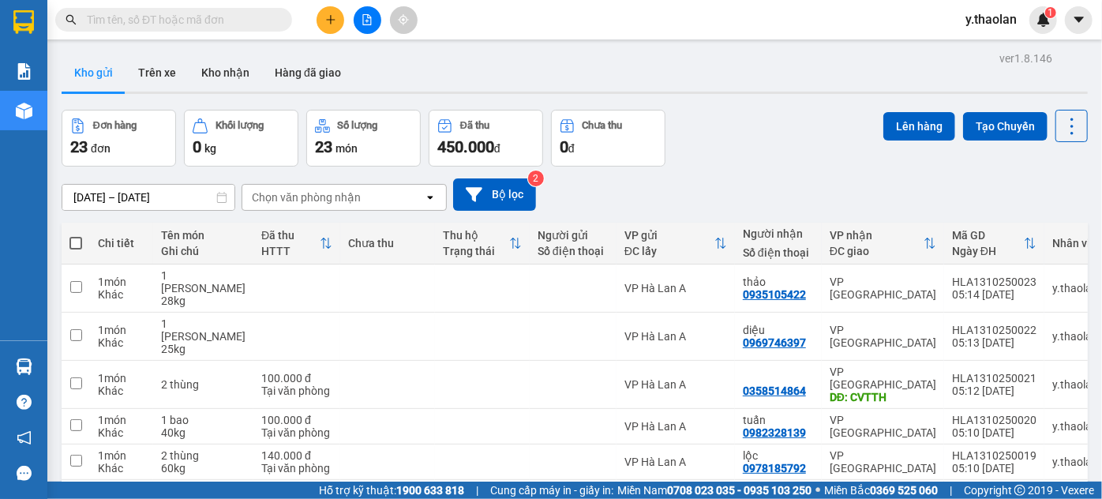
click at [332, 21] on icon "plus" at bounding box center [330, 19] width 11 height 11
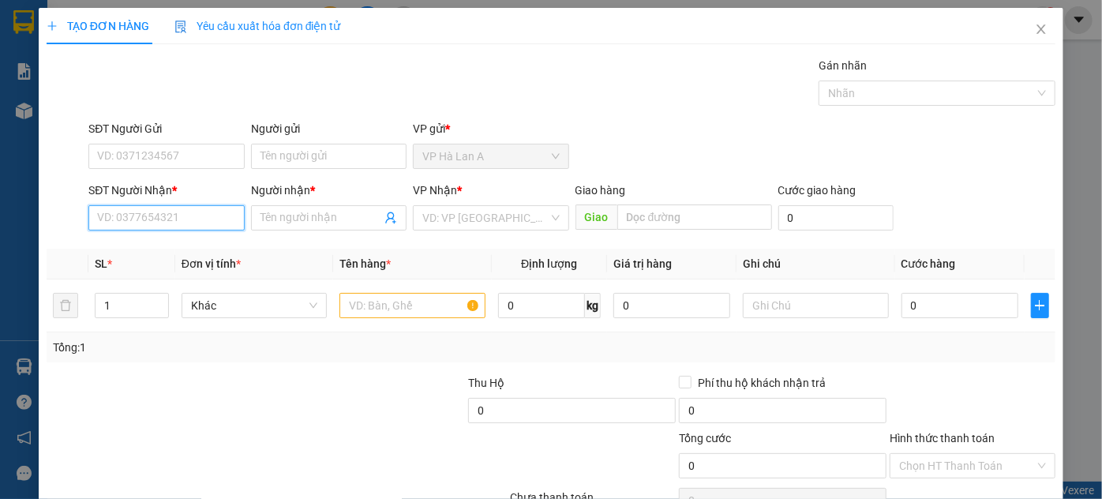
click at [191, 221] on input "SĐT Người Nhận *" at bounding box center [166, 217] width 156 height 25
click at [190, 246] on div "0931312757 - vy" at bounding box center [164, 248] width 135 height 17
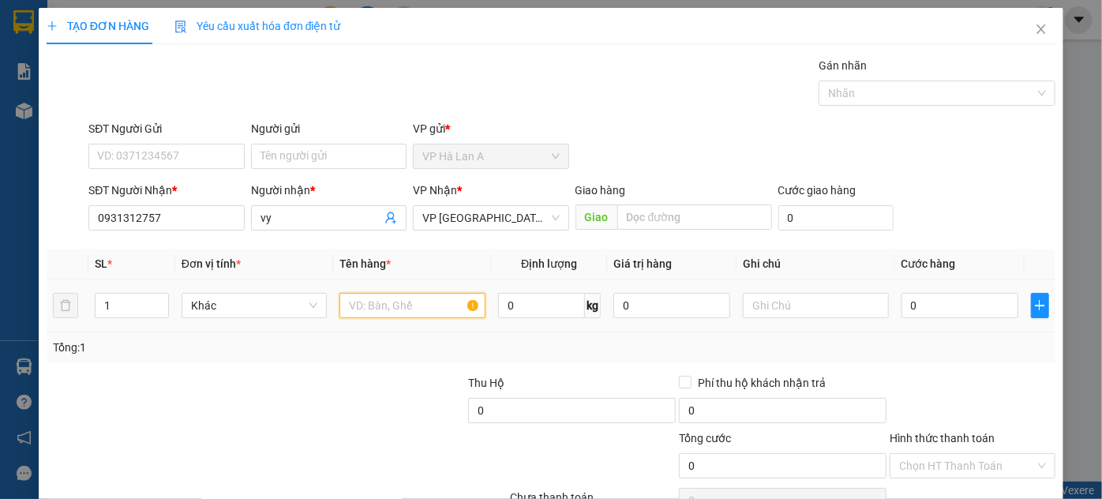
click at [404, 305] on input "text" at bounding box center [413, 305] width 146 height 25
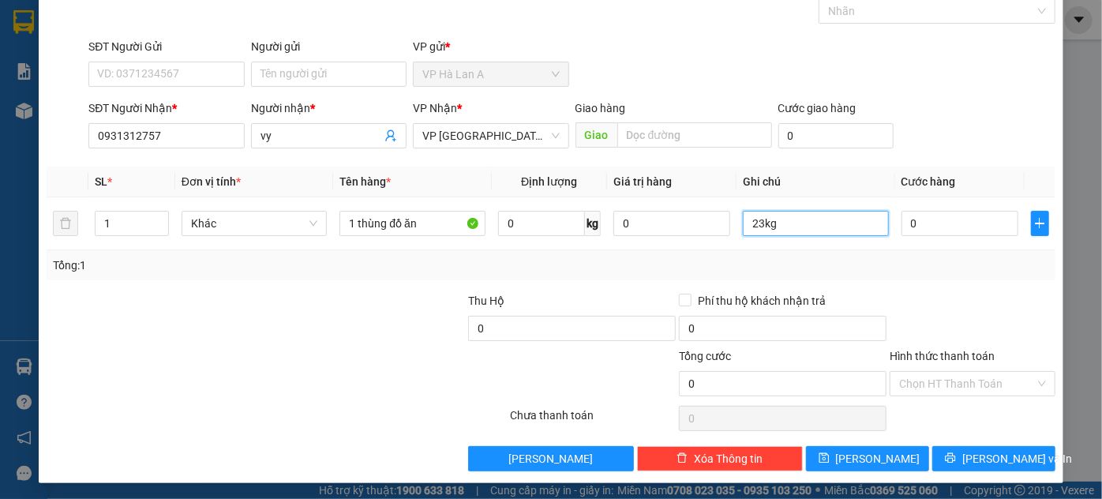
scroll to position [84, 0]
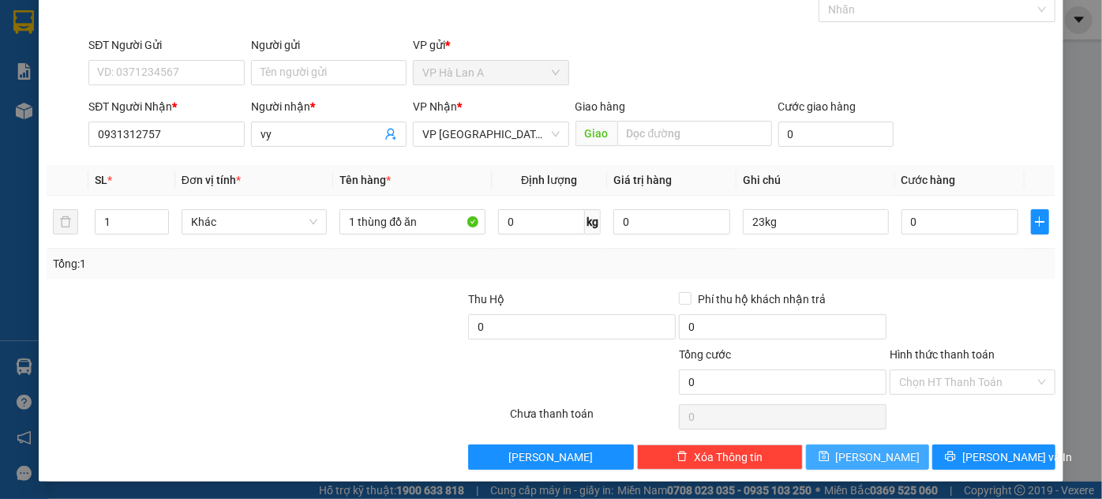
click at [869, 438] on span "[PERSON_NAME]" at bounding box center [878, 457] width 84 height 17
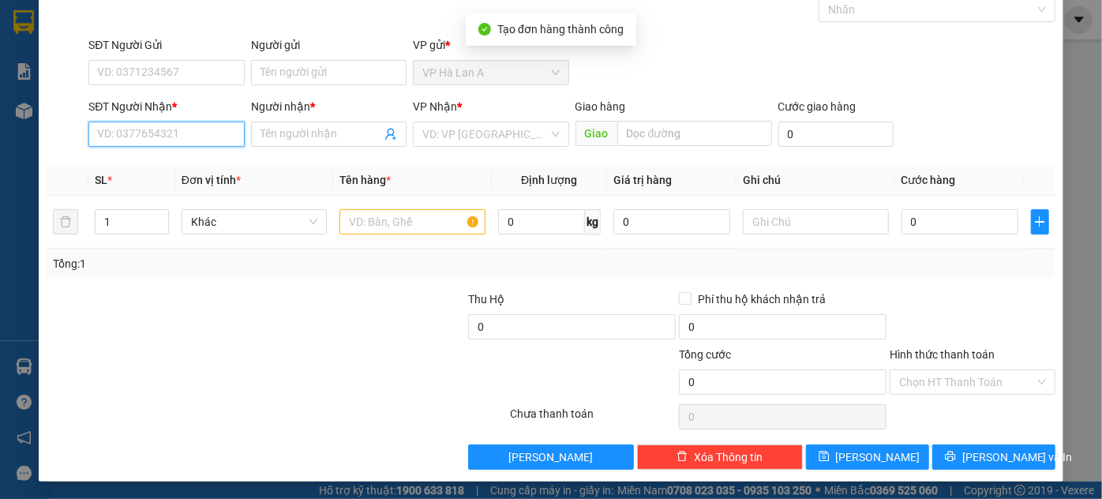
click at [152, 126] on input "SĐT Người Nhận *" at bounding box center [166, 134] width 156 height 25
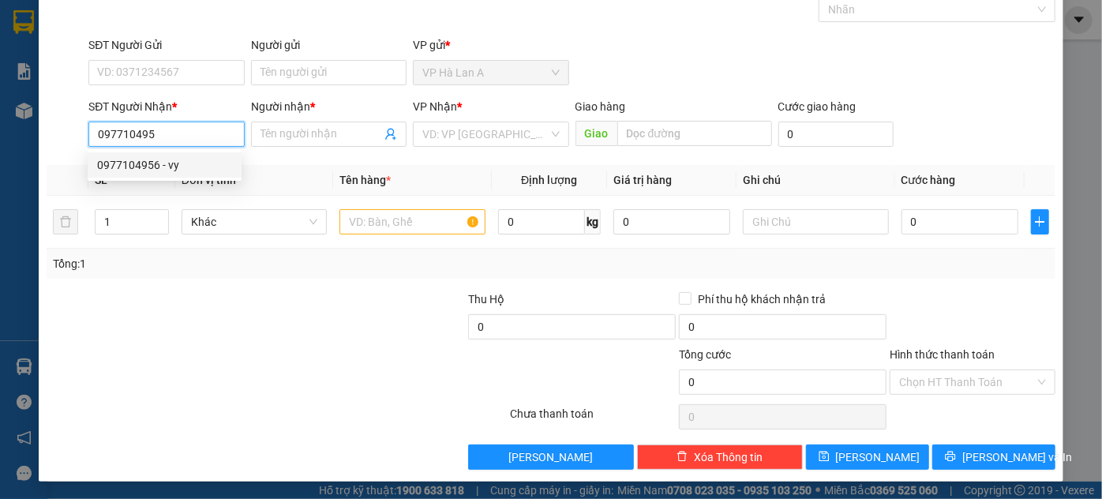
click at [153, 174] on div "0977104956 - vy" at bounding box center [165, 164] width 154 height 25
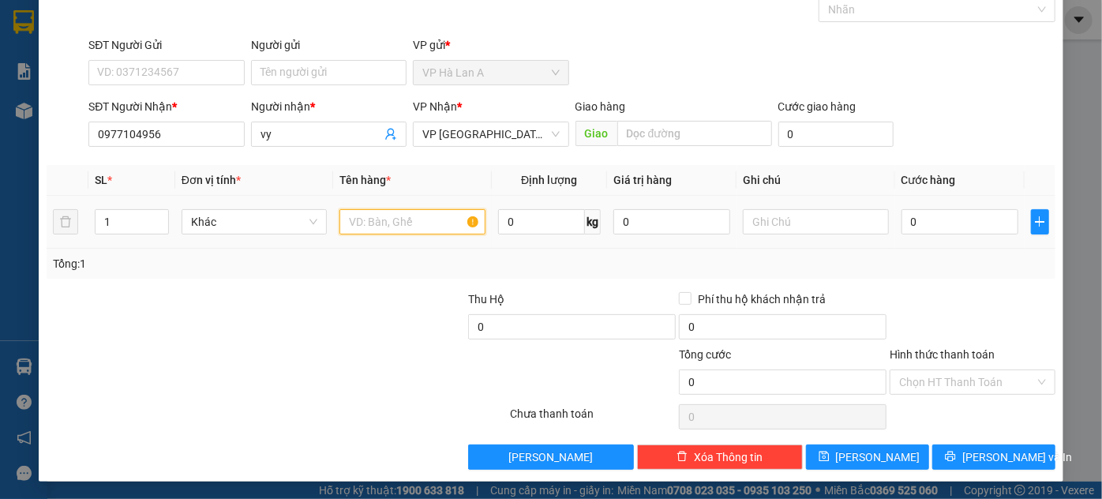
click at [407, 223] on input "text" at bounding box center [413, 221] width 146 height 25
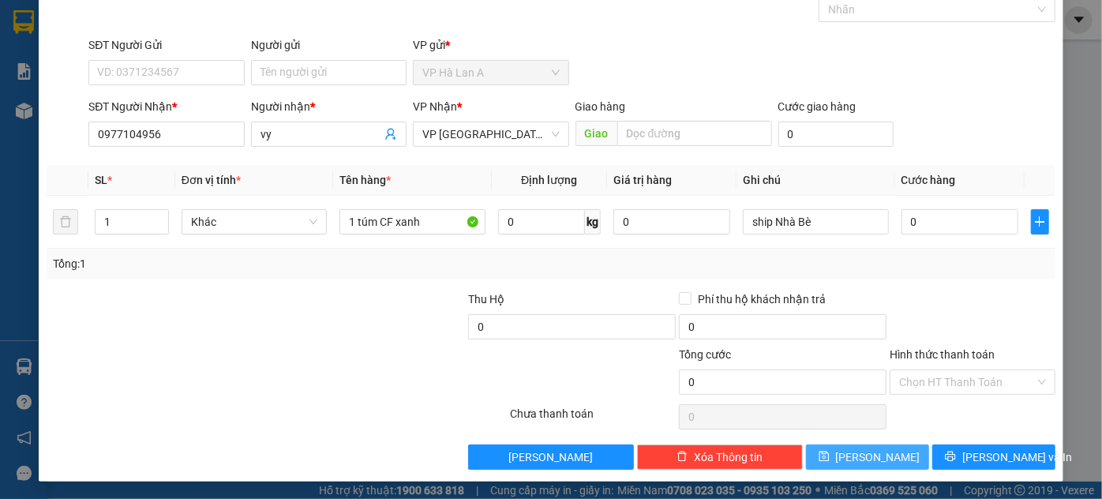
click at [859, 438] on span "[PERSON_NAME]" at bounding box center [878, 457] width 84 height 17
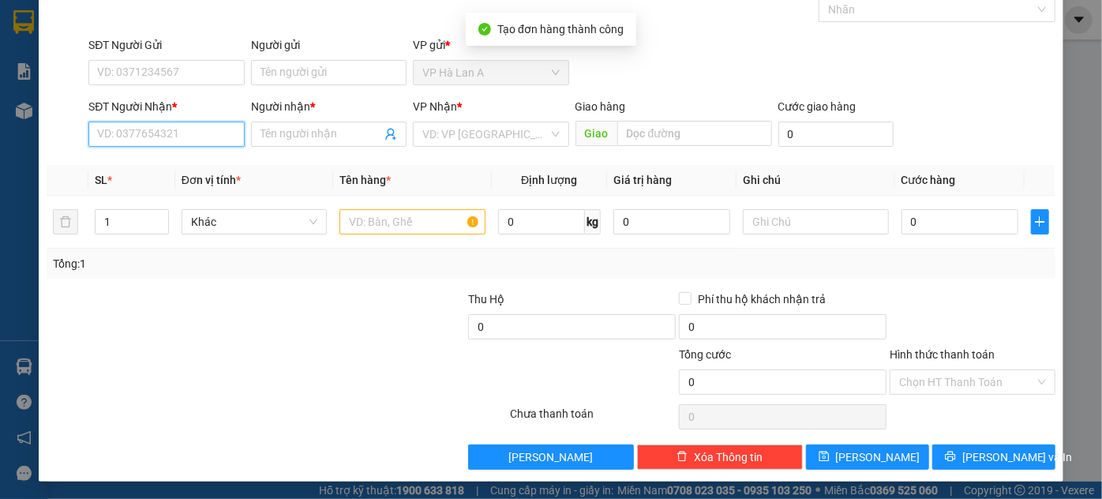
click at [186, 137] on input "SĐT Người Nhận *" at bounding box center [166, 134] width 156 height 25
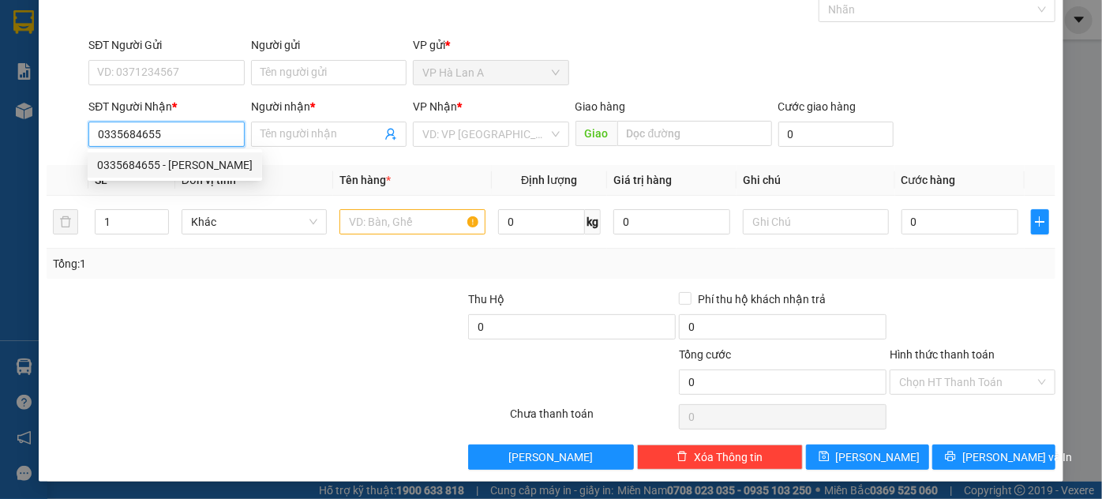
click at [173, 158] on div "0335684655 - [PERSON_NAME]" at bounding box center [175, 164] width 156 height 17
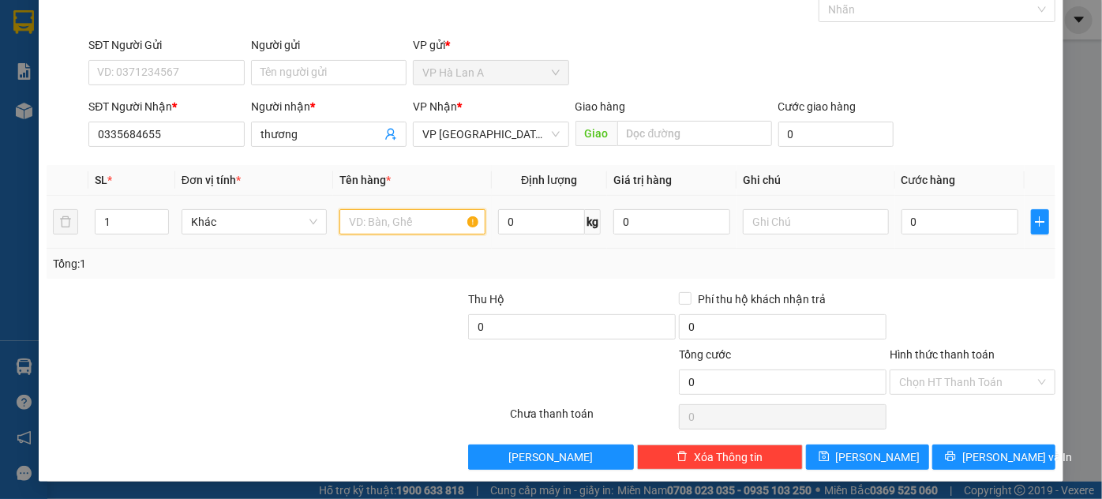
click at [406, 222] on input "text" at bounding box center [413, 221] width 146 height 25
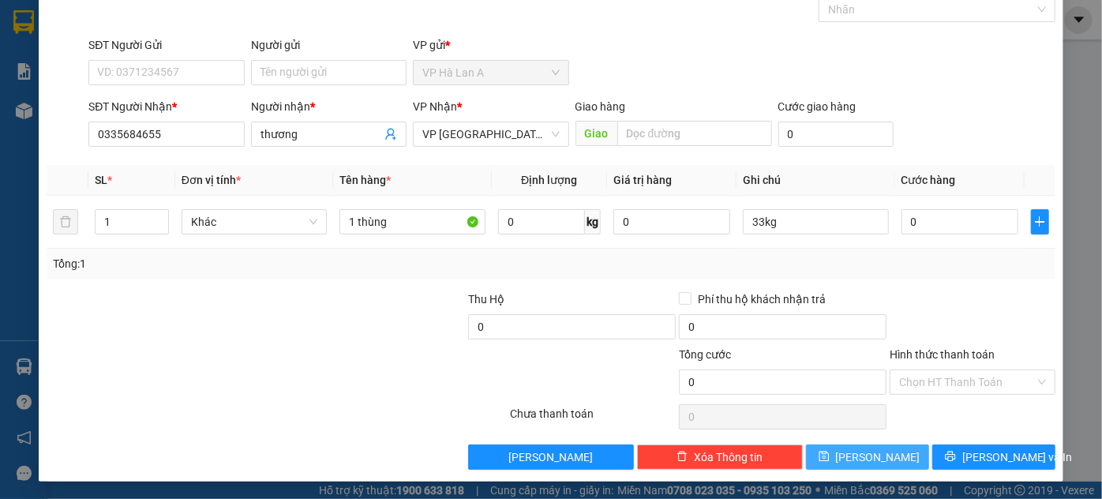
click at [876, 438] on span "[PERSON_NAME]" at bounding box center [878, 457] width 84 height 17
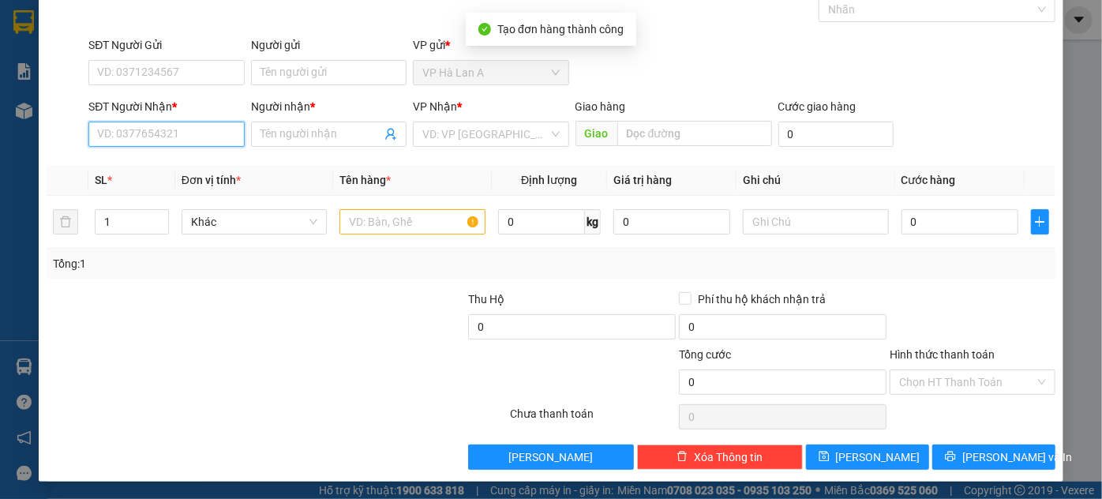
click at [175, 131] on input "SĐT Người Nhận *" at bounding box center [166, 134] width 156 height 25
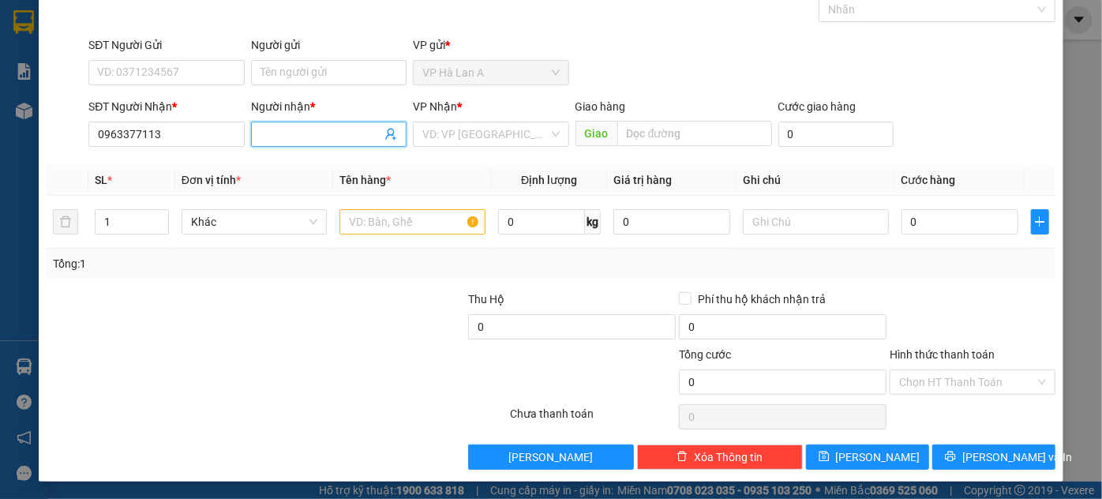
click at [285, 137] on input "Người nhận *" at bounding box center [321, 134] width 121 height 17
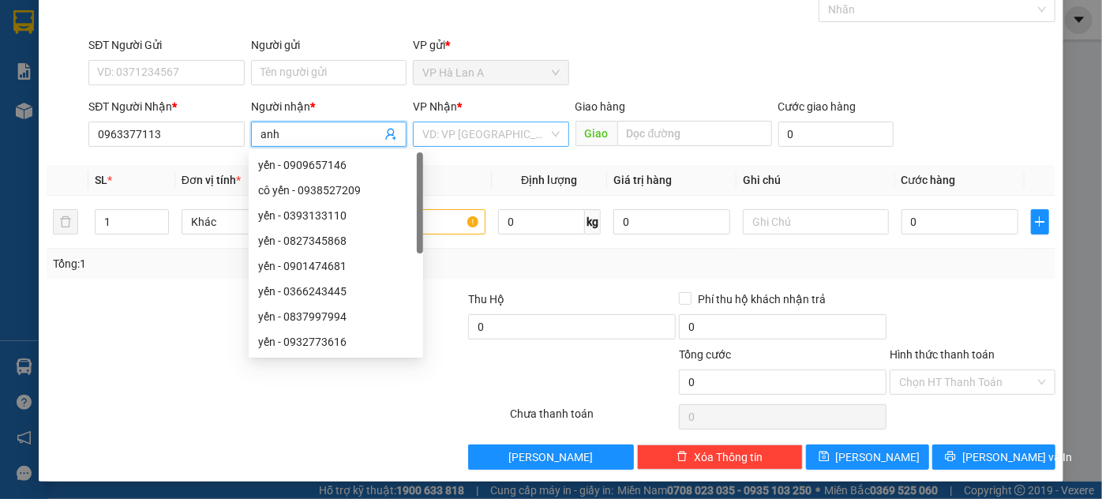
click at [478, 130] on input "search" at bounding box center [485, 134] width 126 height 24
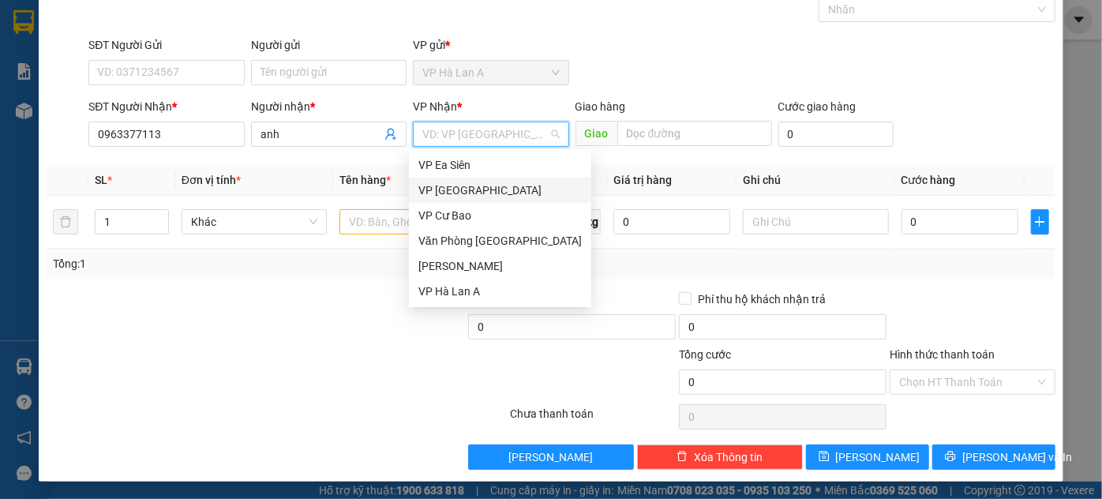
click at [482, 193] on div "VP [GEOGRAPHIC_DATA]" at bounding box center [500, 190] width 163 height 17
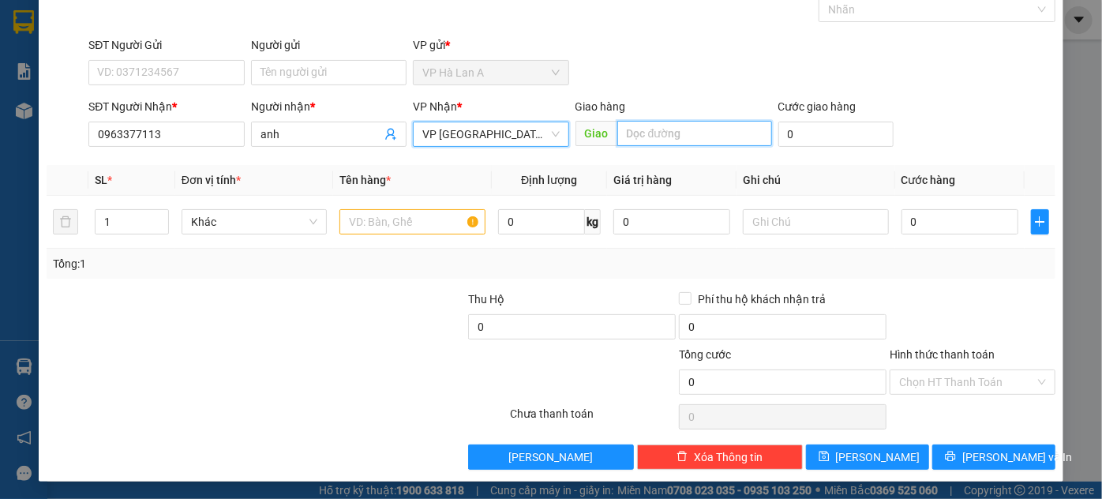
click at [684, 133] on input "text" at bounding box center [695, 133] width 155 height 25
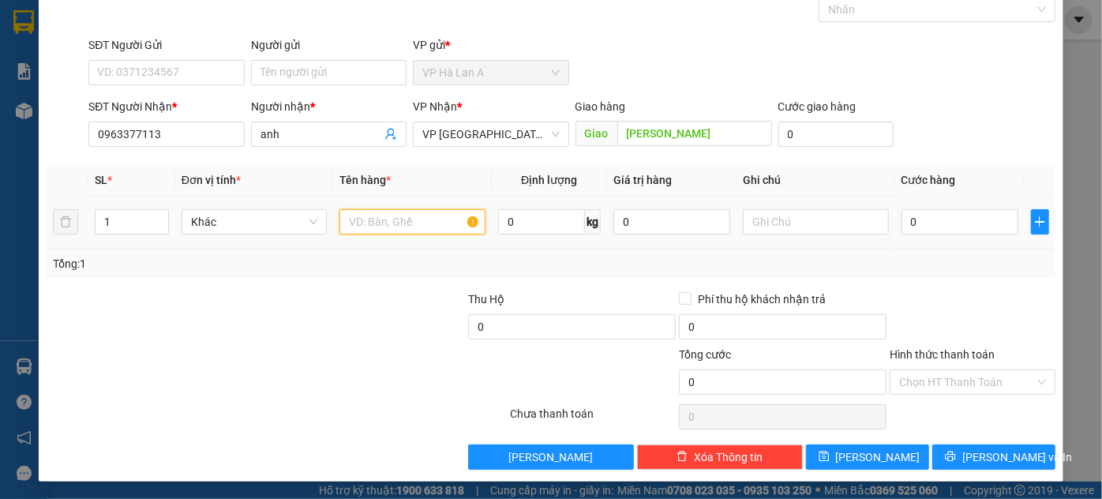
click at [422, 227] on input "text" at bounding box center [413, 221] width 146 height 25
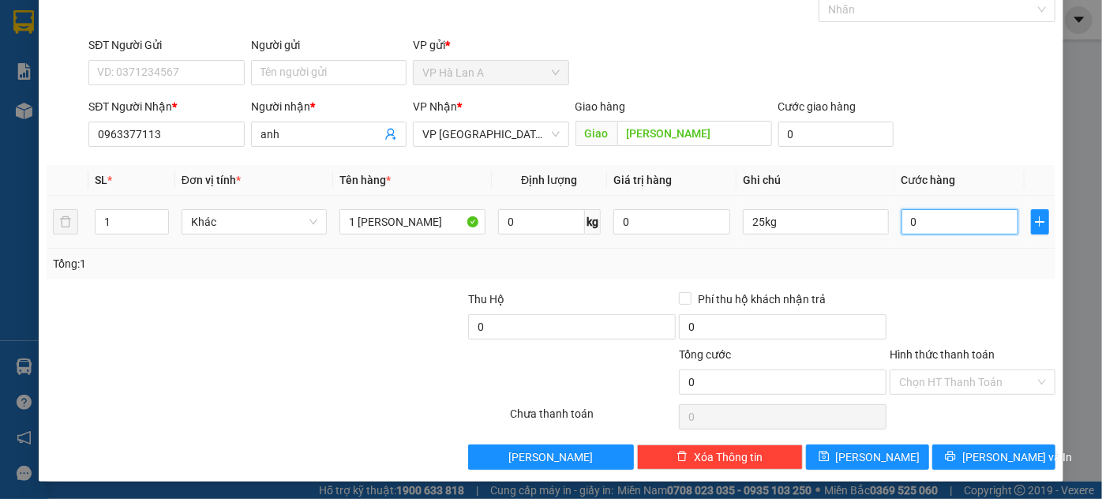
click at [938, 210] on input "0" at bounding box center [960, 221] width 117 height 25
click at [961, 220] on input "60.000.000.000.000.000.000.000.000.000.000.000.000.000.000.000.000.000" at bounding box center [960, 221] width 117 height 25
click at [961, 220] on input "60.000.000.000.000.000.000.000.000.000.000.000.000.000.000.000.000.000.000.000" at bounding box center [960, 221] width 117 height 25
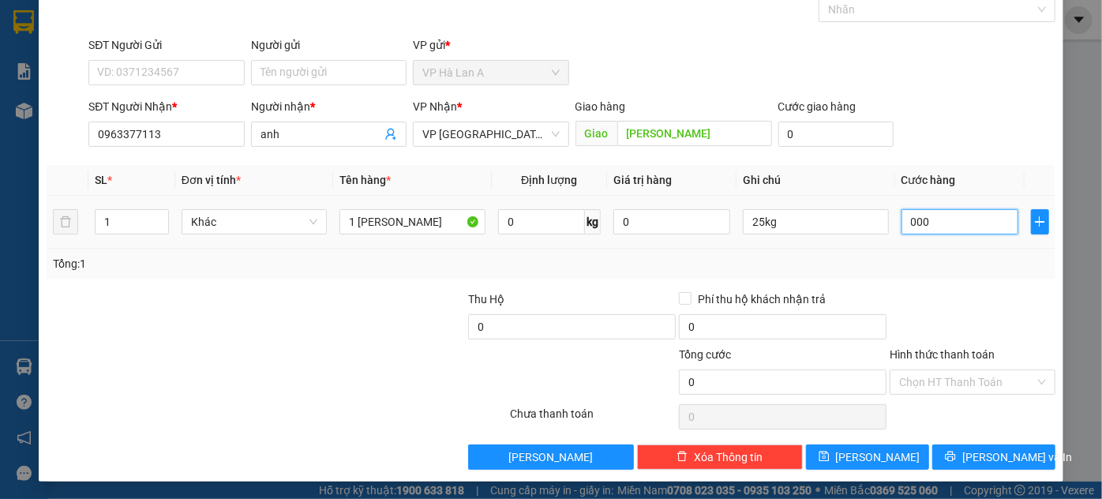
click at [961, 220] on input "000" at bounding box center [960, 221] width 117 height 25
click at [961, 218] on input "00.000.000.000.000.000.000.000.000.000" at bounding box center [960, 221] width 117 height 25
click at [962, 220] on input "0.000.000.000.000.000.000.000.000.000.000.000.000" at bounding box center [960, 221] width 117 height 25
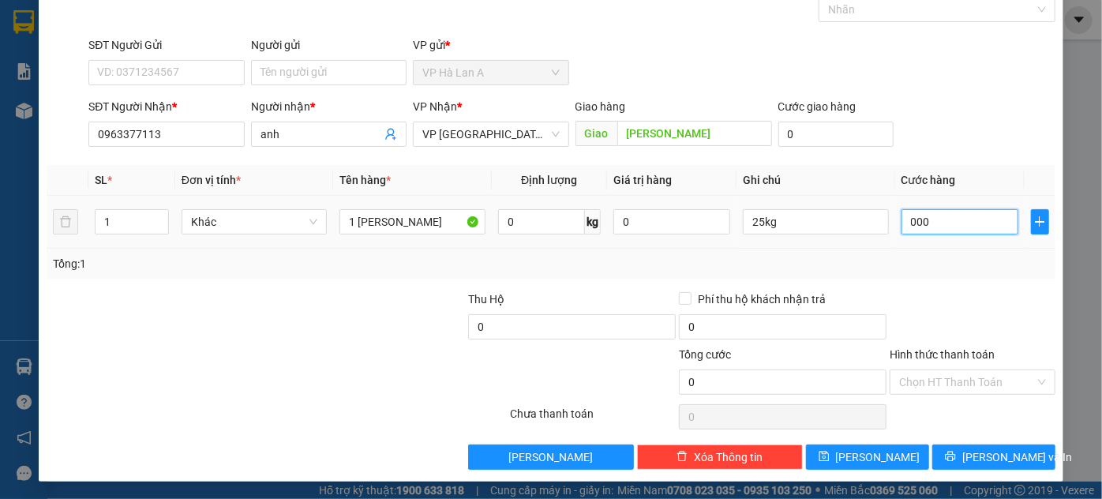
click at [962, 220] on input "000" at bounding box center [960, 221] width 117 height 25
click at [970, 220] on input "000.000.000.000.000.000.000.000.000.000.000.000.000.000.000.000.001" at bounding box center [960, 221] width 117 height 25
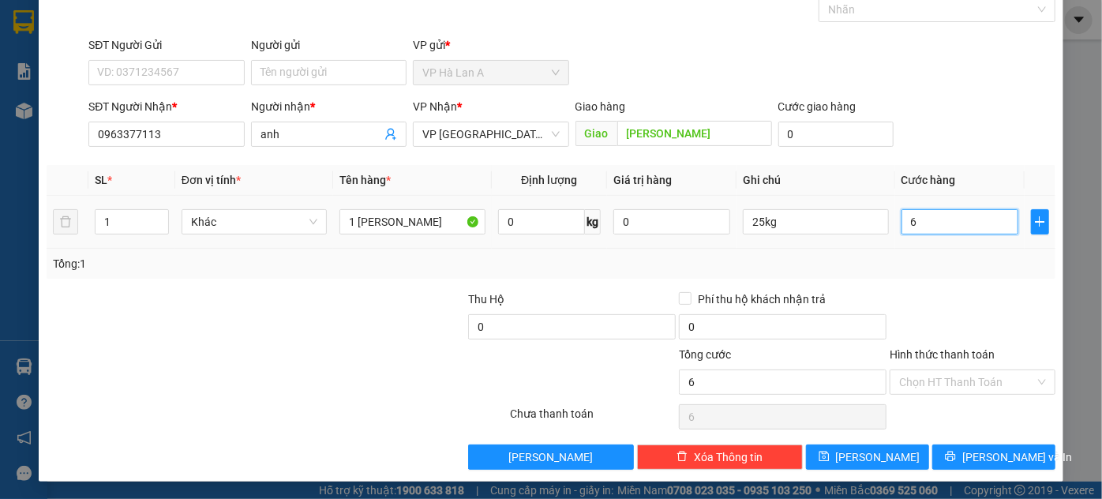
scroll to position [0, 0]
click at [918, 377] on input "Hình thức thanh toán" at bounding box center [967, 382] width 136 height 24
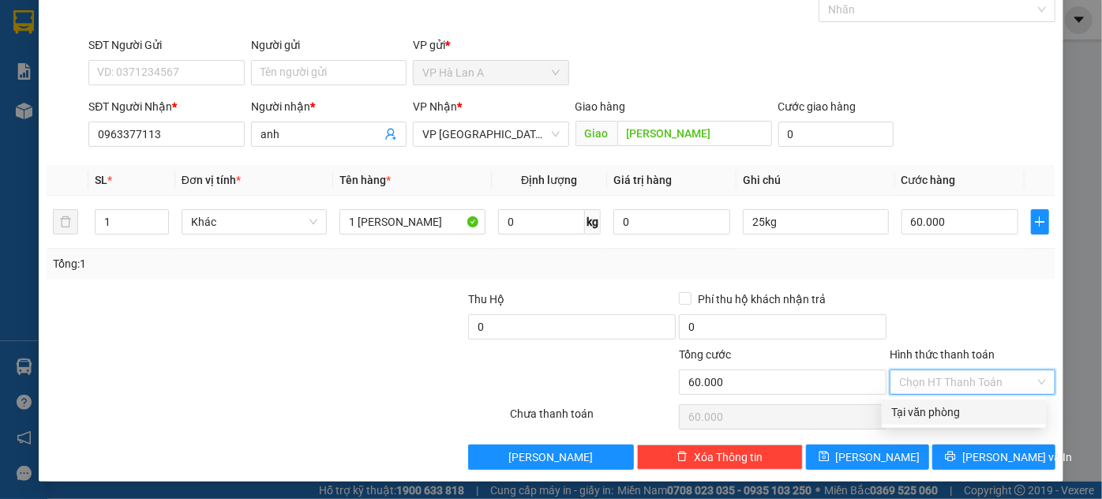
click at [920, 404] on div "Tại văn phòng" at bounding box center [964, 412] width 145 height 17
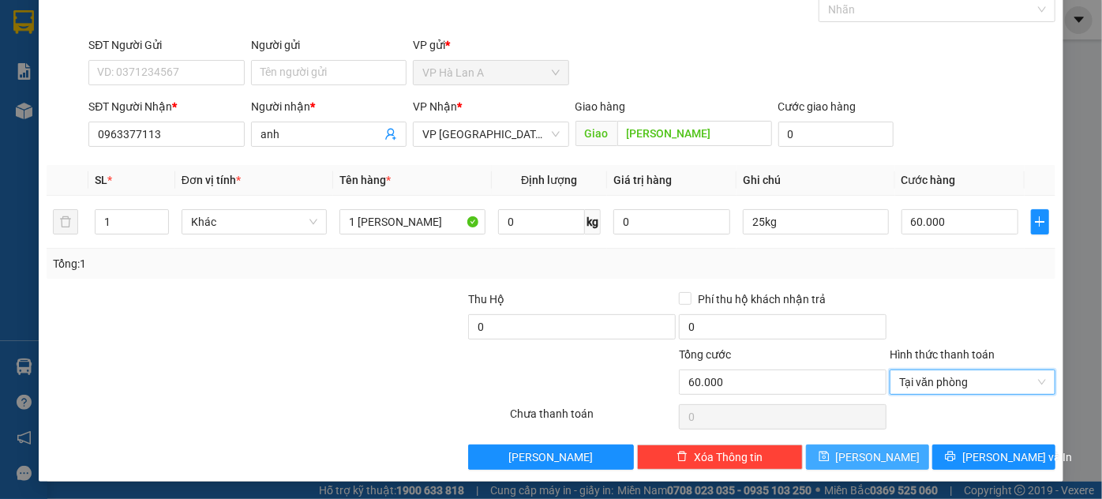
click at [888, 438] on button "[PERSON_NAME]" at bounding box center [867, 457] width 123 height 25
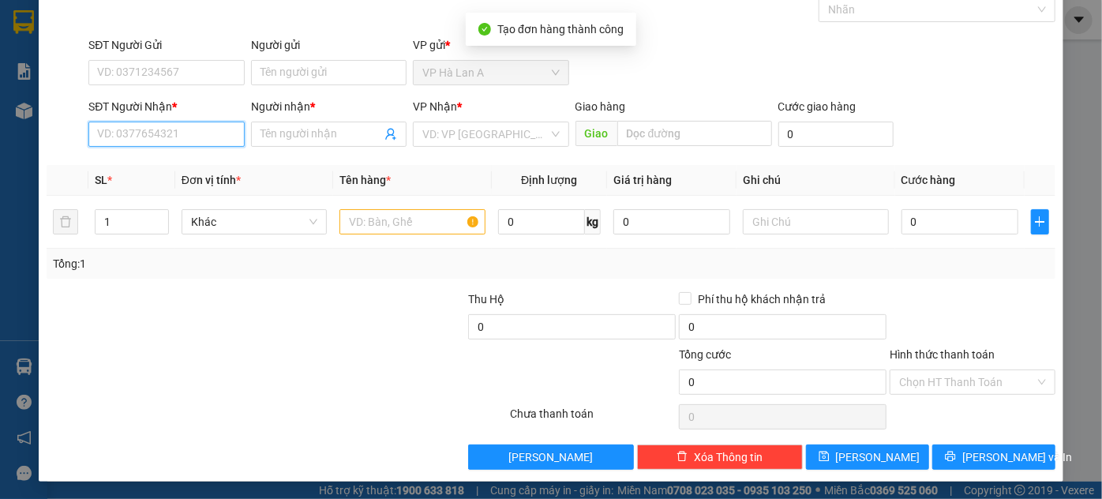
click at [168, 129] on input "SĐT Người Nhận *" at bounding box center [166, 134] width 156 height 25
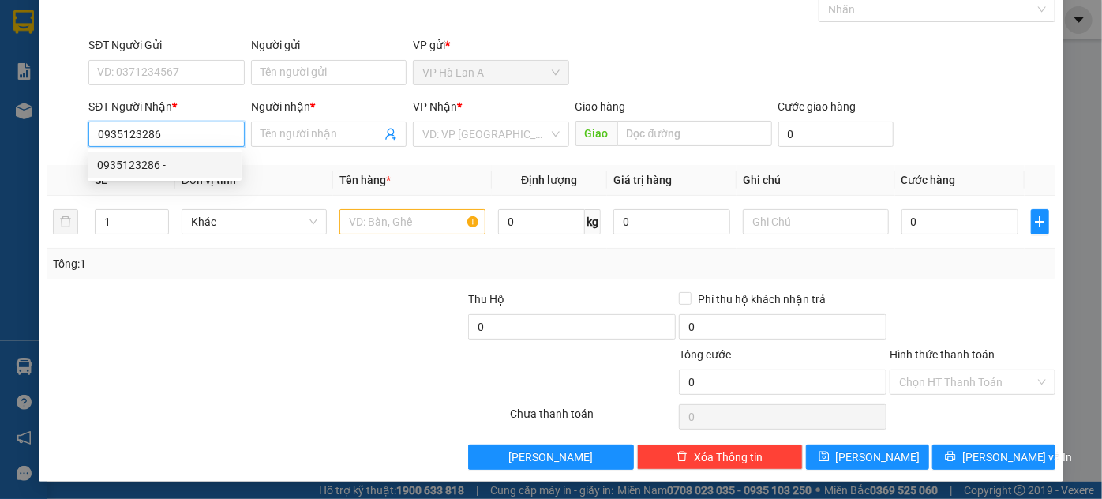
click at [212, 162] on div "0935123286 -" at bounding box center [164, 164] width 135 height 17
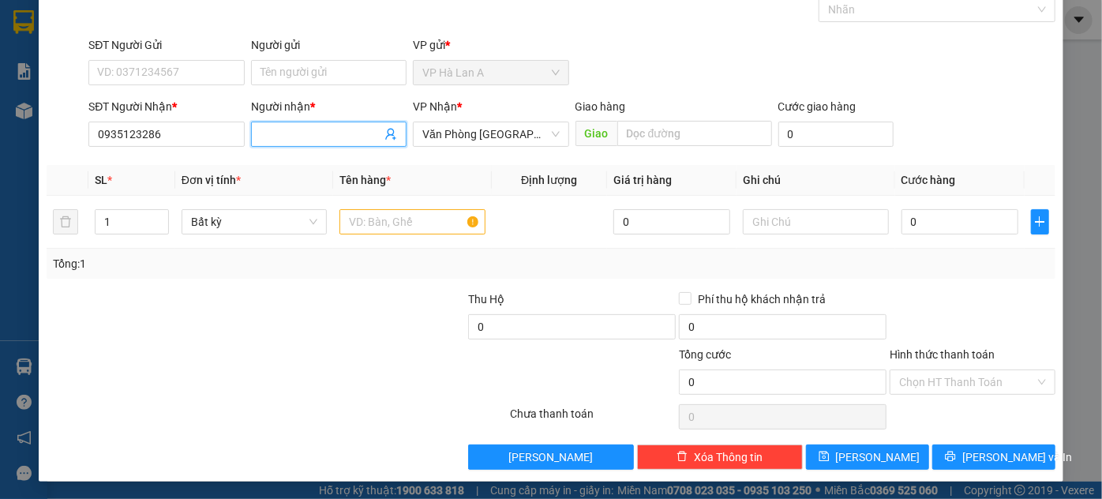
click at [322, 128] on input "Người nhận *" at bounding box center [321, 134] width 121 height 17
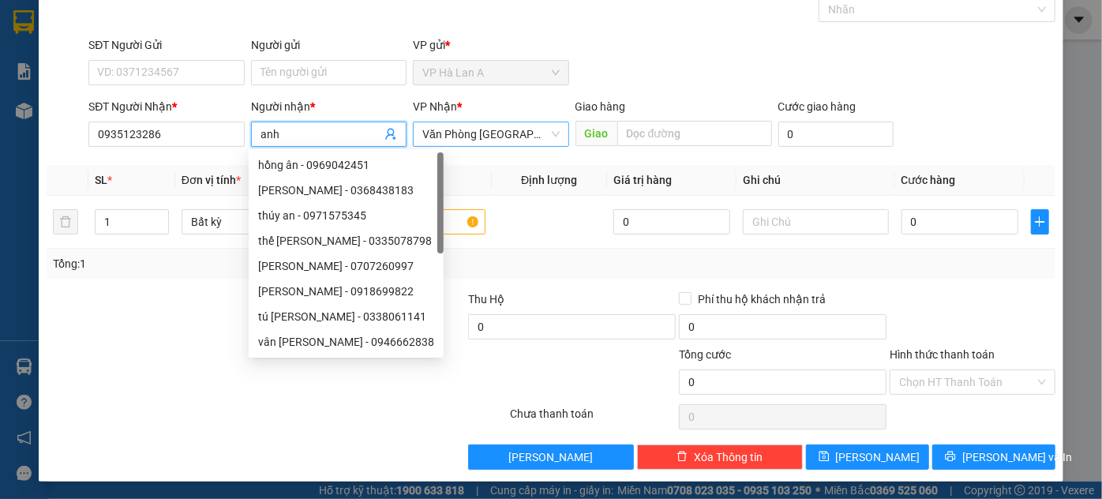
click at [507, 138] on span "Văn Phòng [GEOGRAPHIC_DATA]" at bounding box center [490, 134] width 137 height 24
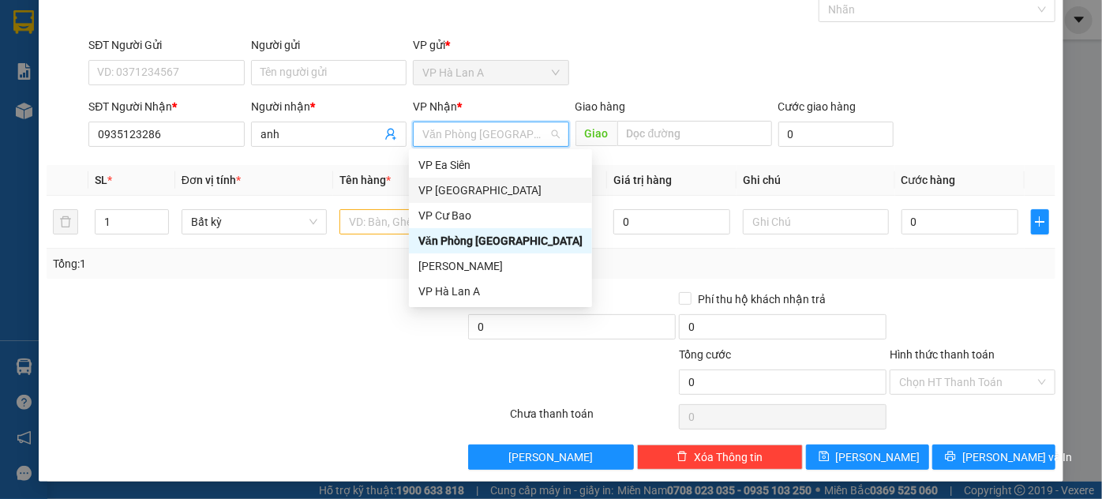
click at [500, 195] on div "VP [GEOGRAPHIC_DATA]" at bounding box center [501, 190] width 164 height 17
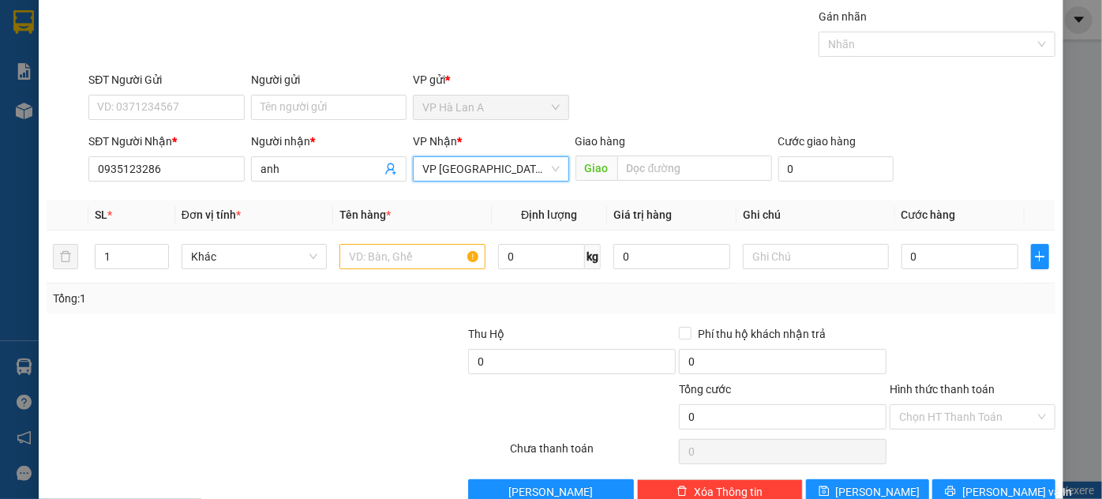
scroll to position [84, 0]
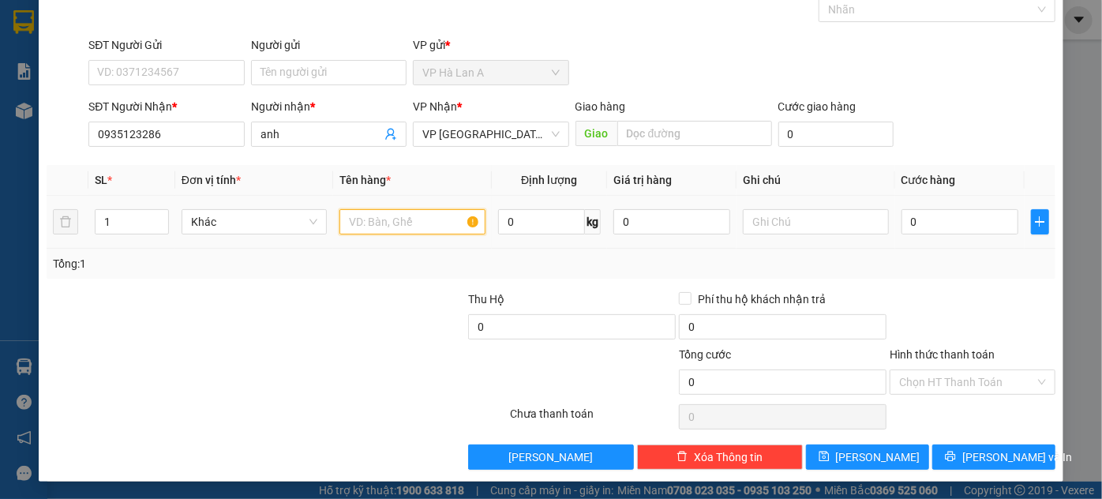
click at [390, 223] on input "text" at bounding box center [413, 221] width 146 height 25
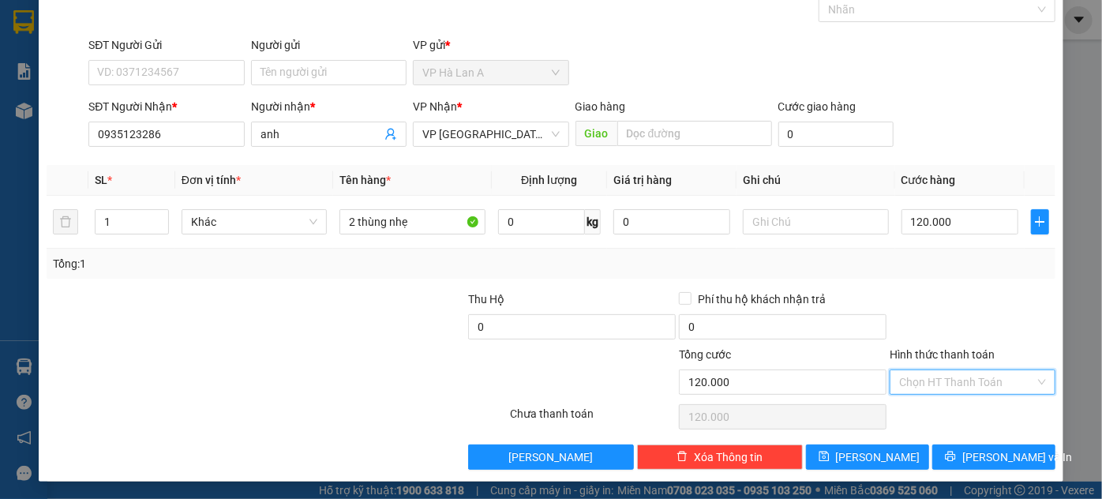
click at [933, 378] on input "Hình thức thanh toán" at bounding box center [967, 382] width 136 height 24
click at [922, 419] on div "Tại văn phòng" at bounding box center [964, 412] width 145 height 17
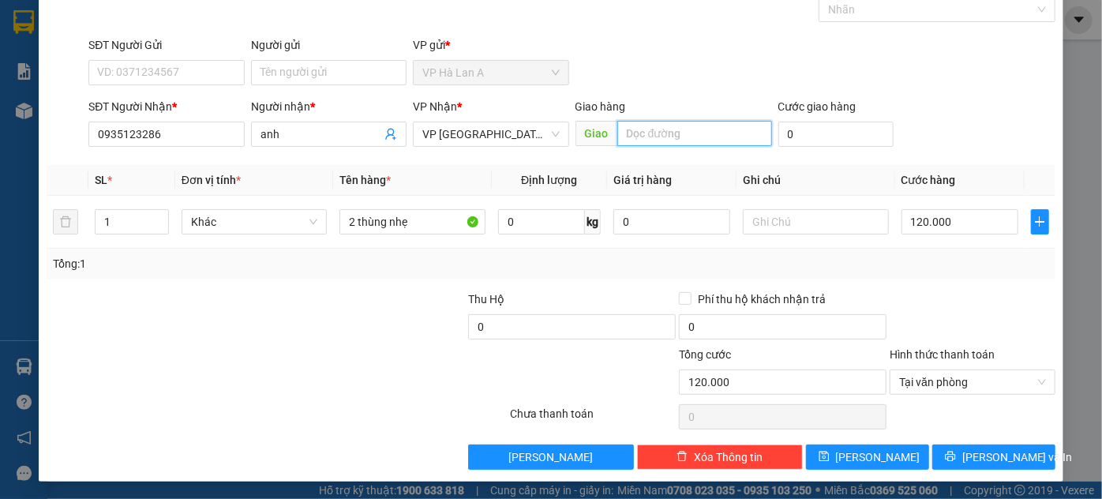
click at [638, 141] on input "text" at bounding box center [695, 133] width 155 height 25
click at [911, 374] on span "Tại văn phòng" at bounding box center [972, 382] width 147 height 24
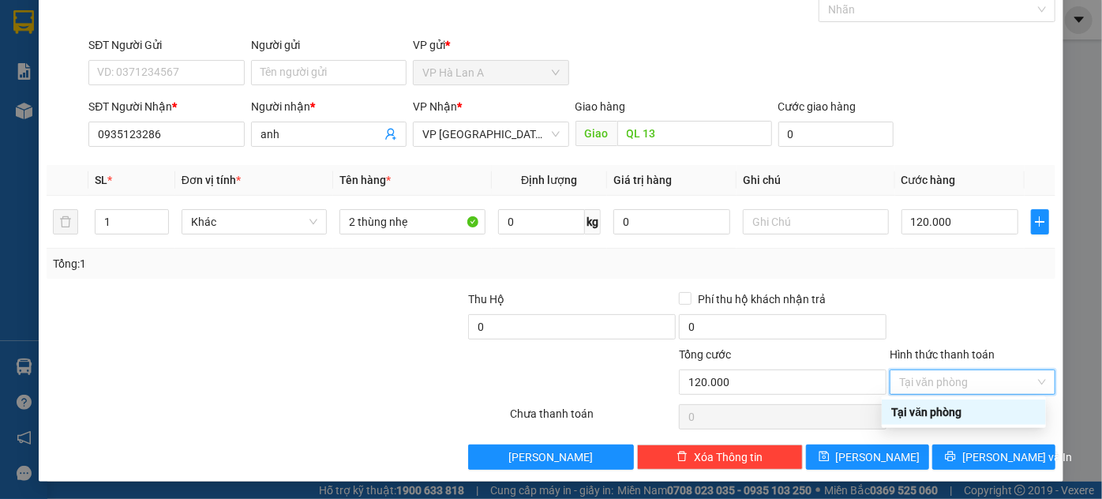
click at [910, 410] on div "Tại văn phòng" at bounding box center [964, 412] width 145 height 17
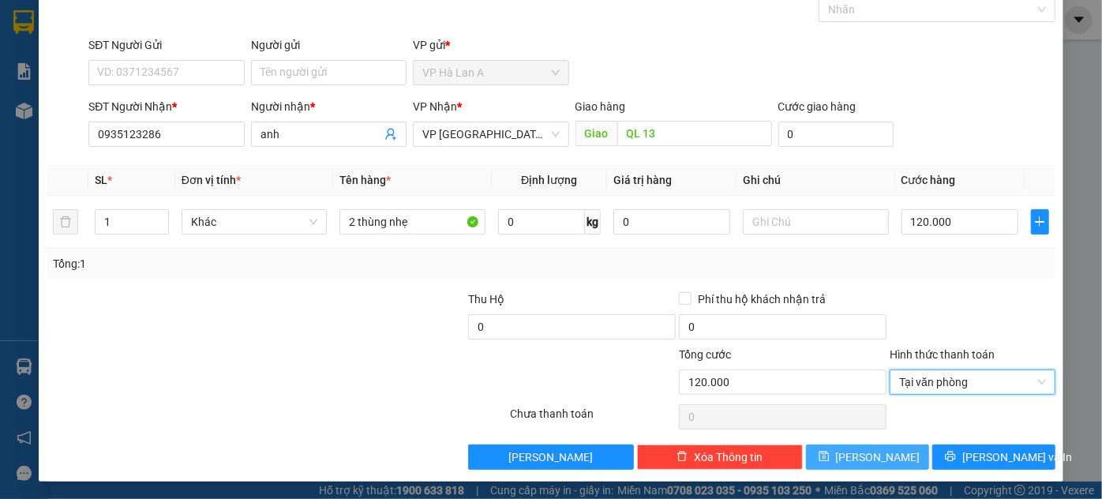
click at [887, 438] on button "[PERSON_NAME]" at bounding box center [867, 457] width 123 height 25
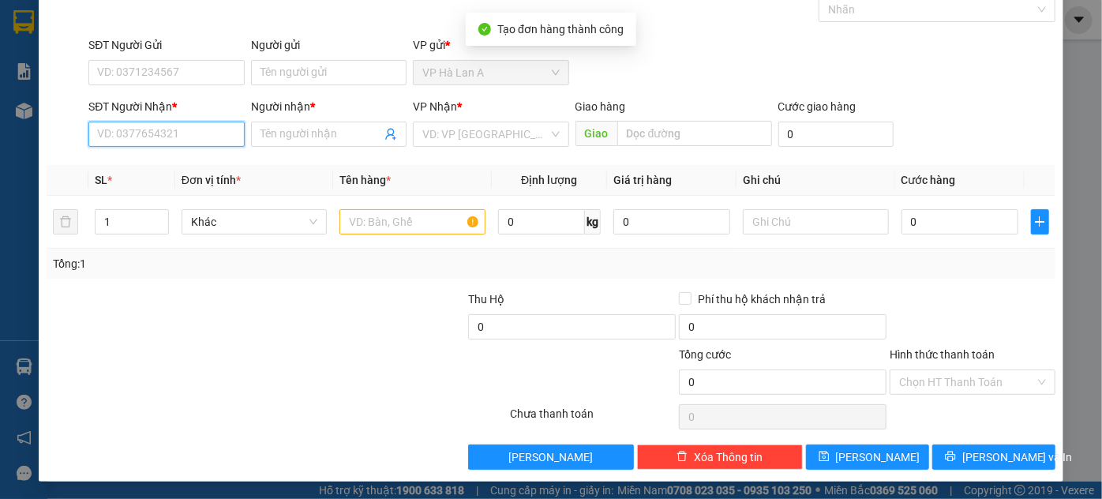
click at [190, 136] on input "SĐT Người Nhận *" at bounding box center [166, 134] width 156 height 25
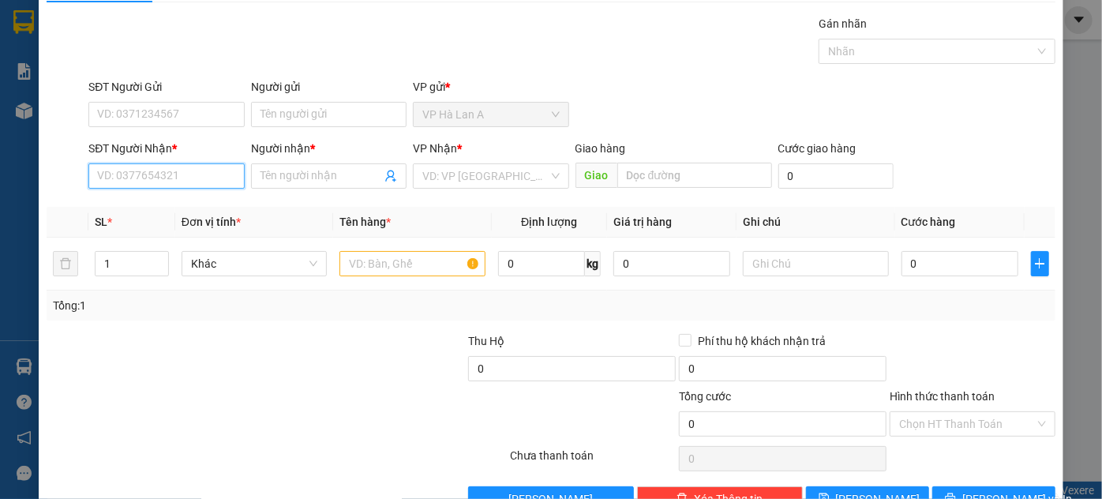
scroll to position [0, 0]
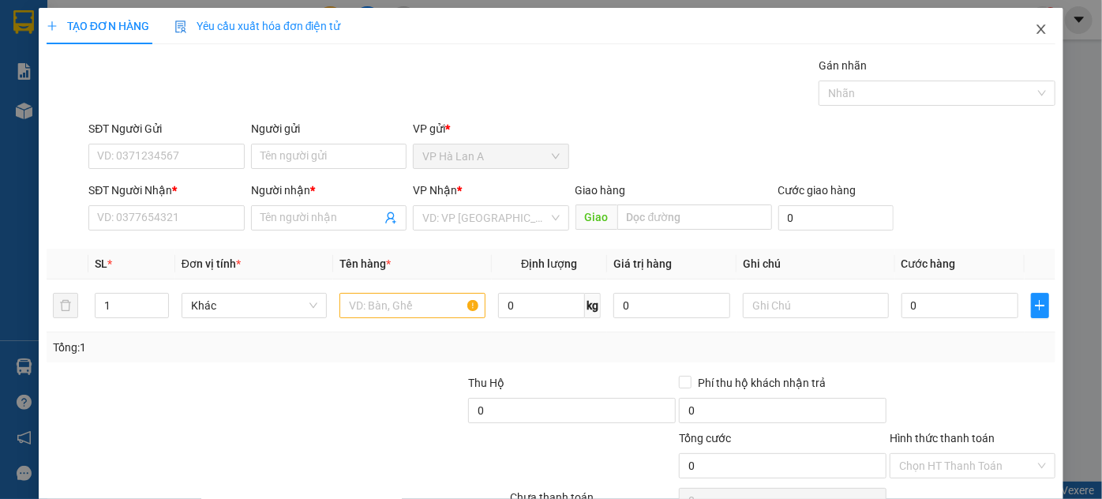
click at [970, 31] on icon "close" at bounding box center [1041, 29] width 13 height 13
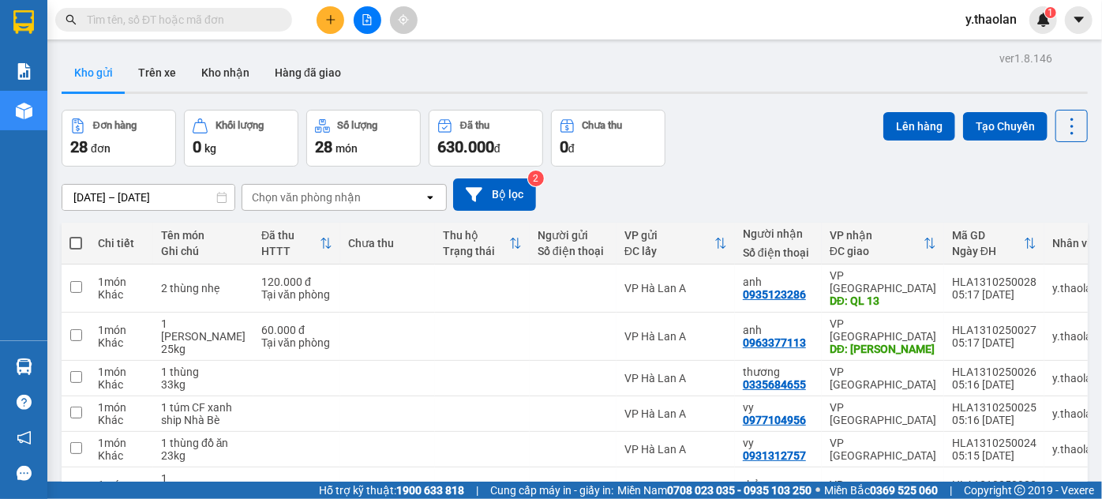
scroll to position [244, 0]
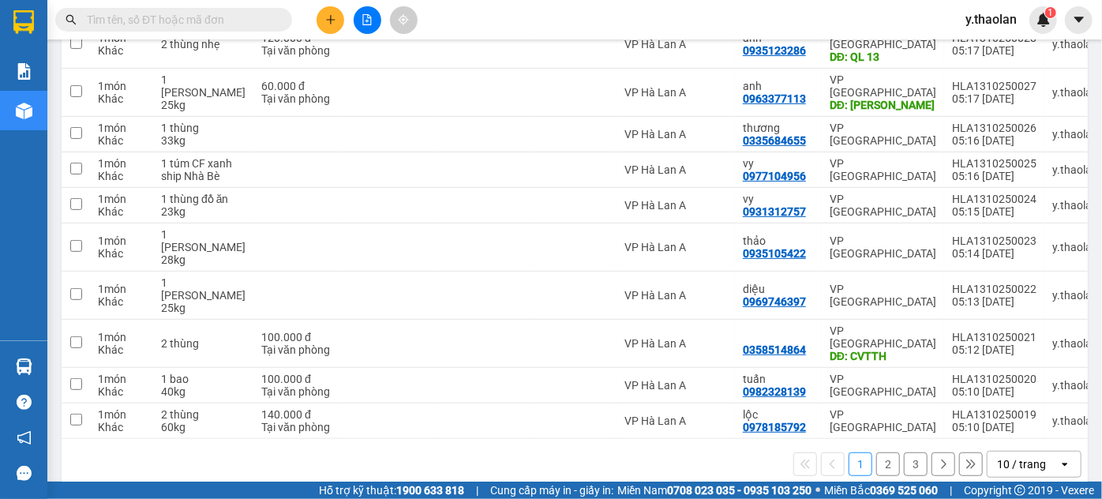
click at [970, 438] on div "10 / trang" at bounding box center [1023, 464] width 71 height 25
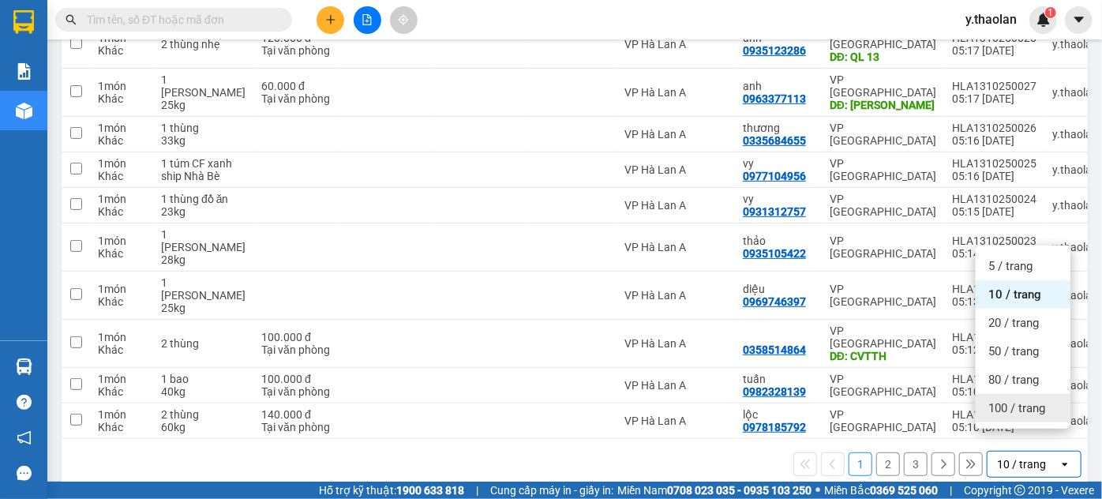
click at [970, 409] on span "100 / trang" at bounding box center [1017, 408] width 57 height 16
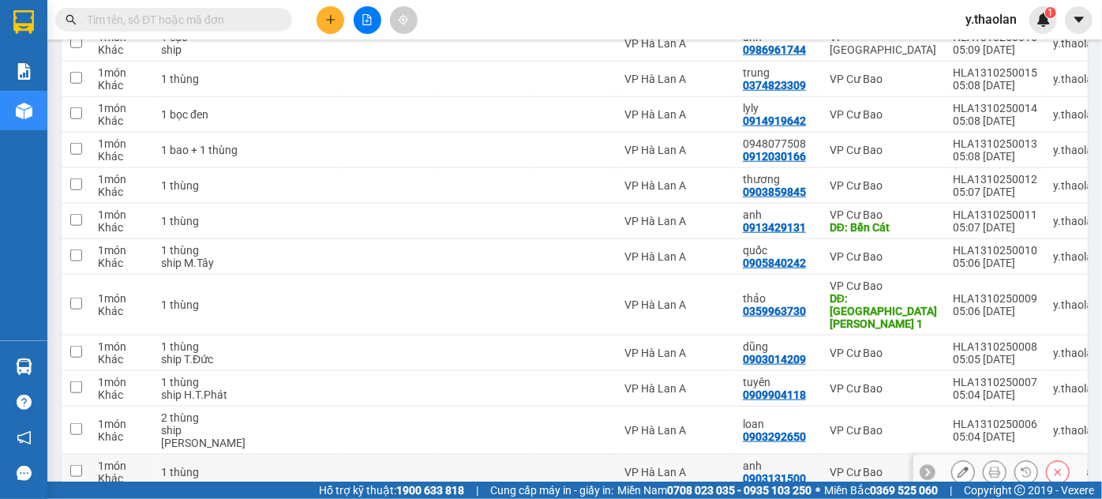
scroll to position [915, 0]
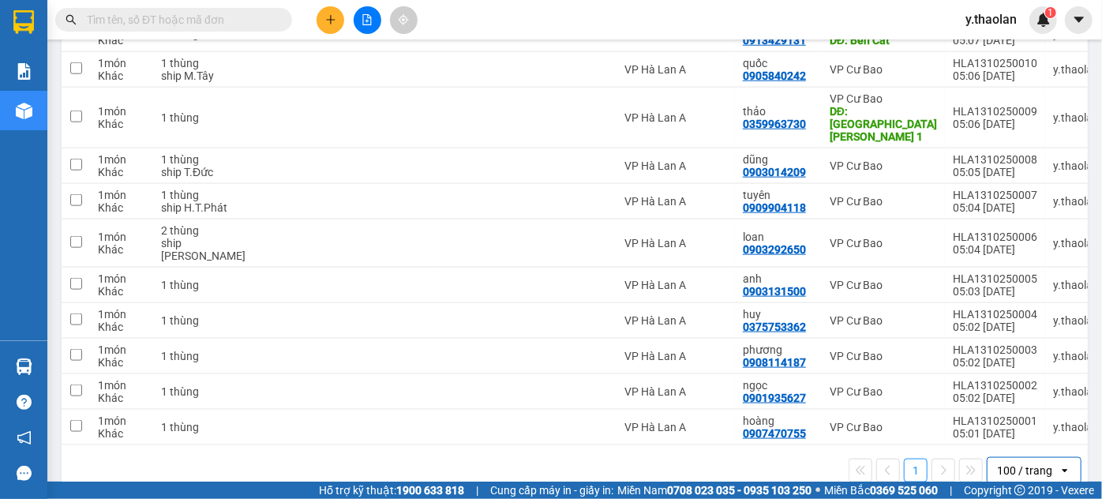
click at [970, 438] on div "100 / trang" at bounding box center [1024, 471] width 55 height 16
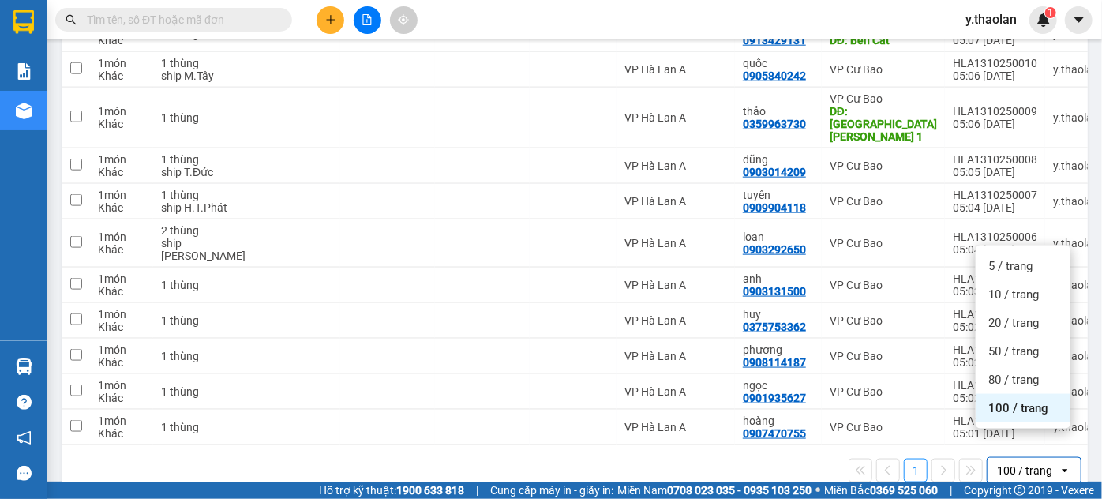
click at [970, 438] on div "100 / trang" at bounding box center [1024, 471] width 55 height 16
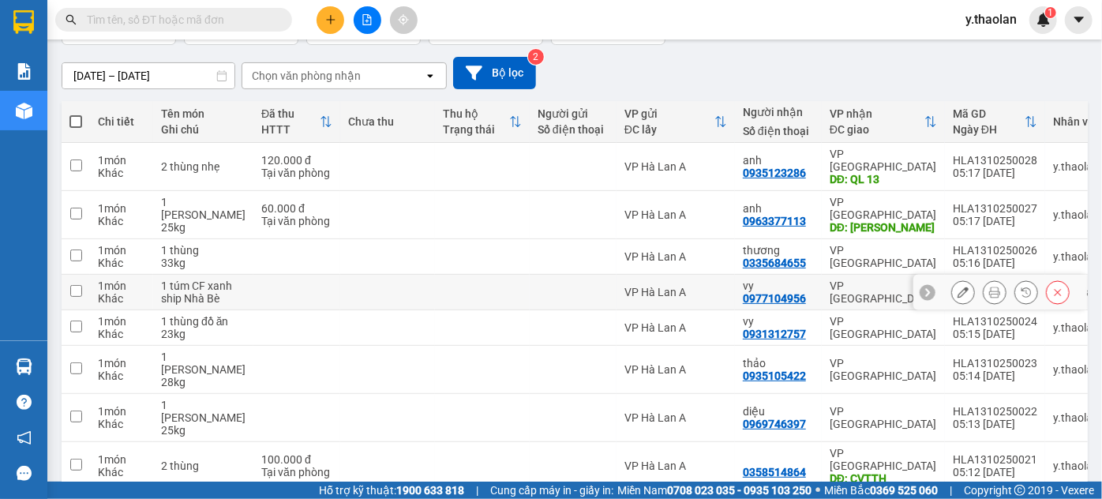
scroll to position [0, 0]
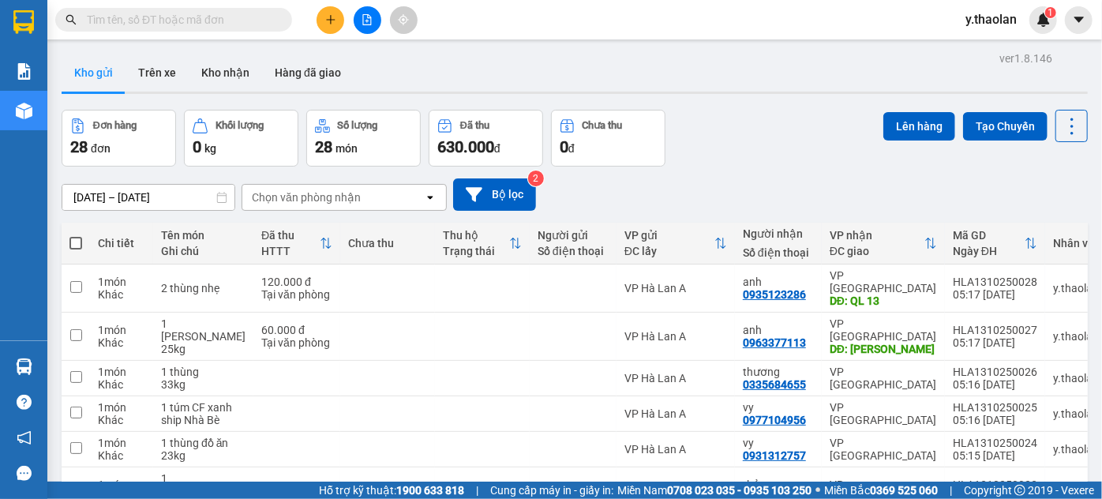
click at [330, 21] on icon "plus" at bounding box center [330, 19] width 1 height 9
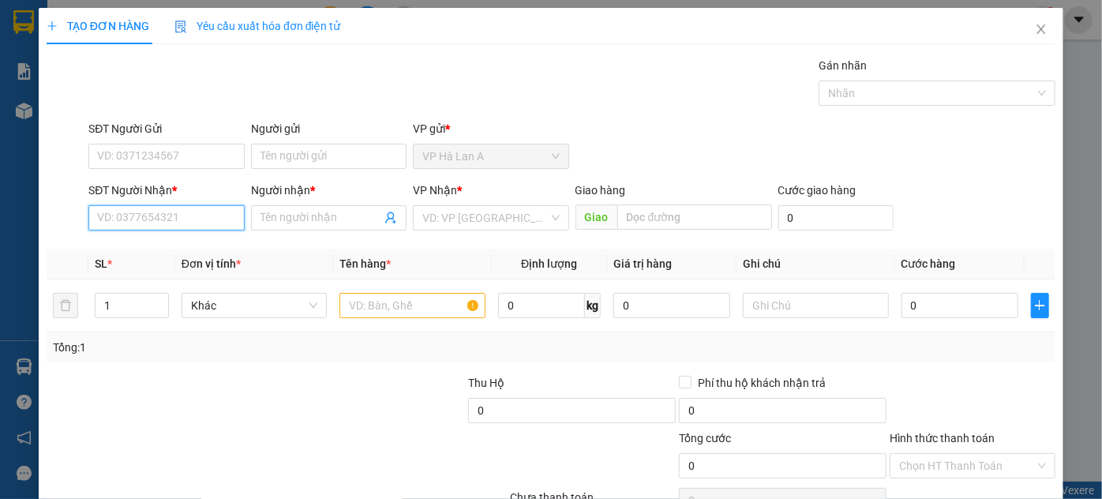
click at [168, 214] on input "SĐT Người Nhận *" at bounding box center [166, 217] width 156 height 25
click at [185, 254] on div "0354574789 - 0368867792" at bounding box center [164, 248] width 135 height 17
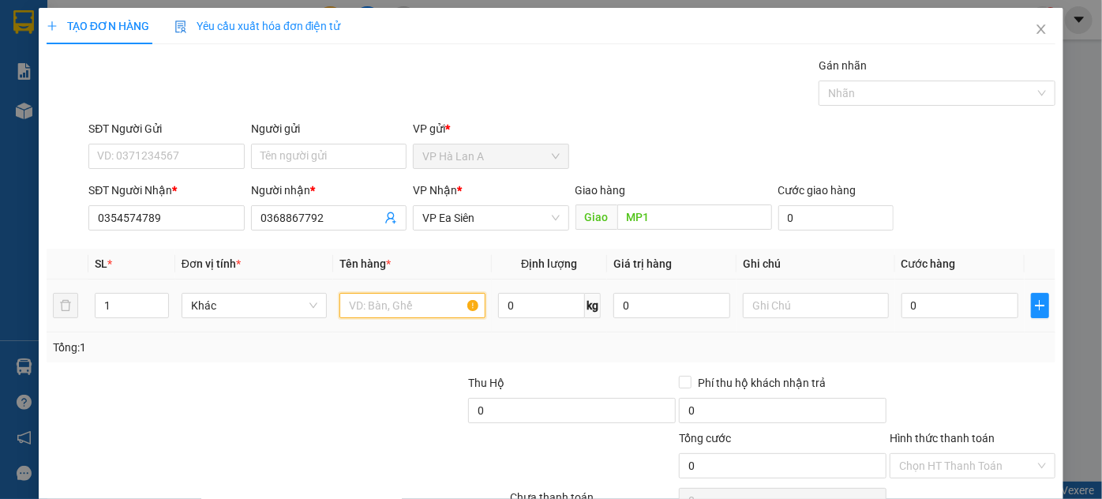
click at [398, 299] on input "text" at bounding box center [413, 305] width 146 height 25
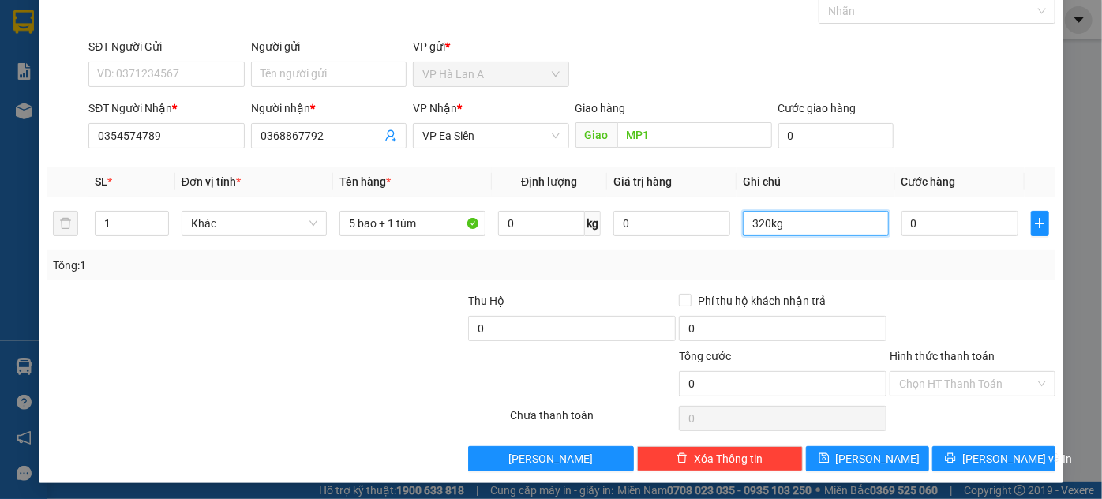
scroll to position [84, 0]
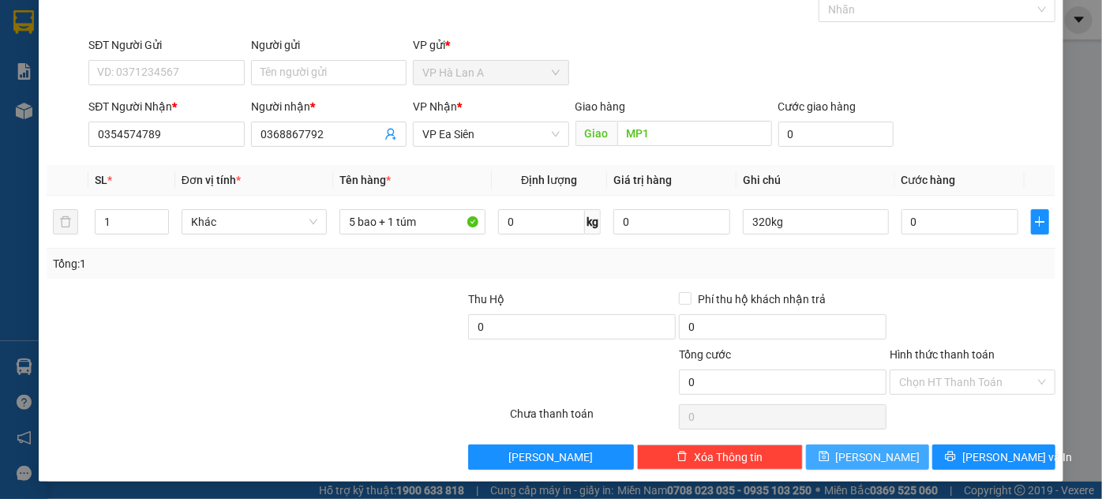
click at [854, 438] on button "[PERSON_NAME]" at bounding box center [867, 457] width 123 height 25
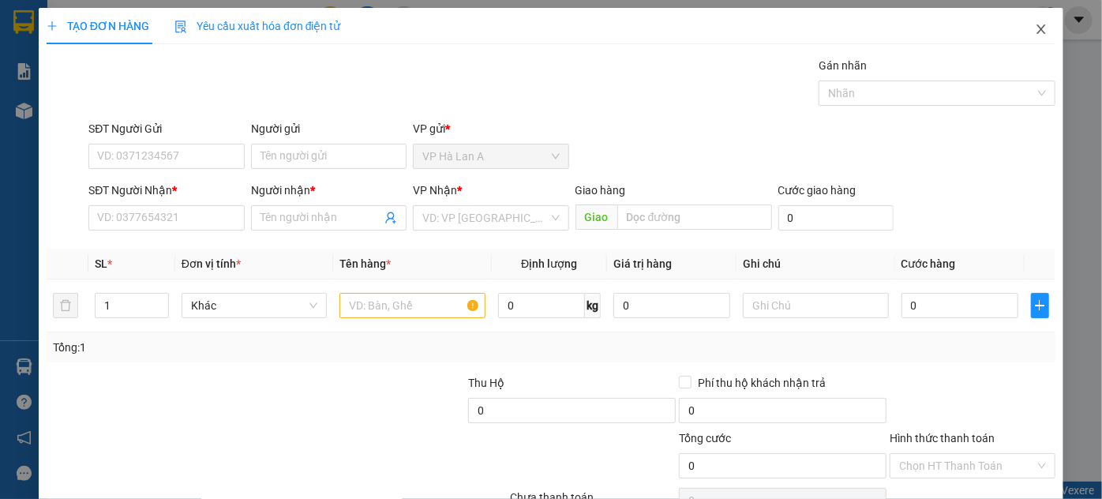
click at [970, 31] on span "Close" at bounding box center [1041, 30] width 44 height 44
